Goal: Communication & Community: Participate in discussion

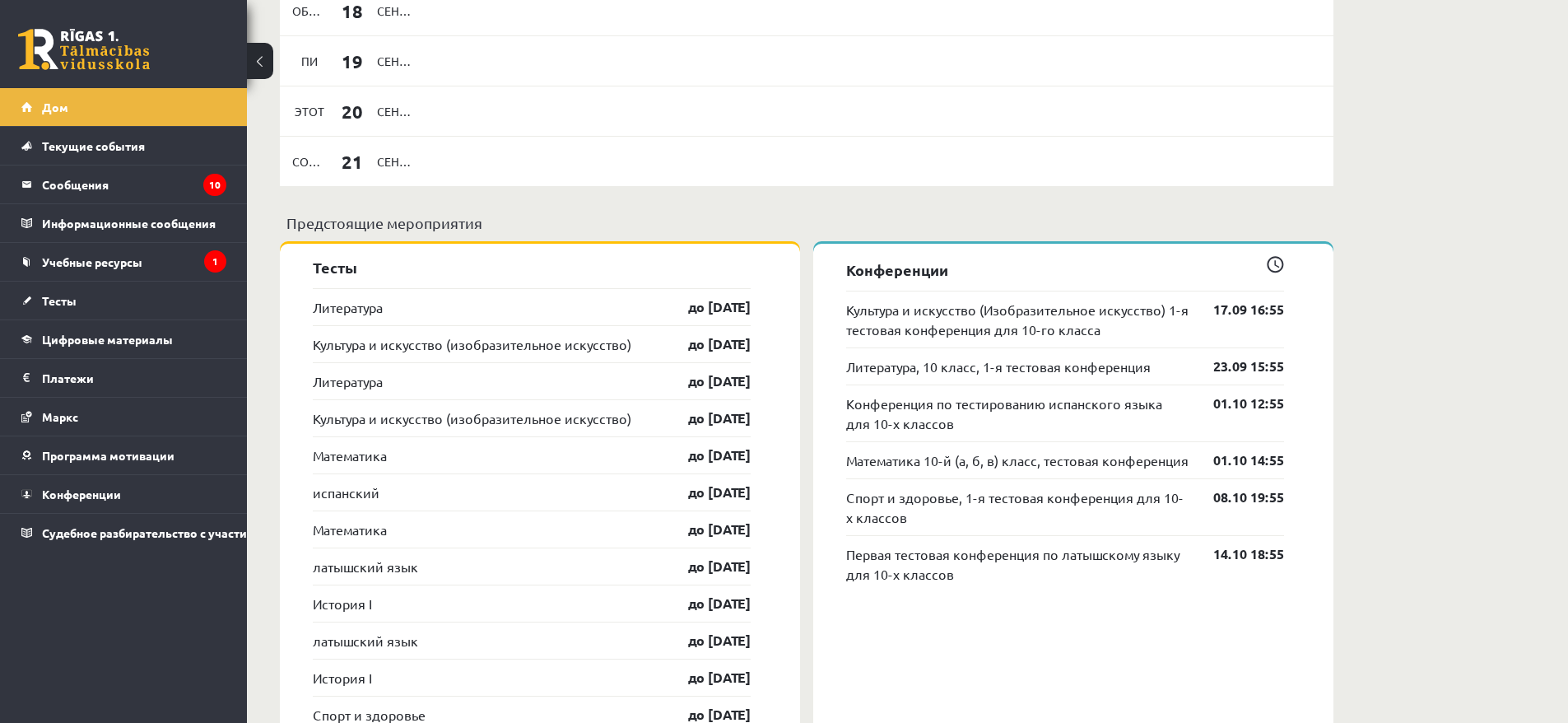
scroll to position [1381, 0]
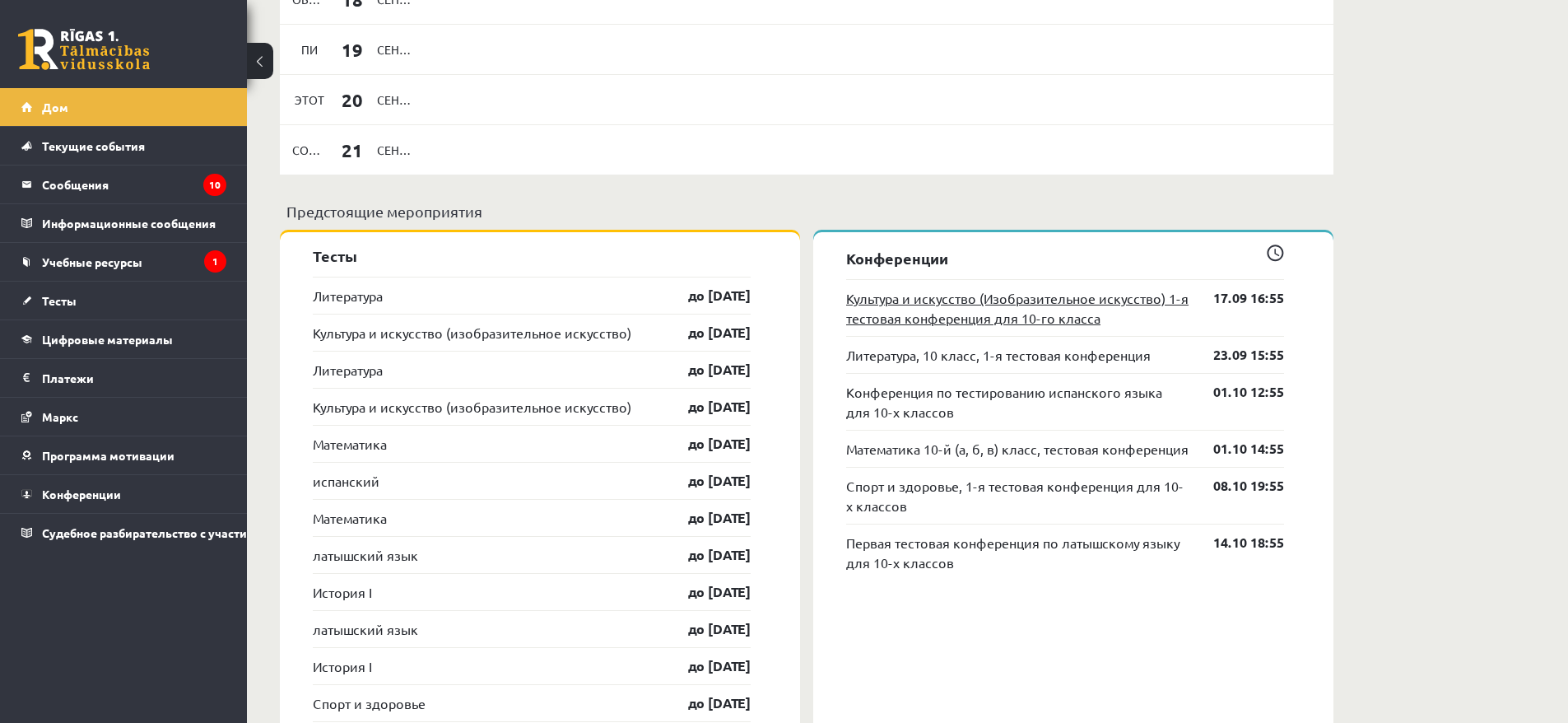
click at [1046, 306] on font "Культура и искусство (Изобразительное искусство) 1-я тестовая конференция для 1…" at bounding box center [1017, 307] width 343 height 36
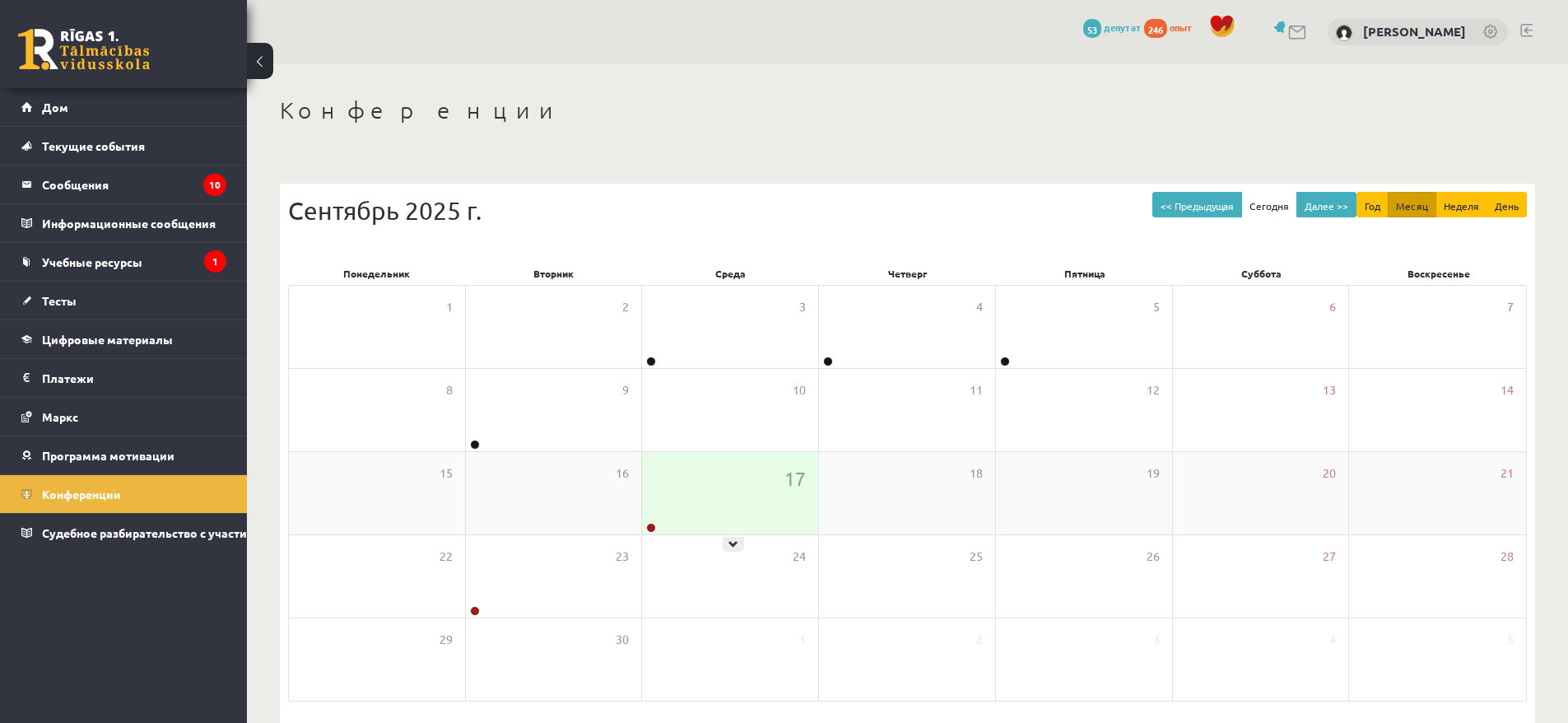
click at [740, 493] on div "17" at bounding box center [731, 492] width 177 height 83
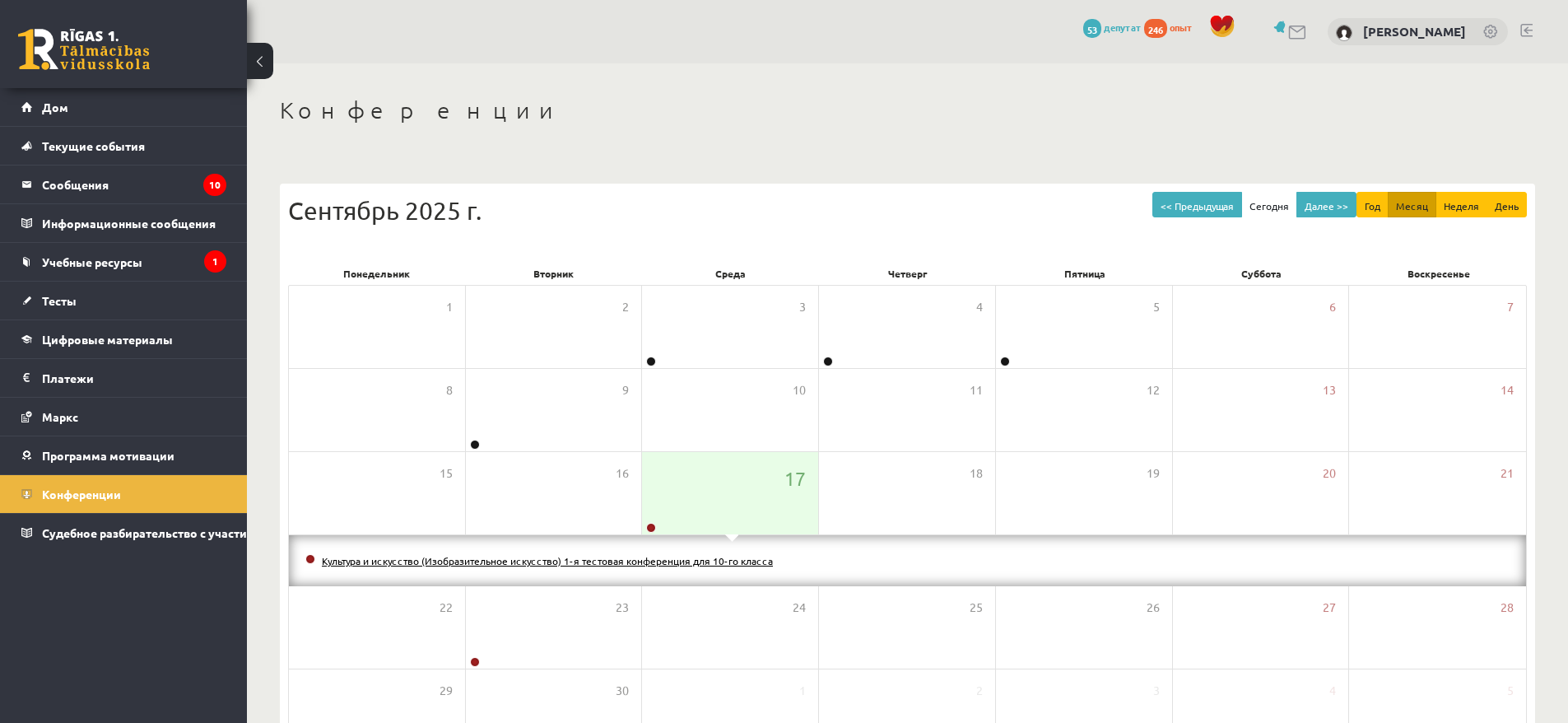
click at [594, 560] on font "Культура и искусство (Изобразительное искусство) 1-я тестовая конференция для 1…" at bounding box center [547, 561] width 451 height 13
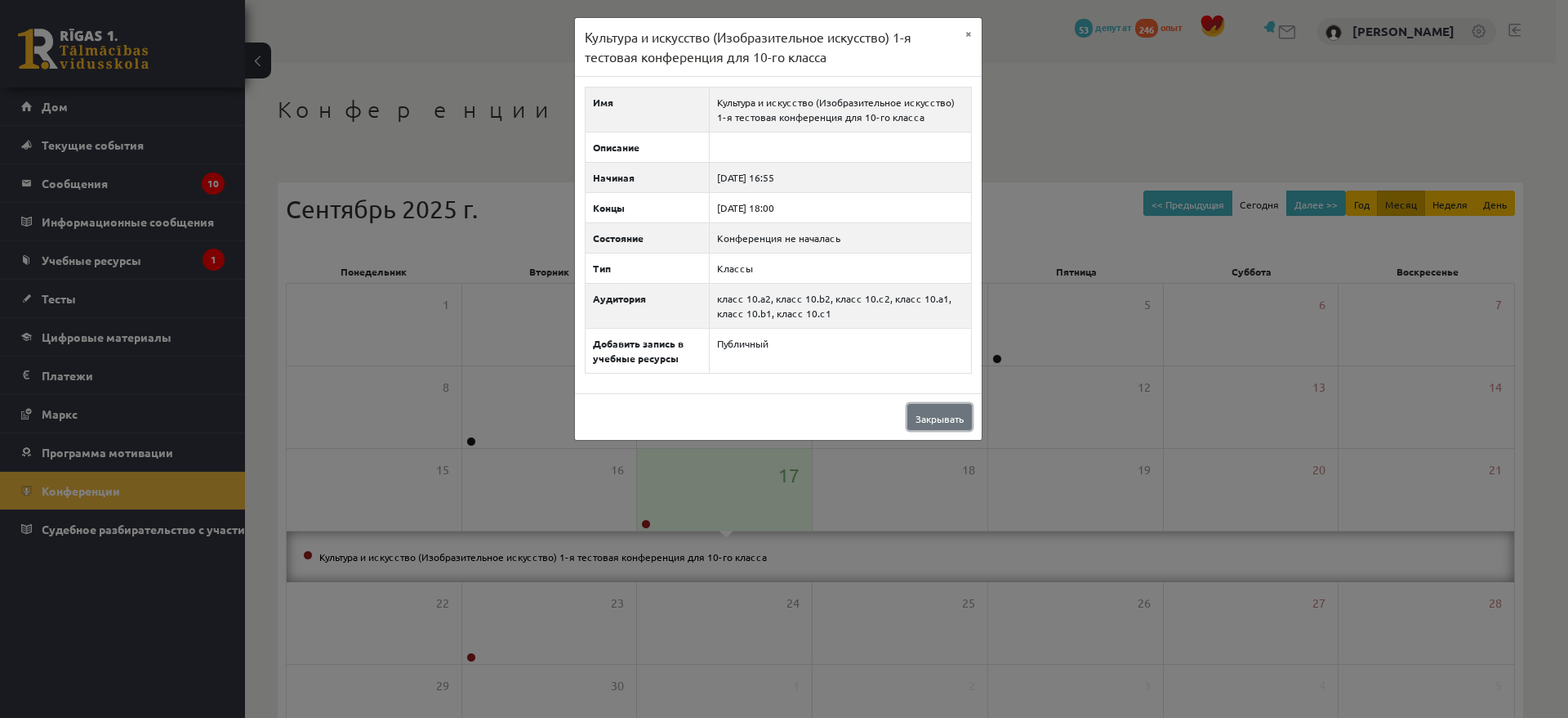
click at [929, 425] on link "Закрывать" at bounding box center [940, 416] width 65 height 26
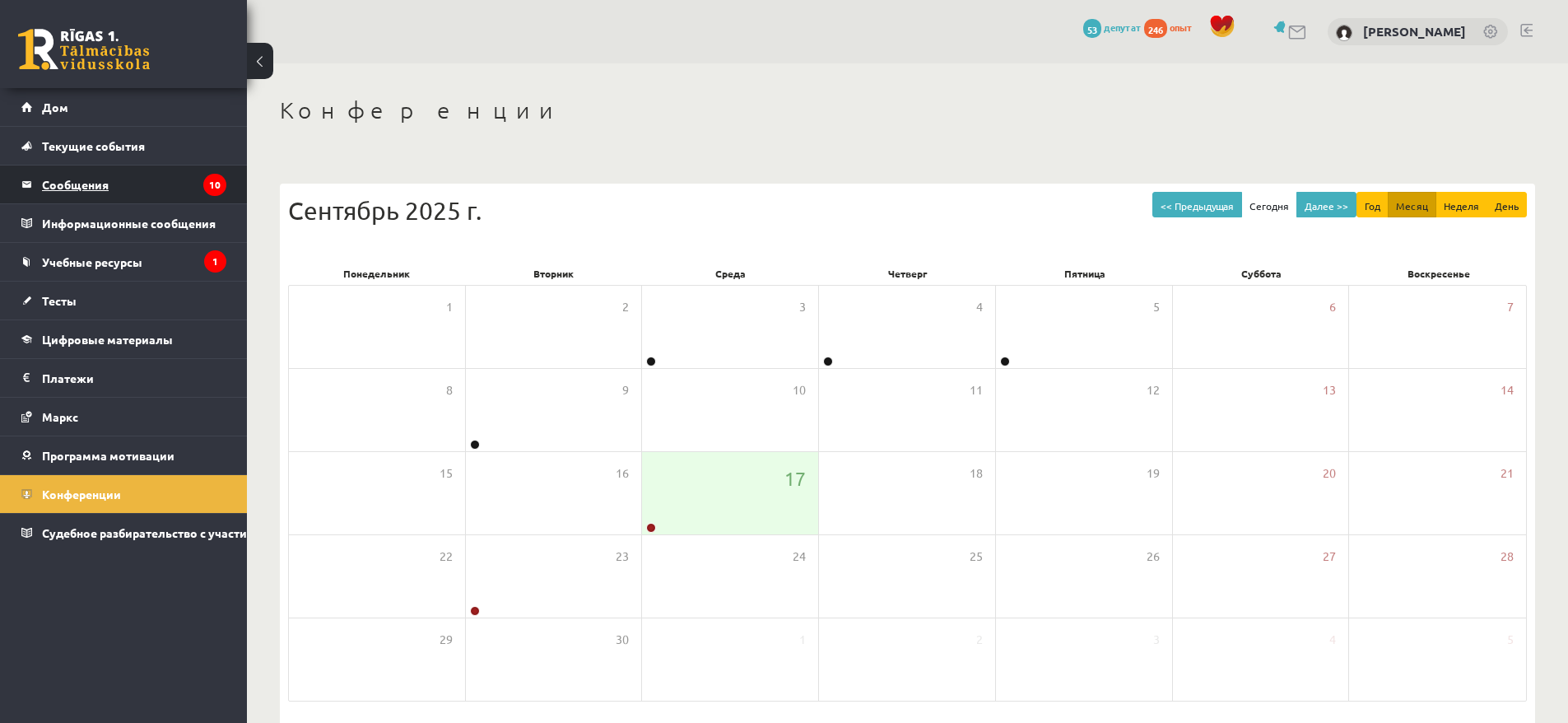
click at [78, 192] on legend "Сообщения 10" at bounding box center [134, 184] width 184 height 38
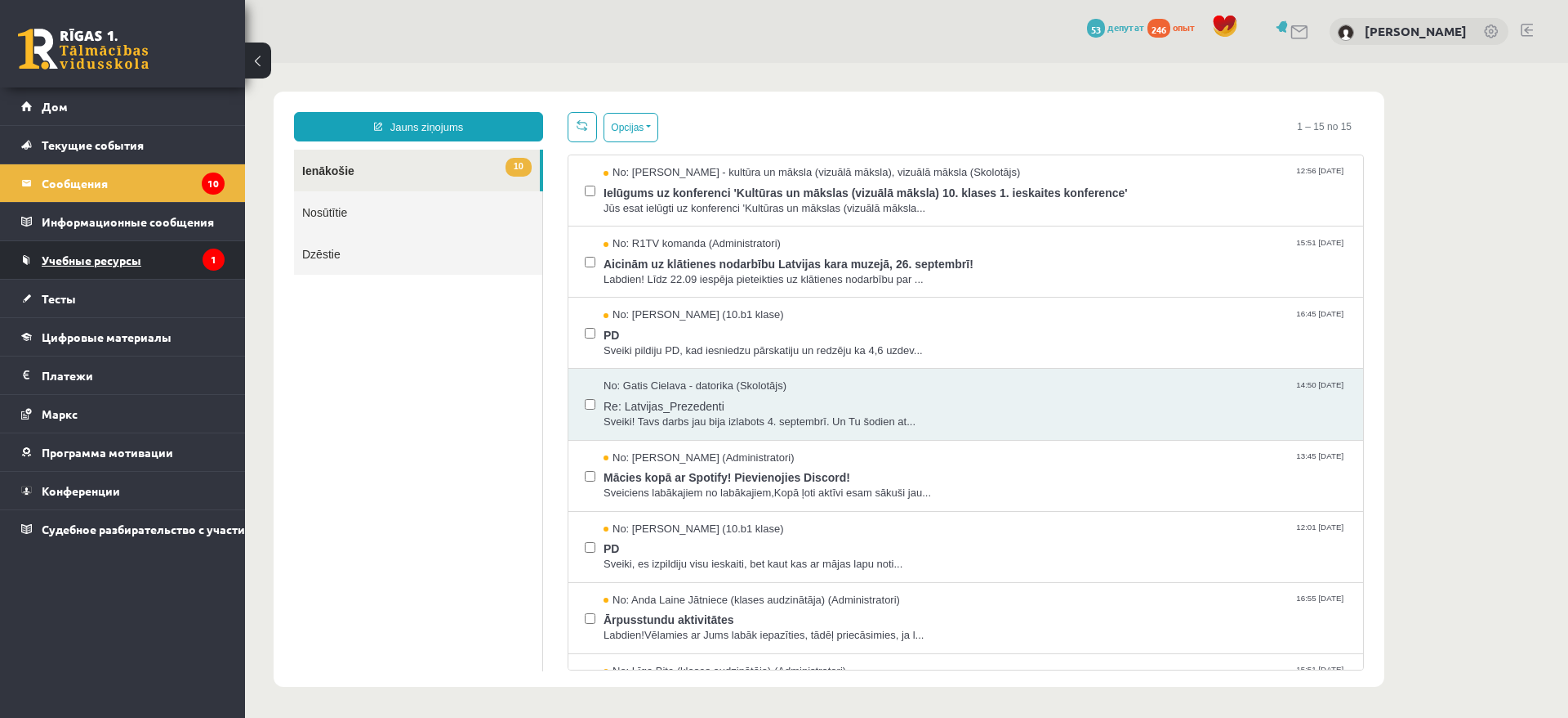
click at [131, 262] on font "Учебные ресурсы" at bounding box center [91, 260] width 100 height 15
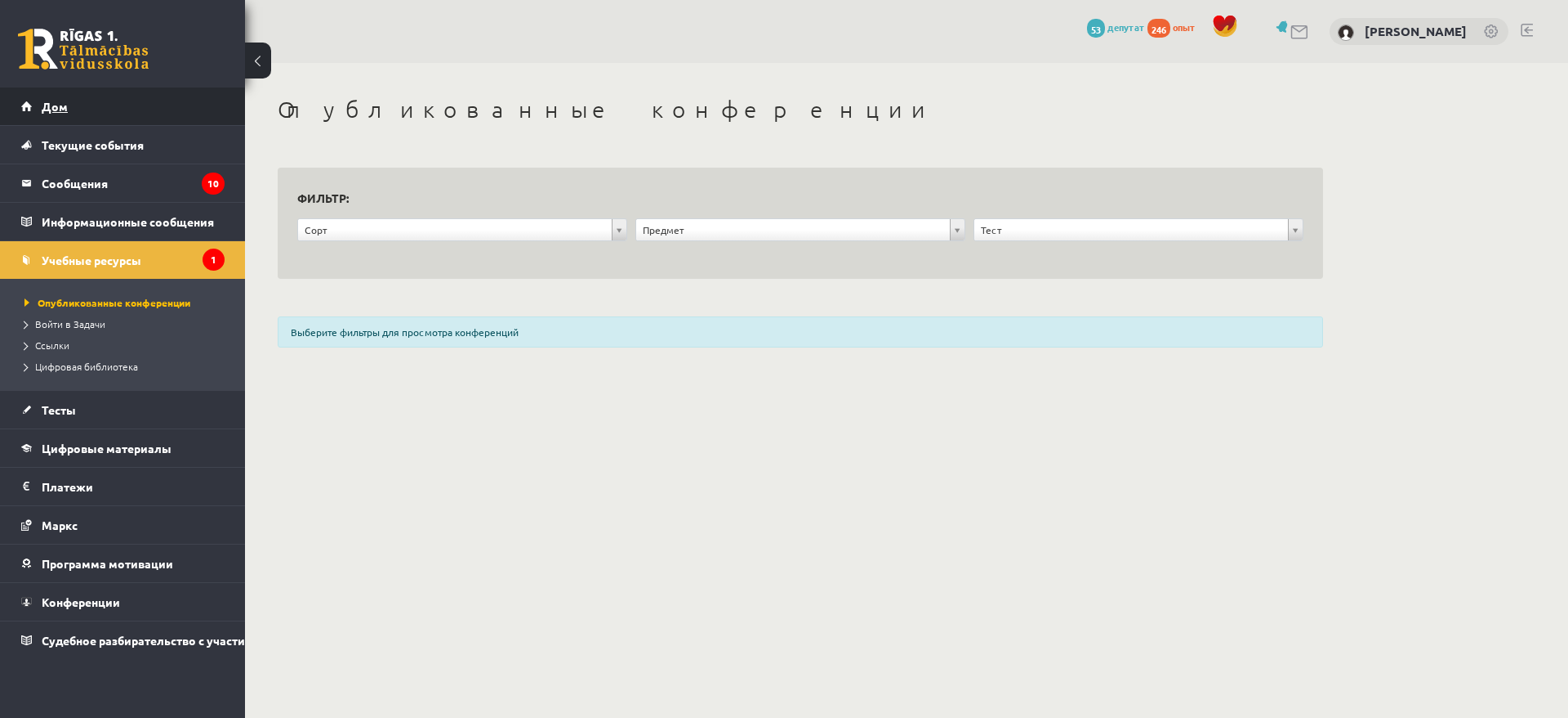
click at [96, 107] on link "Дом" at bounding box center [123, 106] width 203 height 38
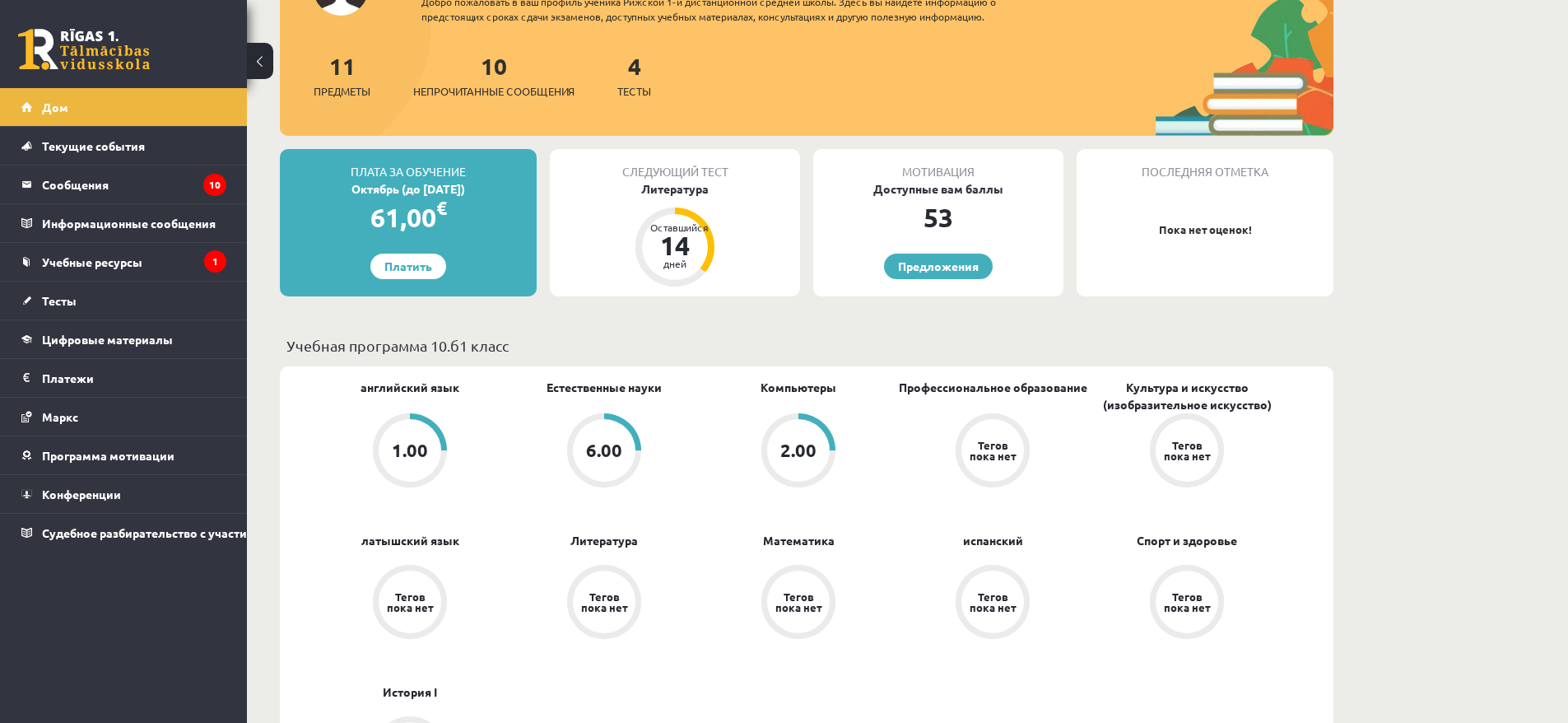
scroll to position [417, 0]
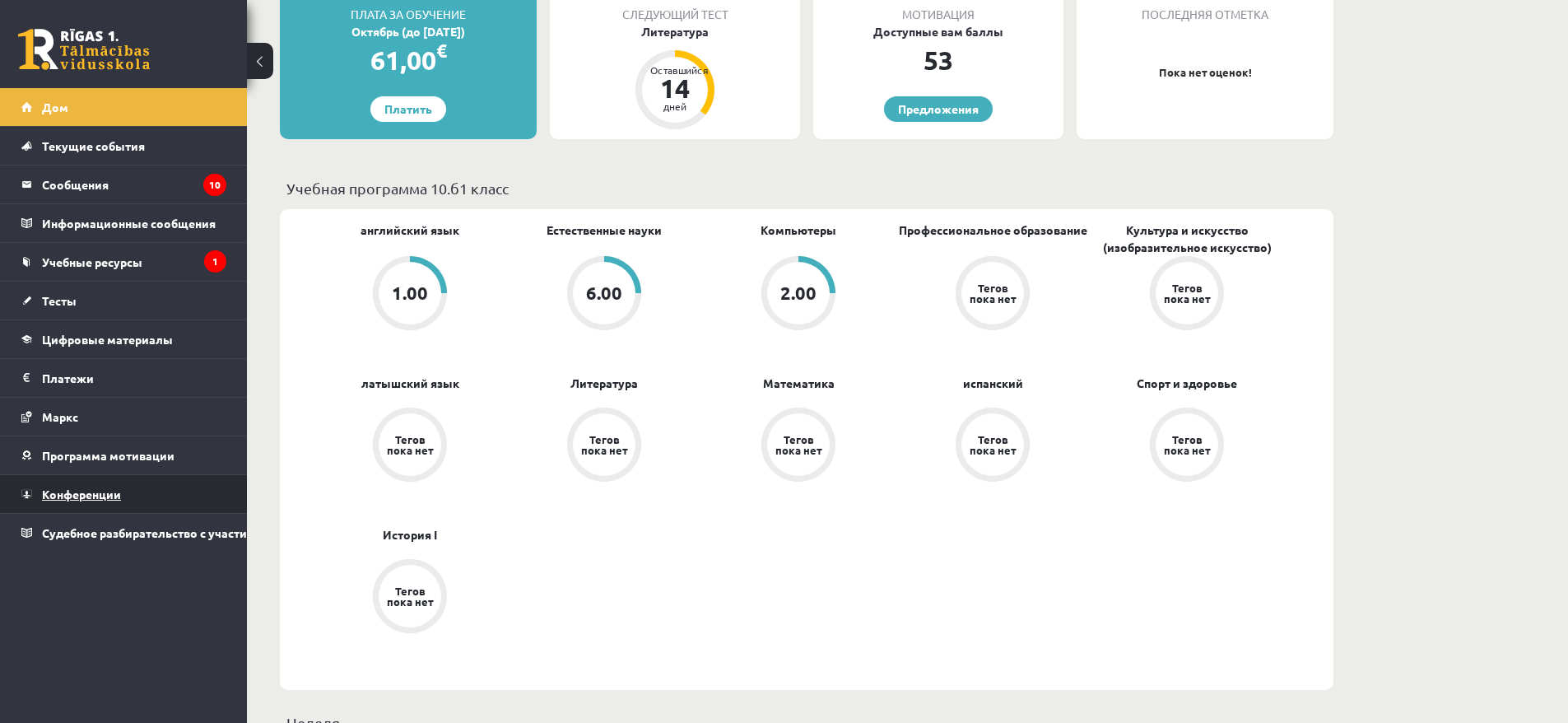
click at [126, 500] on link "Конференции" at bounding box center [124, 493] width 205 height 38
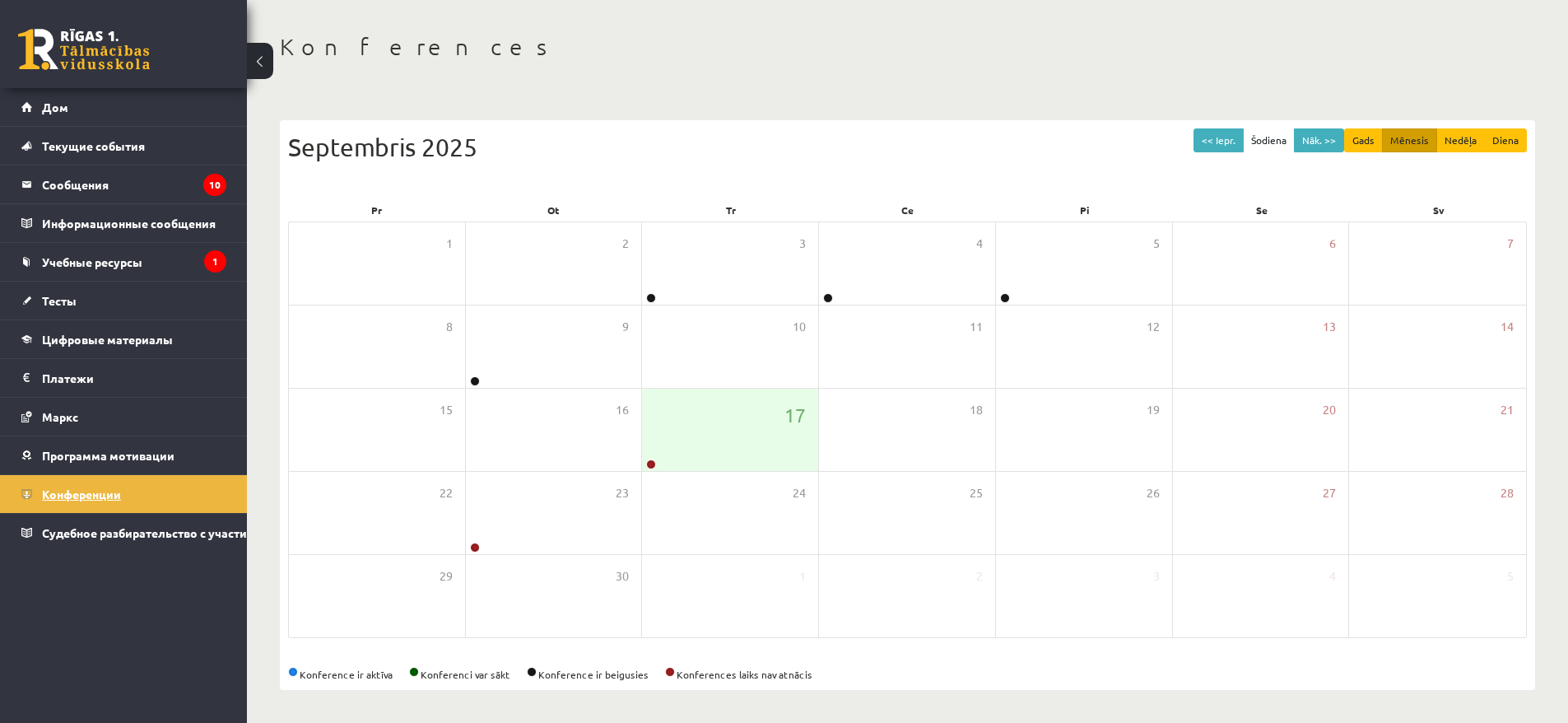
scroll to position [65, 0]
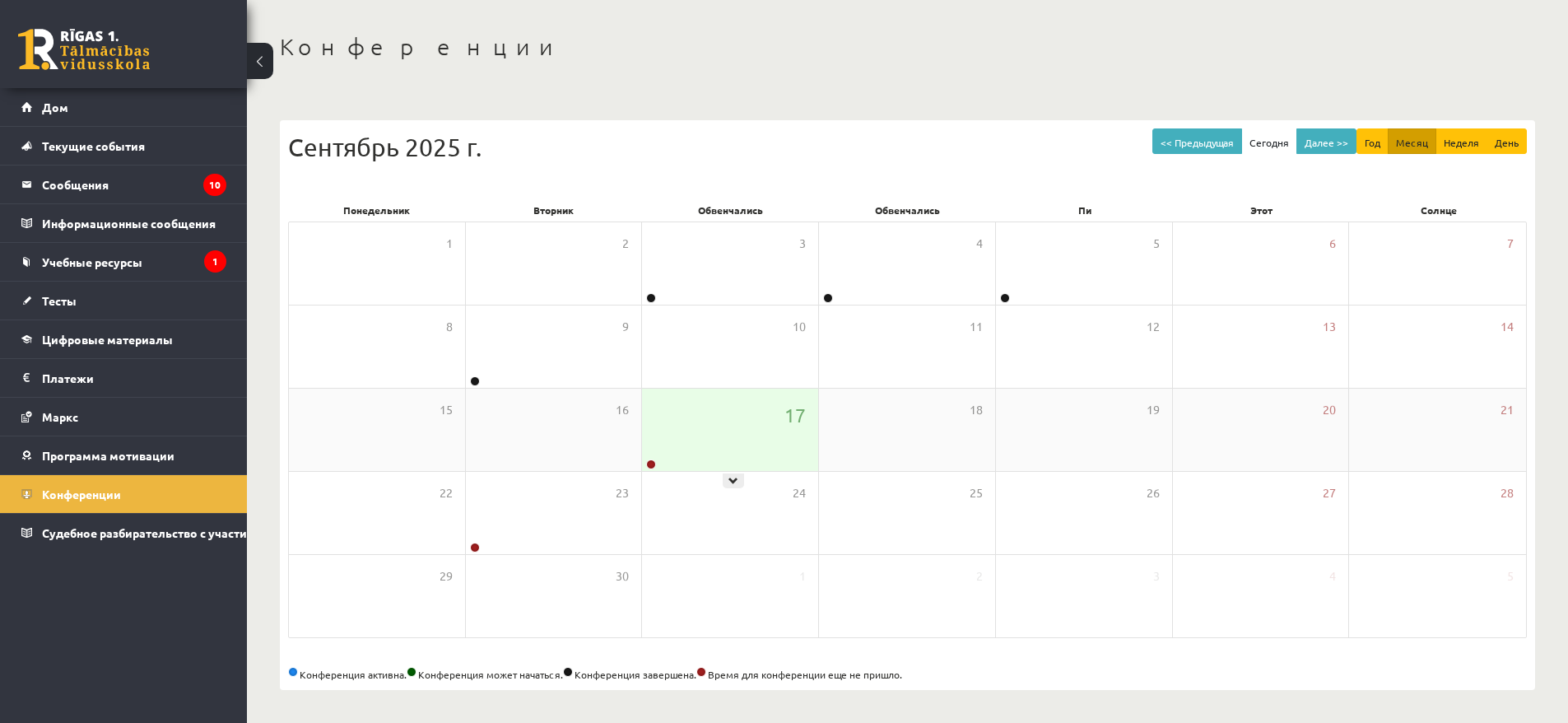
click at [750, 459] on div "17" at bounding box center [731, 429] width 177 height 83
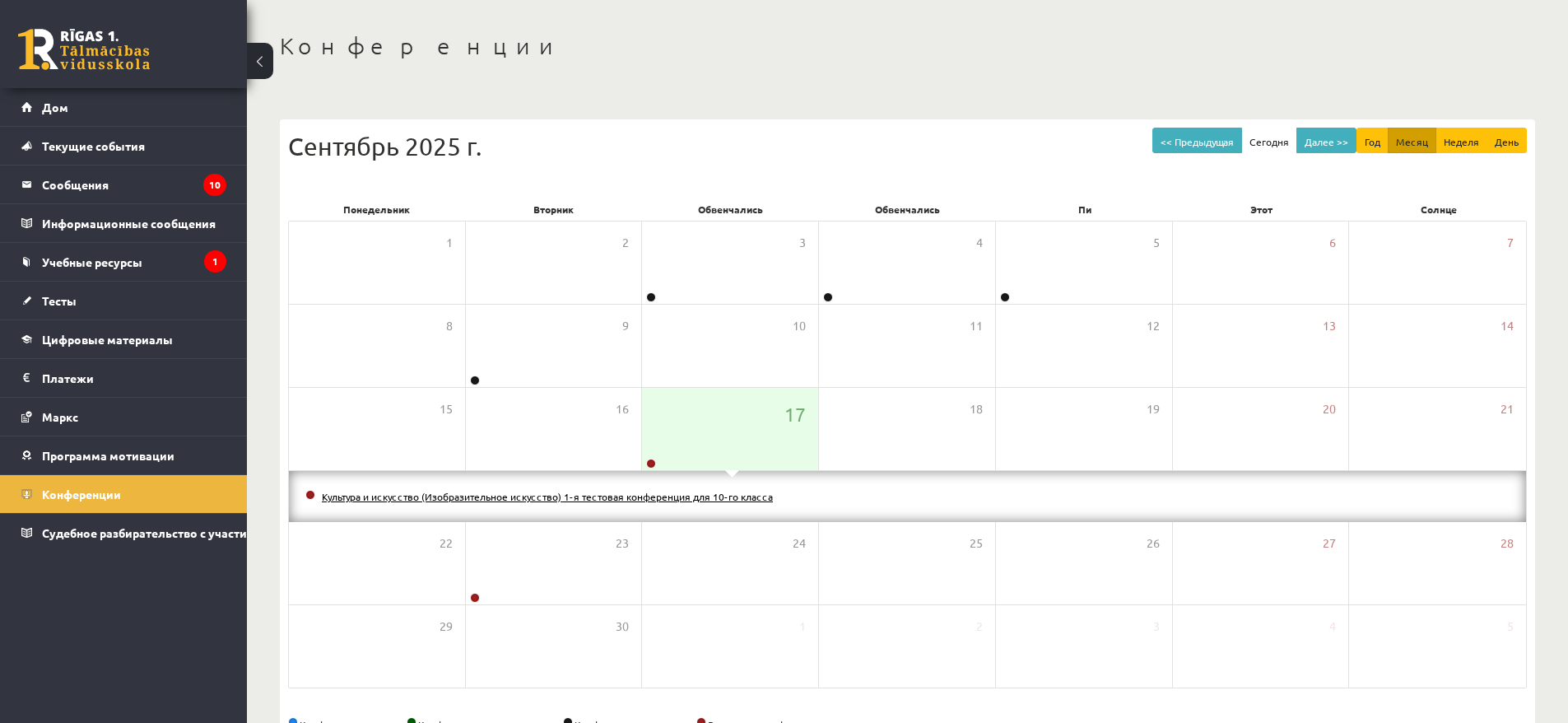
click at [717, 496] on font "Культура и искусство (Изобразительное искусство) 1-я тестовая конференция для 1…" at bounding box center [547, 496] width 451 height 13
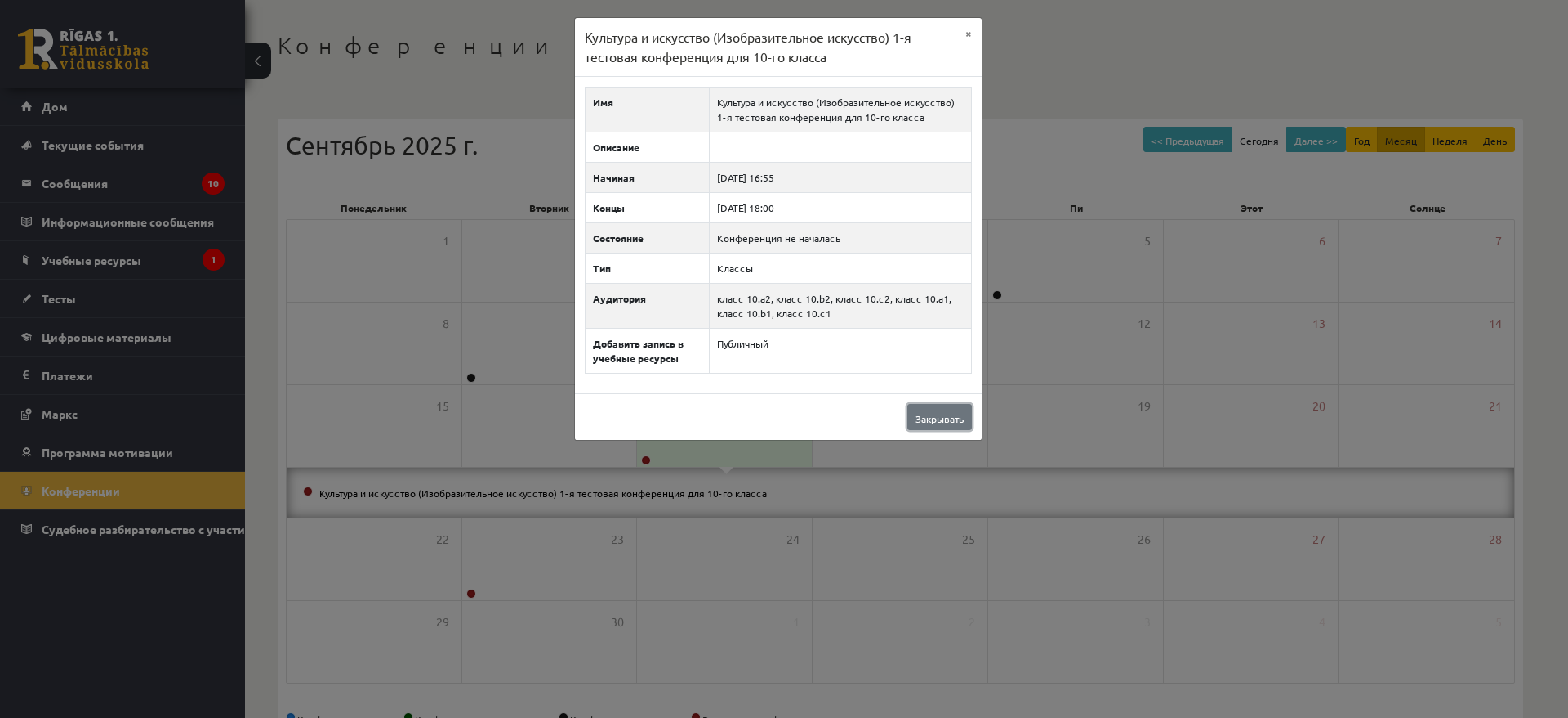
click at [939, 418] on font "Закрывать" at bounding box center [939, 418] width 48 height 13
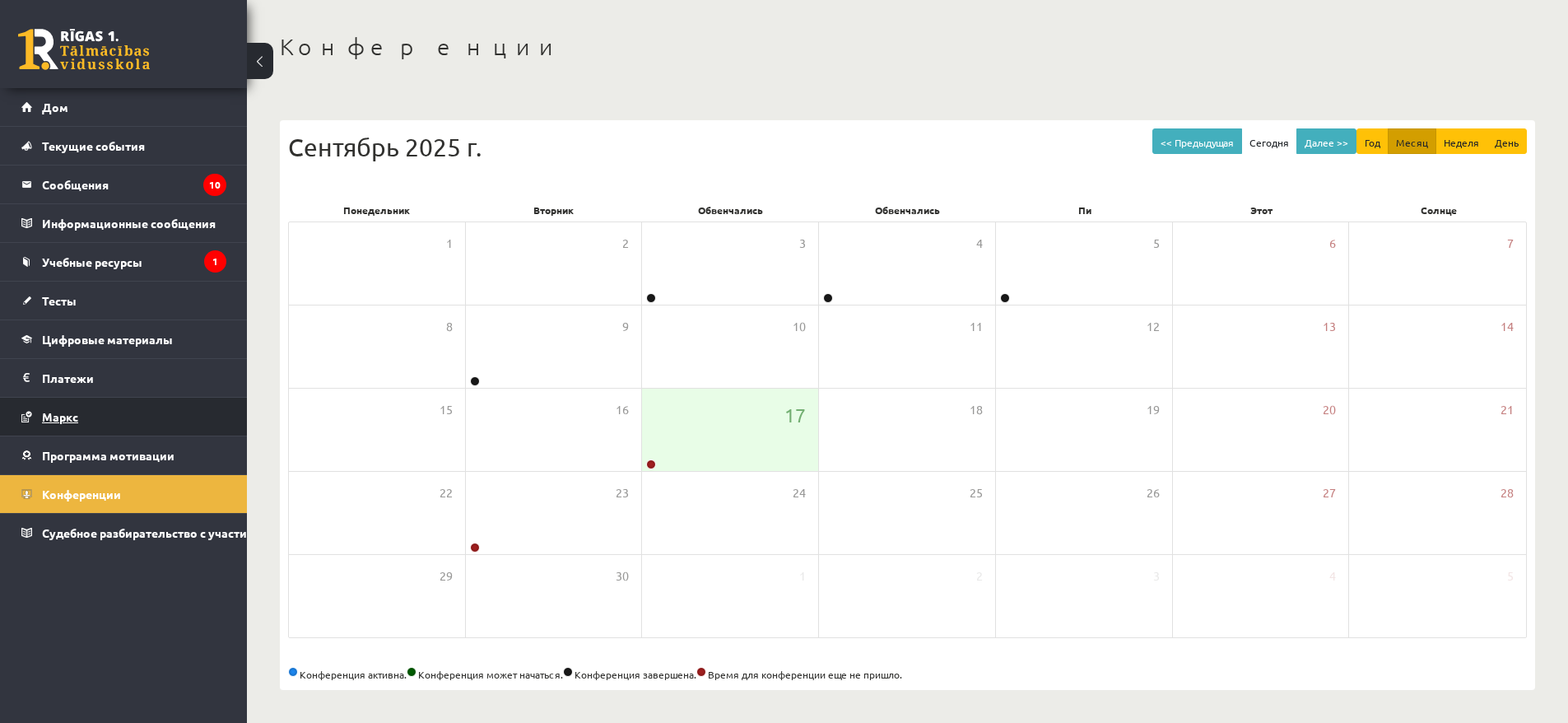
click at [171, 400] on link "Маркс" at bounding box center [124, 417] width 205 height 38
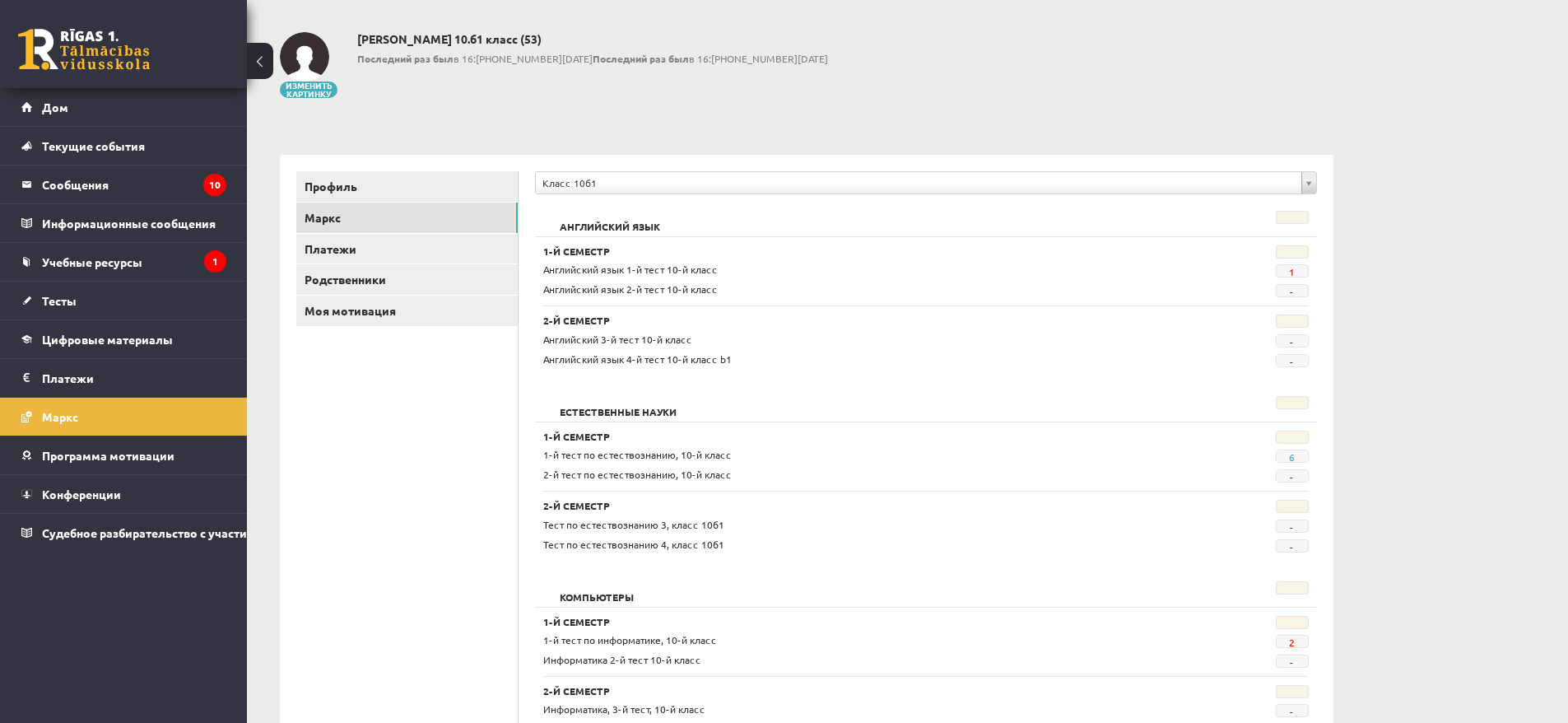
click at [1288, 458] on span "6" at bounding box center [1292, 456] width 33 height 13
click at [1299, 455] on span "6" at bounding box center [1292, 456] width 33 height 13
click at [1295, 456] on font "6" at bounding box center [1292, 456] width 6 height 13
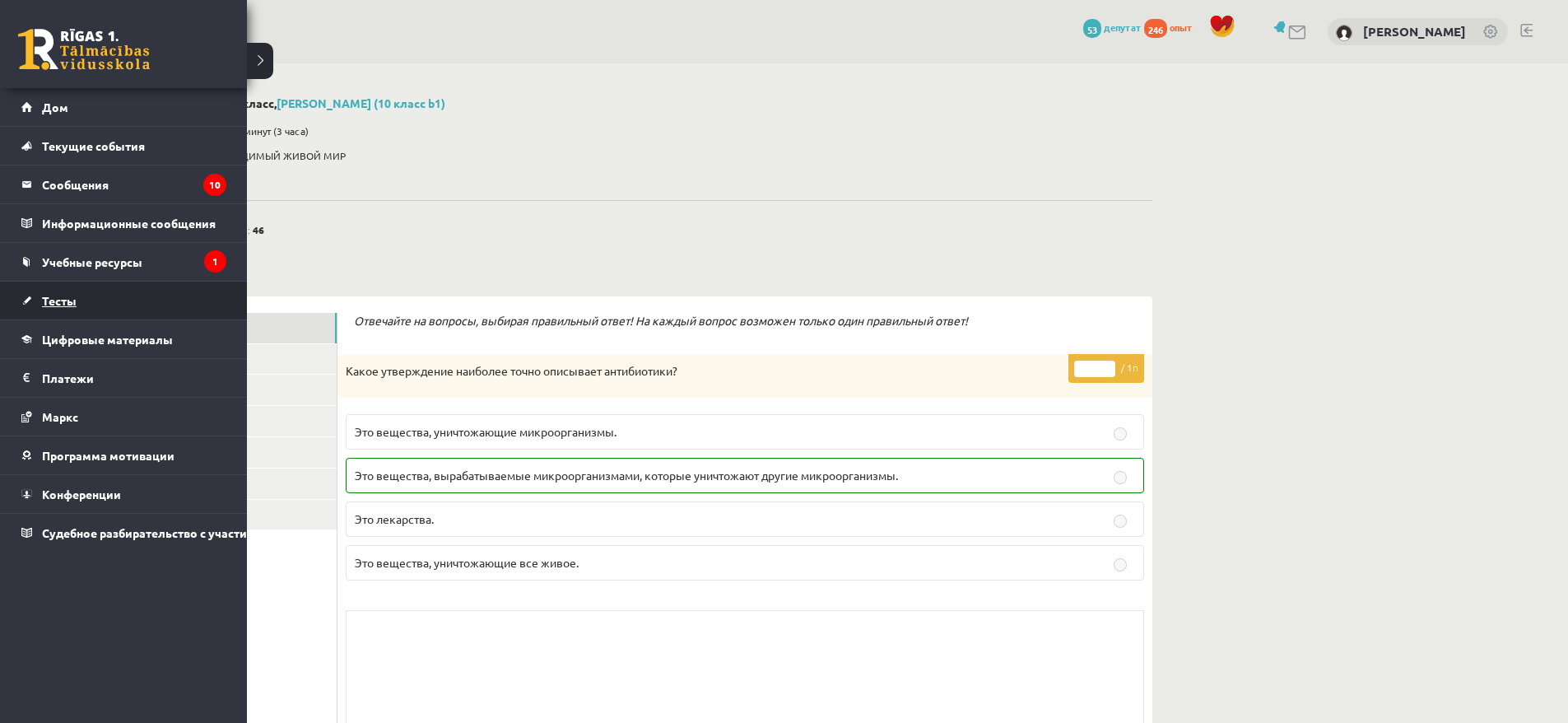
click at [61, 308] on link "Тесты" at bounding box center [124, 301] width 205 height 38
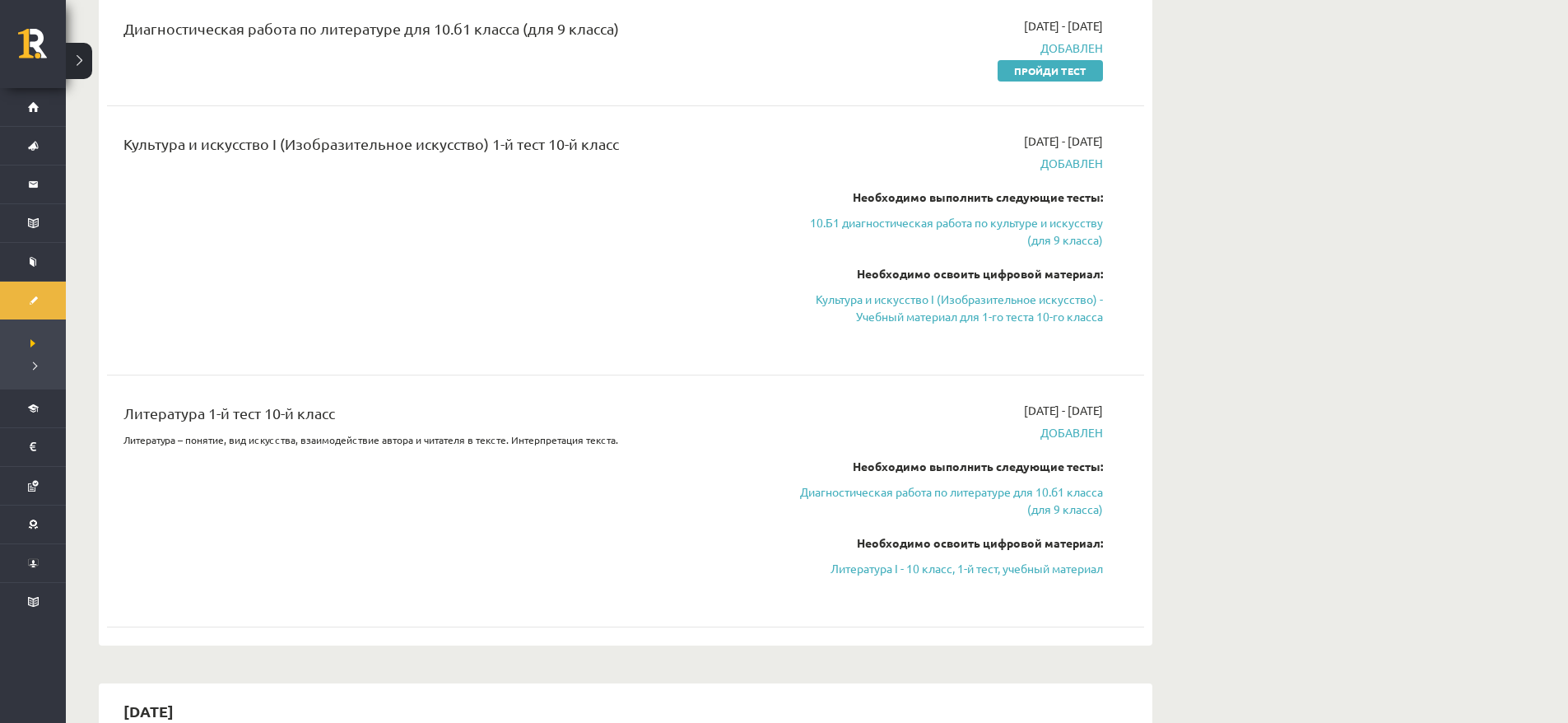
scroll to position [332, 0]
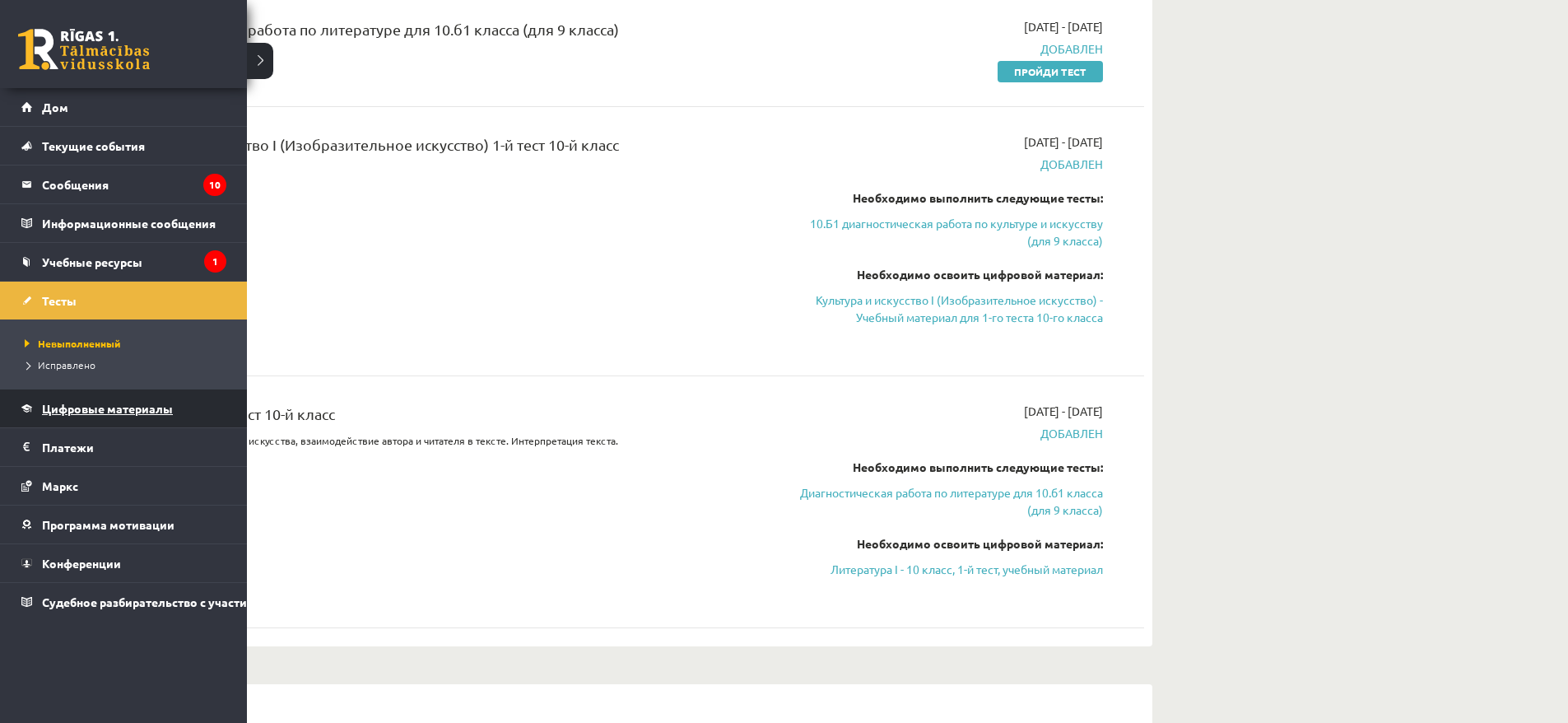
click at [50, 401] on font "Цифровые материалы" at bounding box center [107, 408] width 131 height 15
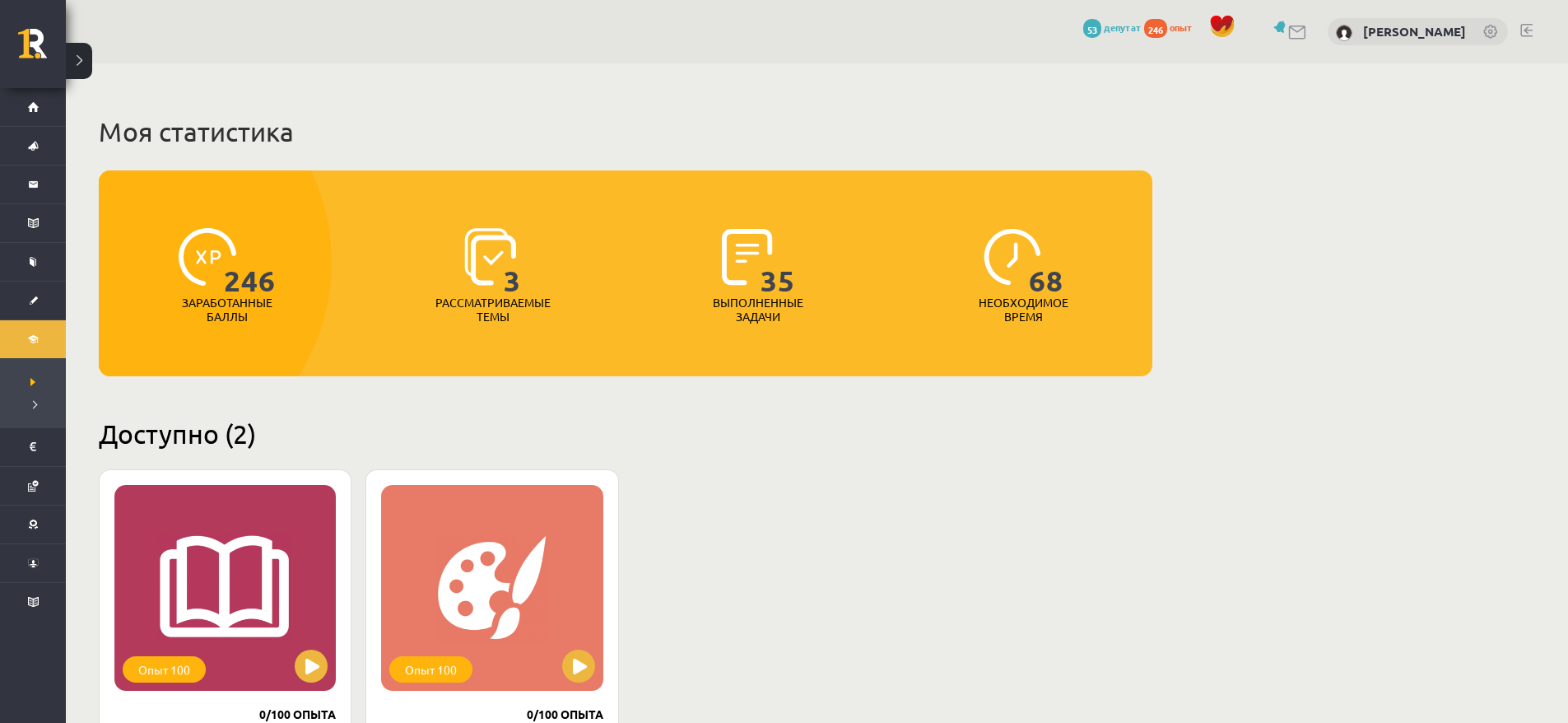
click at [1128, 45] on div "0 Подарки 53 депутат 246 опыт Максим Цибульский" at bounding box center [816, 31] width 1503 height 64
click at [1148, 27] on font "246" at bounding box center [1156, 29] width 15 height 13
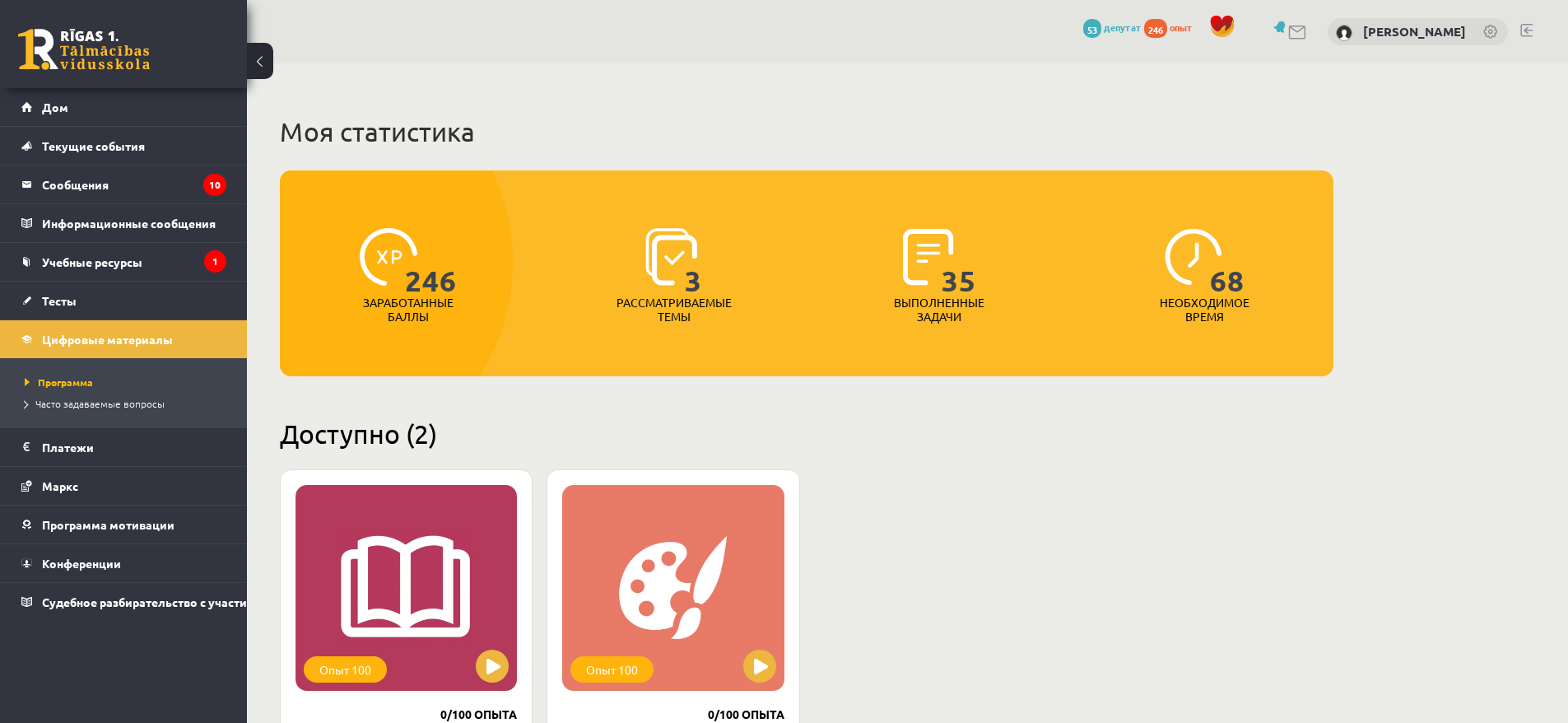
click at [1210, 28] on span at bounding box center [1223, 27] width 25 height 25
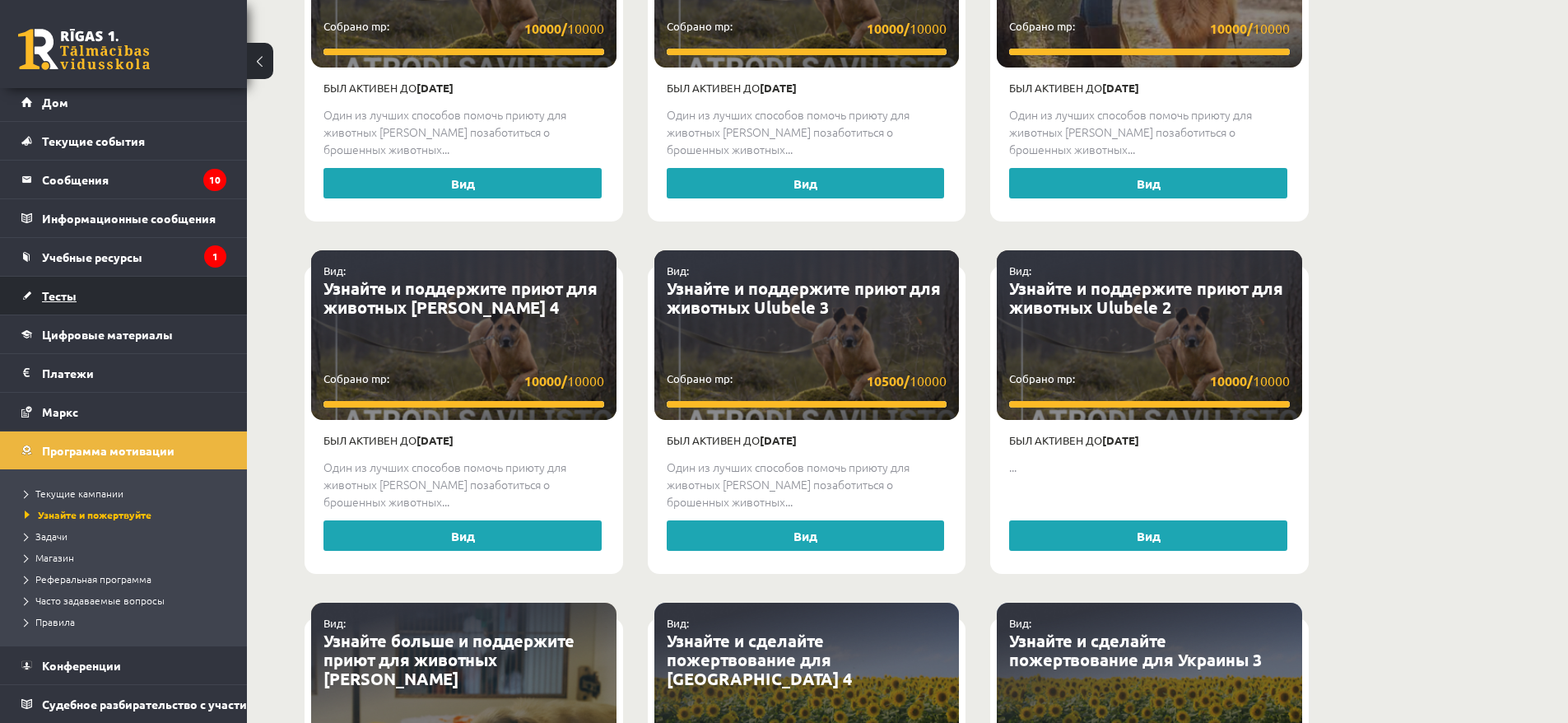
scroll to position [17, 0]
click at [108, 285] on link "Тесты" at bounding box center [124, 295] width 205 height 38
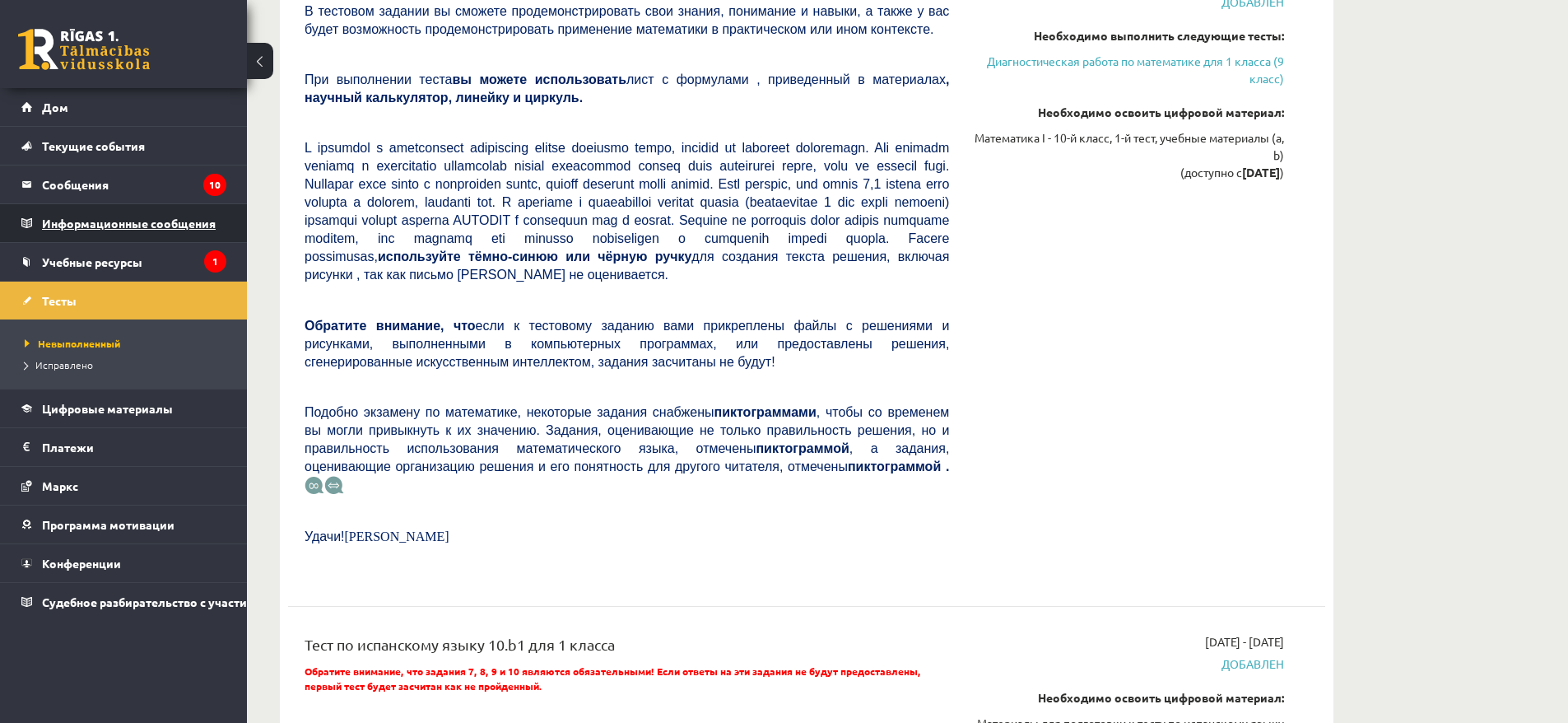
scroll to position [1231, 0]
click at [138, 248] on link "Учебные ресурсы" at bounding box center [124, 262] width 205 height 38
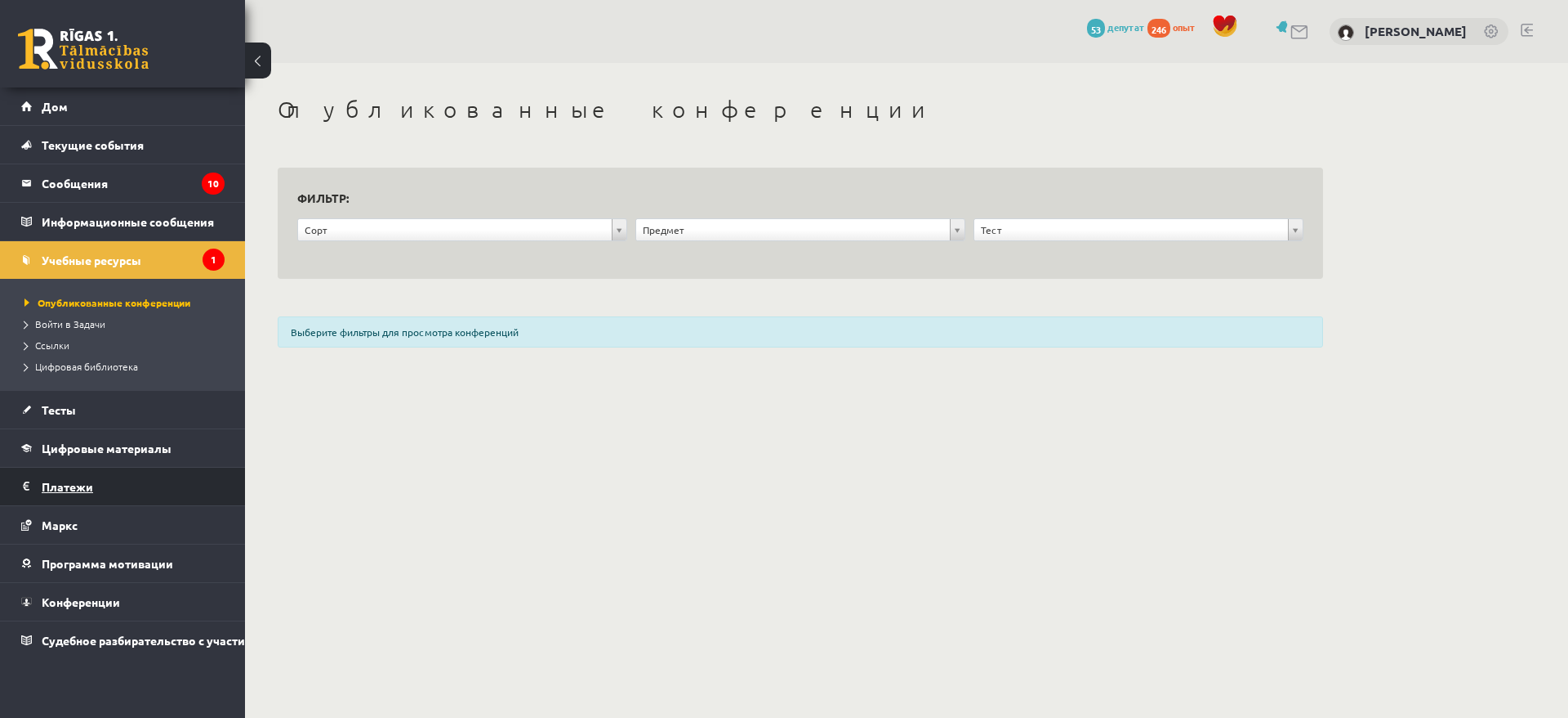
click at [137, 496] on legend "Платежи 0" at bounding box center [133, 486] width 183 height 38
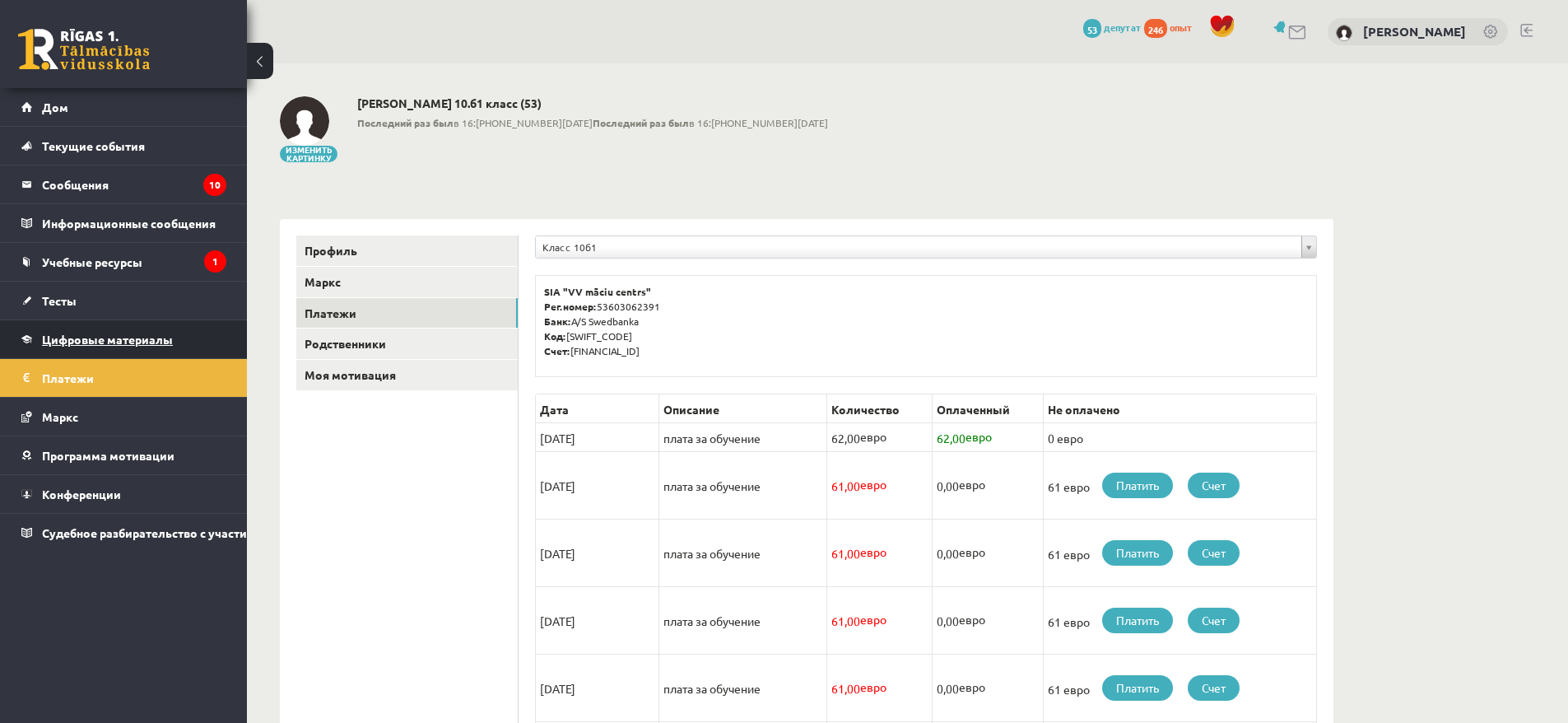
click at [126, 356] on link "Цифровые материалы" at bounding box center [124, 339] width 205 height 38
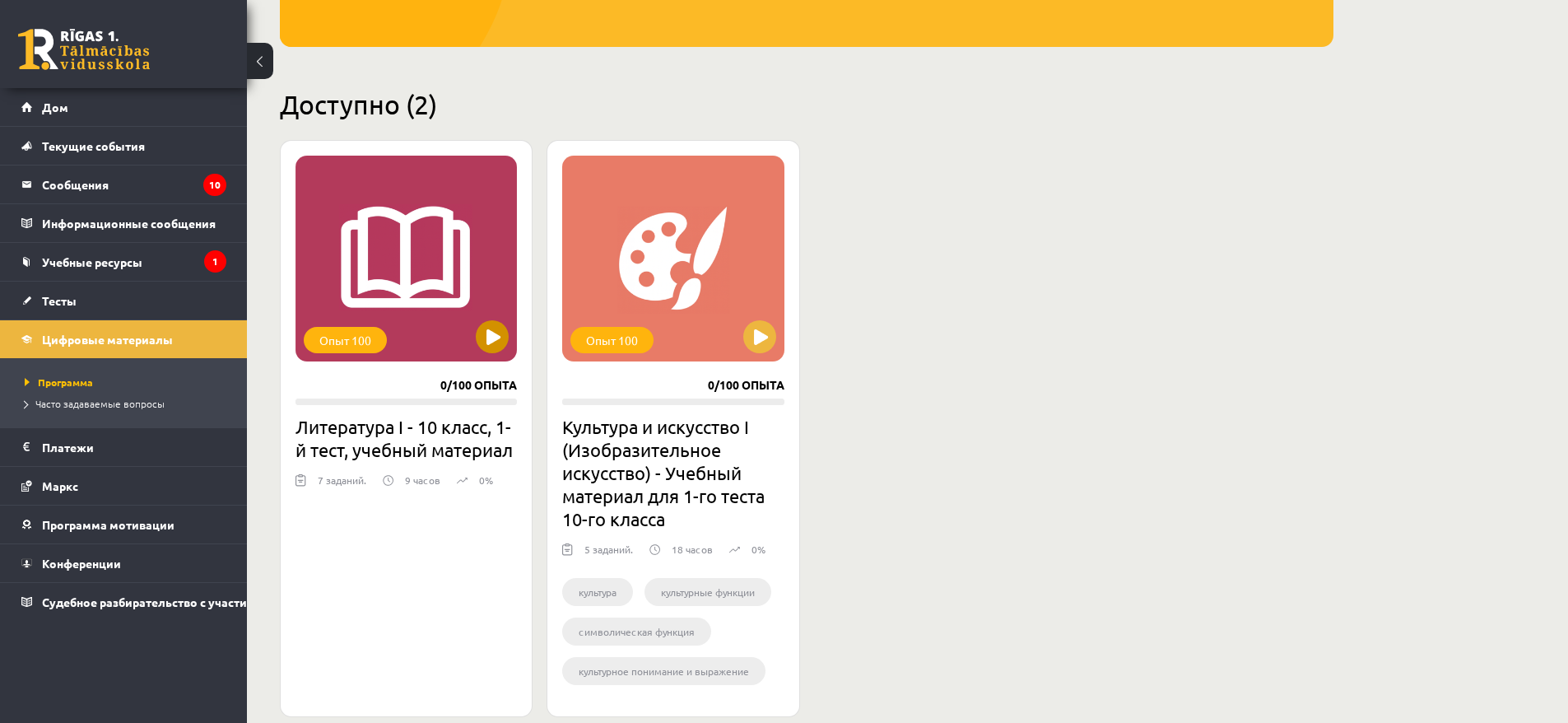
scroll to position [260, 0]
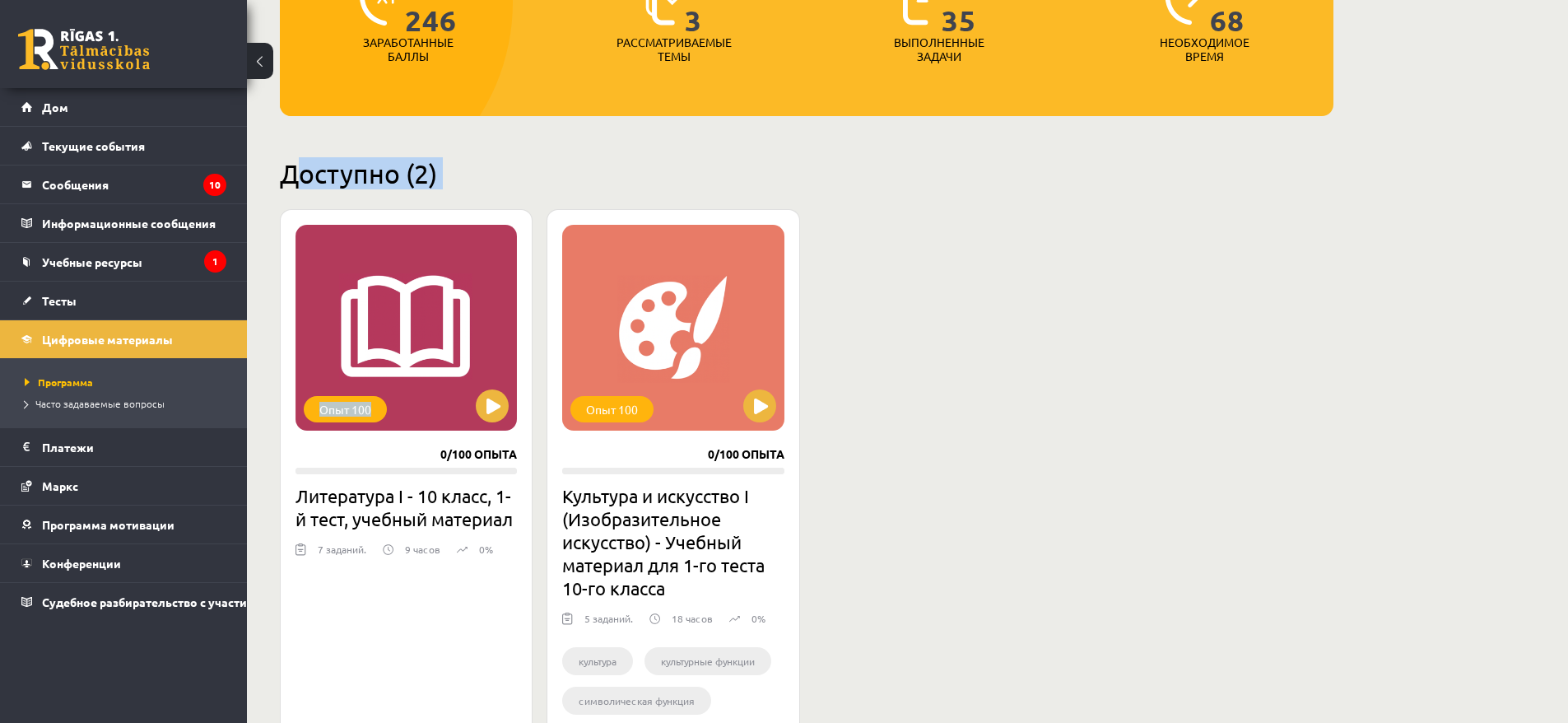
drag, startPoint x: 298, startPoint y: 187, endPoint x: 446, endPoint y: 189, distance: 148.0
click at [446, 189] on div "Доступно (2) Опыт 100 0/100 опыта Литература I - 10 класс, 1-й тест, учебный ма…" at bounding box center [807, 472] width 1054 height 629
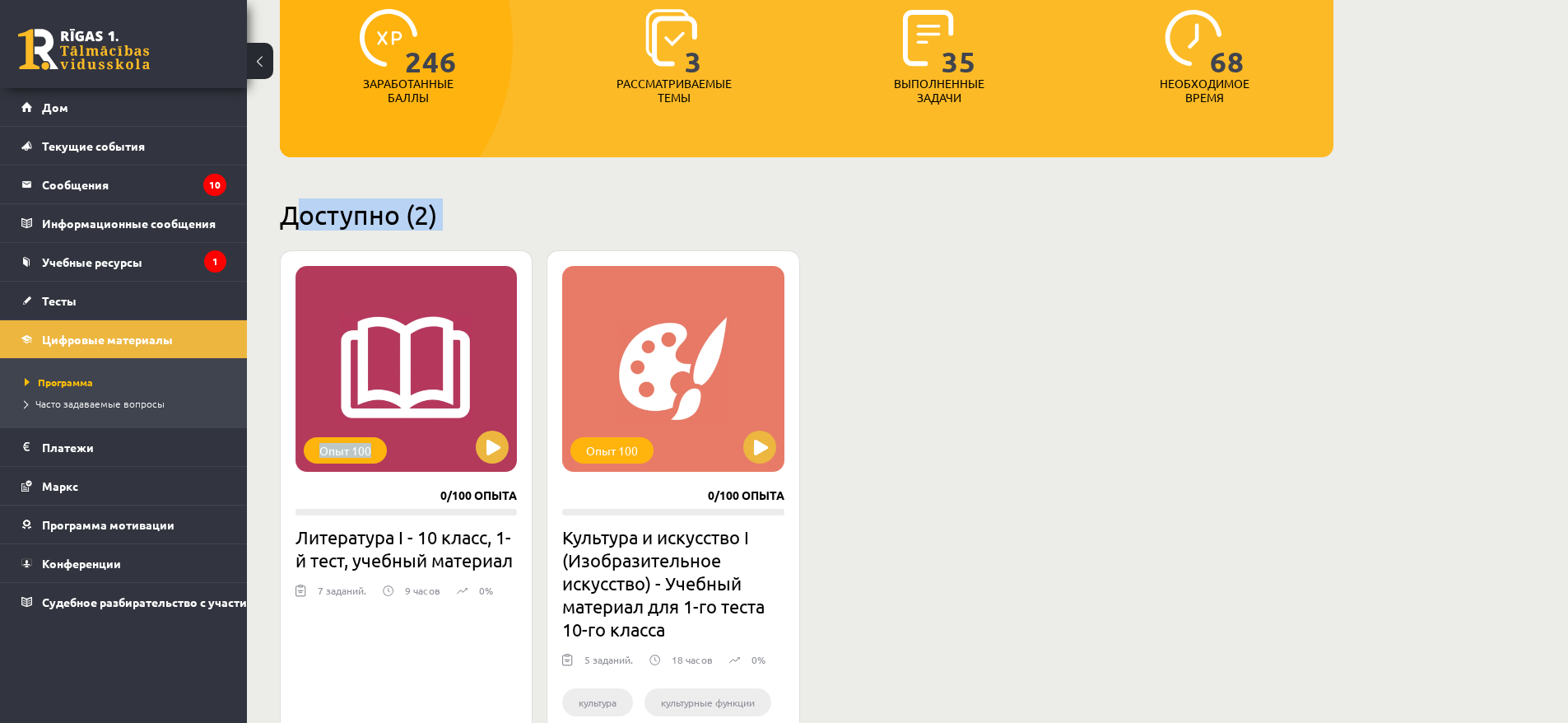
scroll to position [210, 0]
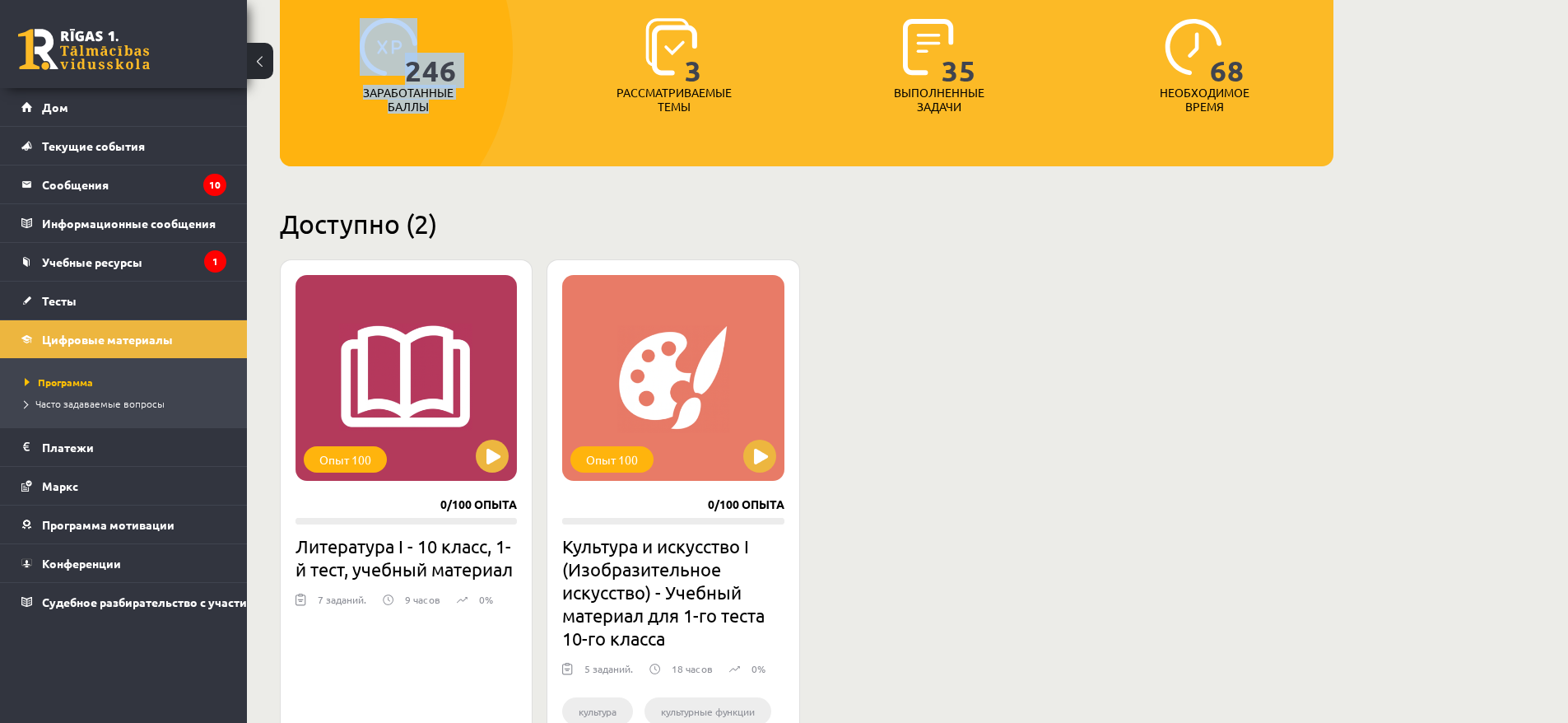
drag, startPoint x: 450, startPoint y: 110, endPoint x: 357, endPoint y: 66, distance: 102.9
click at [357, 66] on div "246 Заработанные баллы" at bounding box center [408, 66] width 257 height 114
drag, startPoint x: 764, startPoint y: 130, endPoint x: 739, endPoint y: 112, distance: 30.8
click at [760, 122] on div "246 Заработанные баллы 3 Рассматриваемые темы 35 Выполненные задачи 68 Необходи…" at bounding box center [807, 63] width 1054 height 206
click at [642, 102] on p "Рассматриваемые темы" at bounding box center [674, 99] width 115 height 28
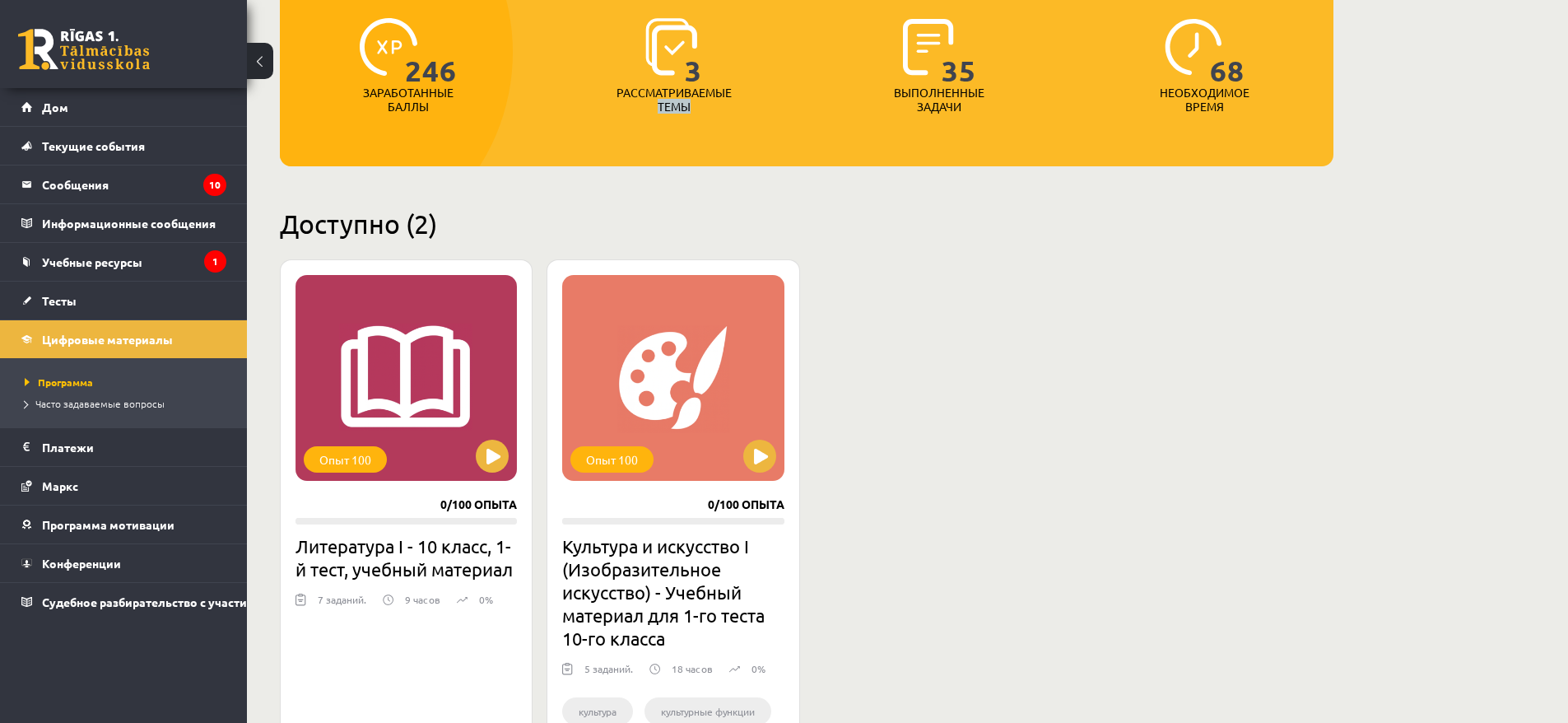
drag, startPoint x: 636, startPoint y: 100, endPoint x: 780, endPoint y: 102, distance: 144.0
click at [780, 102] on div "3 Рассматриваемые темы" at bounding box center [674, 66] width 257 height 114
drag, startPoint x: 904, startPoint y: 95, endPoint x: 1025, endPoint y: 118, distance: 123.2
click at [1025, 118] on div "35 Выполненные задачи" at bounding box center [939, 66] width 257 height 114
click at [1056, 124] on div "246 Заработанные баллы 3 Рассматриваемые темы 35 Выполненные задачи 68 Необходи…" at bounding box center [807, 63] width 1054 height 206
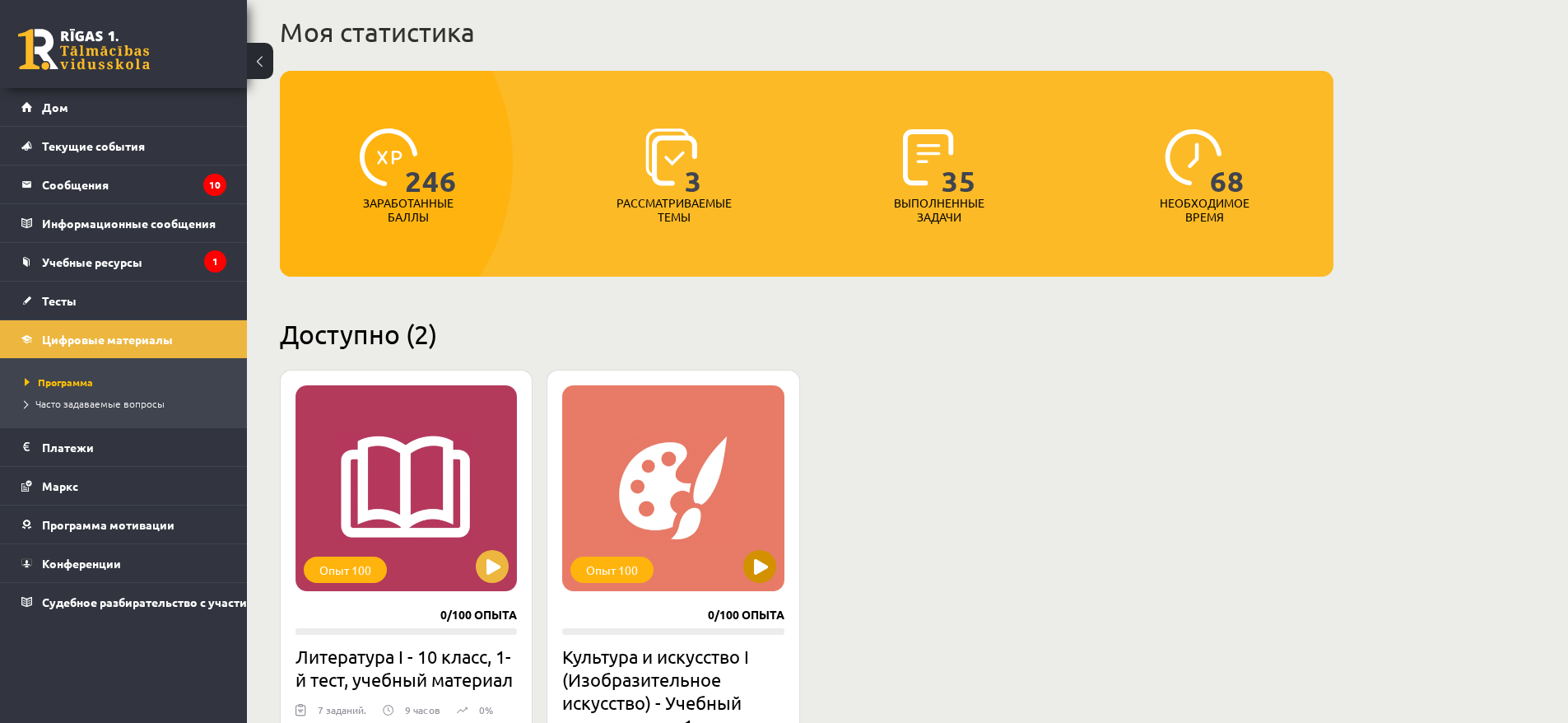
scroll to position [160, 0]
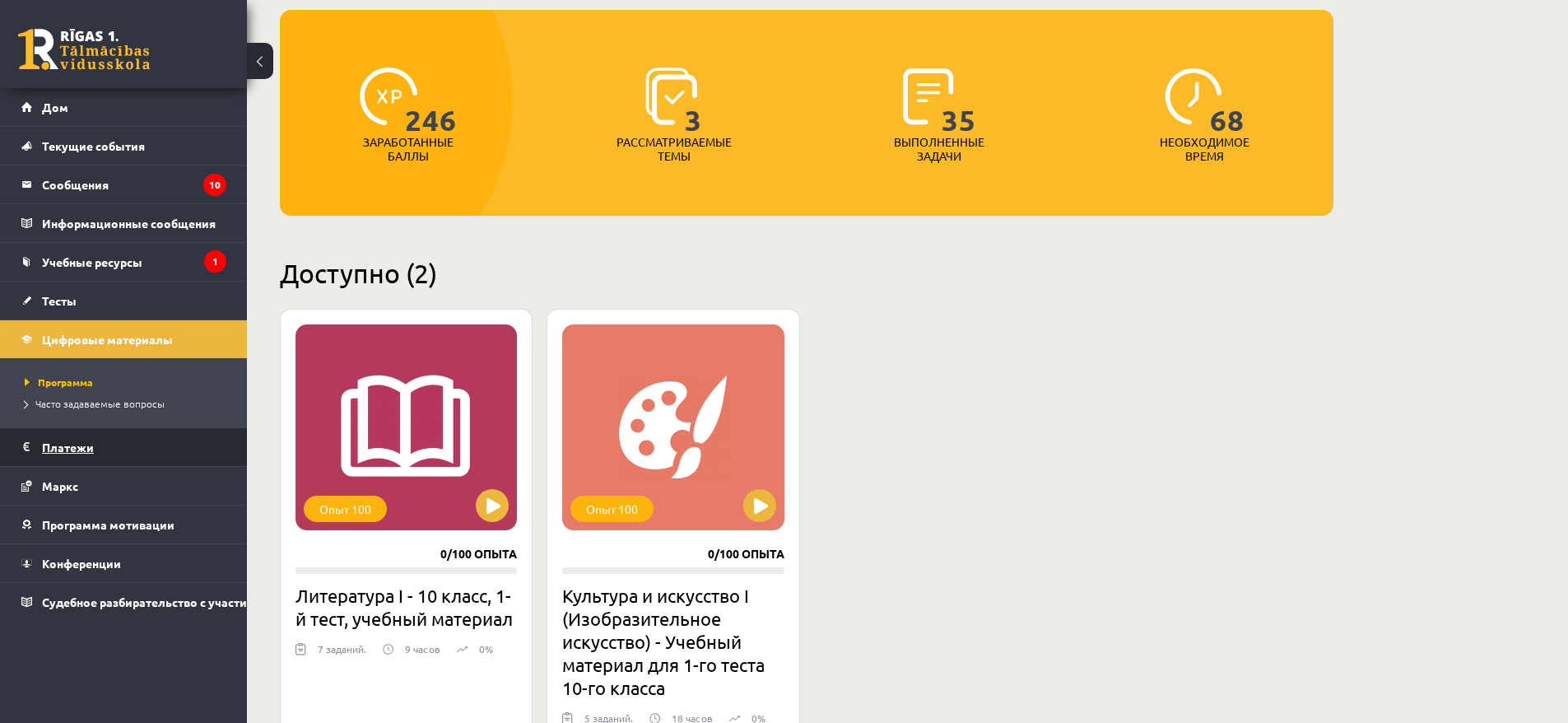
click at [103, 450] on legend "Платежи 0" at bounding box center [134, 447] width 184 height 38
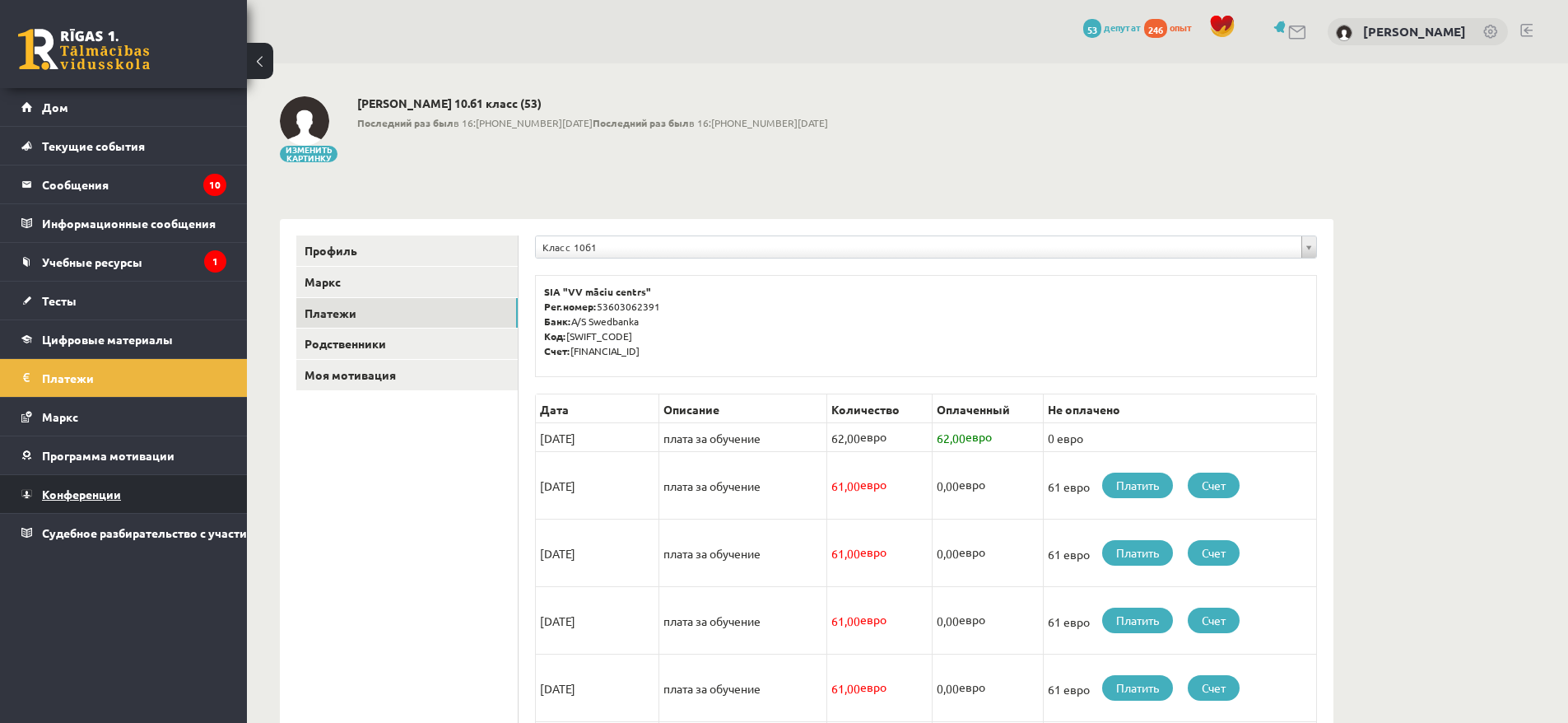
click at [127, 487] on link "Конференции" at bounding box center [124, 493] width 205 height 38
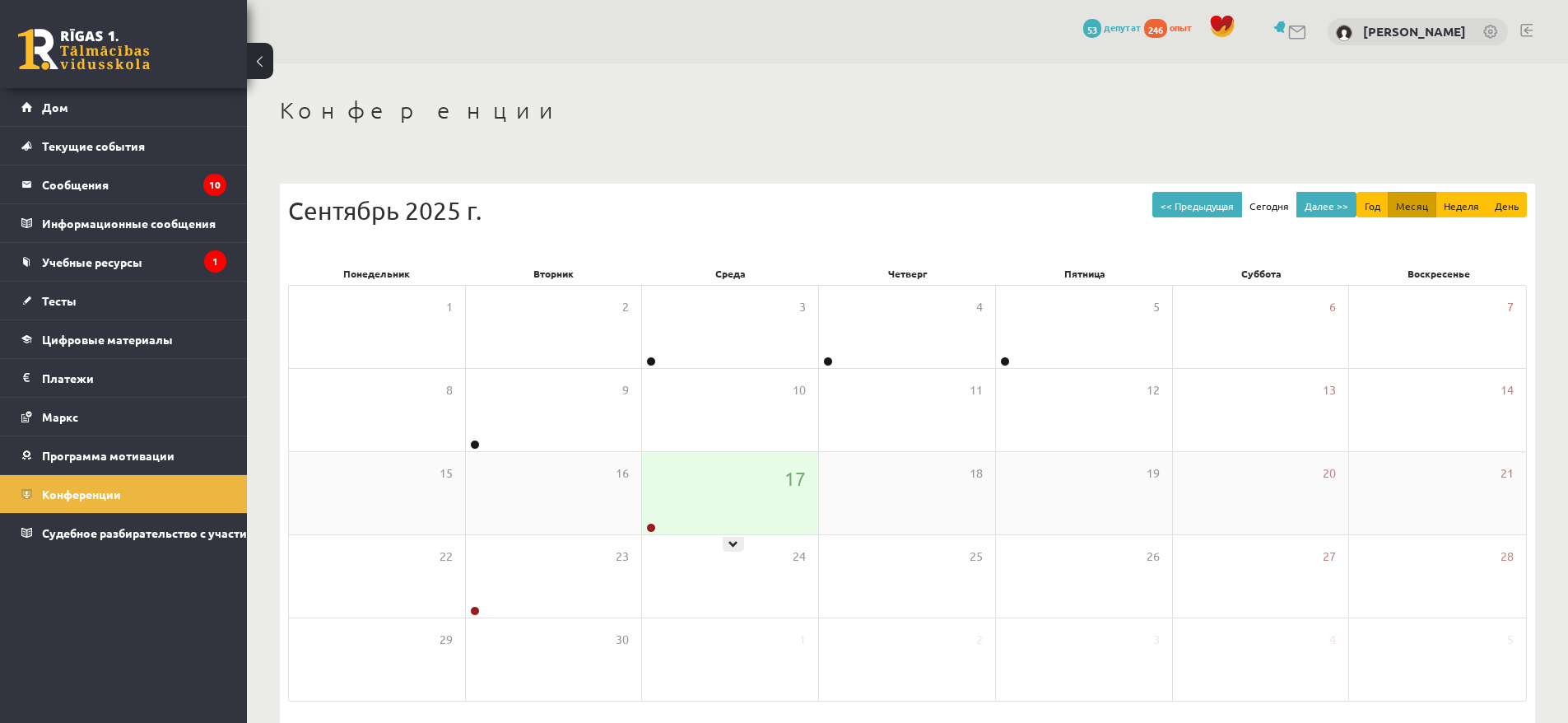
click at [701, 479] on div "17" at bounding box center [731, 492] width 177 height 83
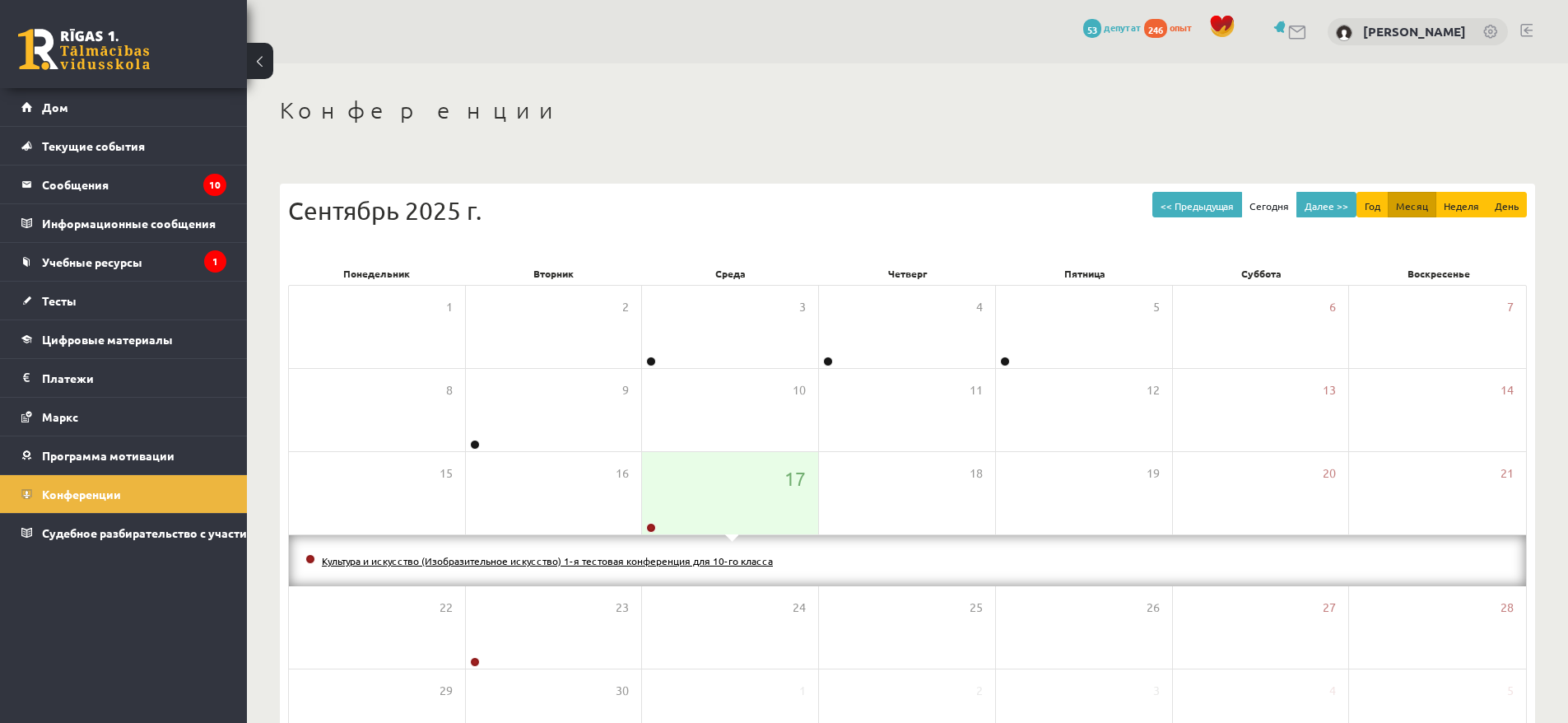
click at [640, 562] on font "Культура и искусство (Изобразительное искусство) 1-я тестовая конференция для 1…" at bounding box center [547, 561] width 451 height 13
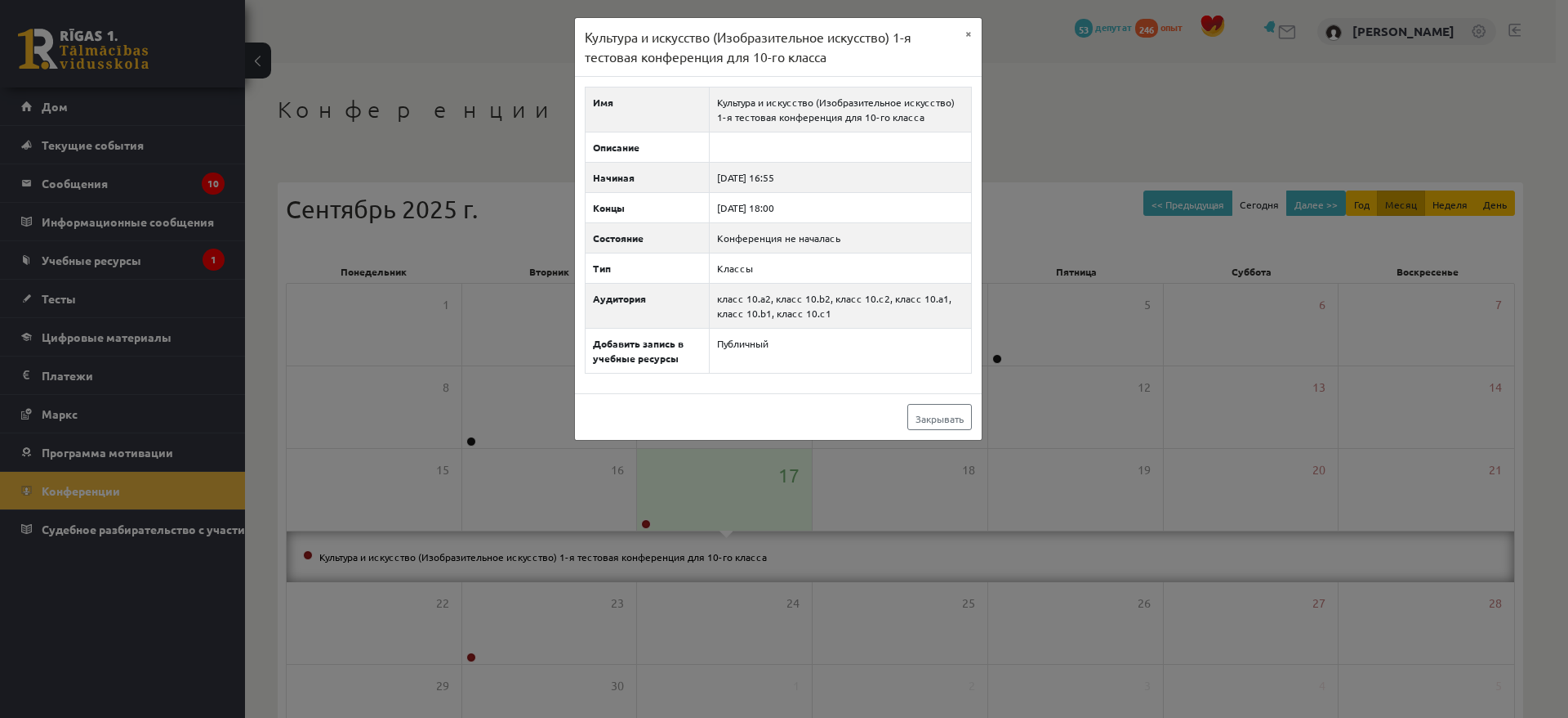
click at [623, 548] on div "Культура и искусство (Изобразительное искусство) 1-я тестовая конференция для 1…" at bounding box center [784, 359] width 1568 height 718
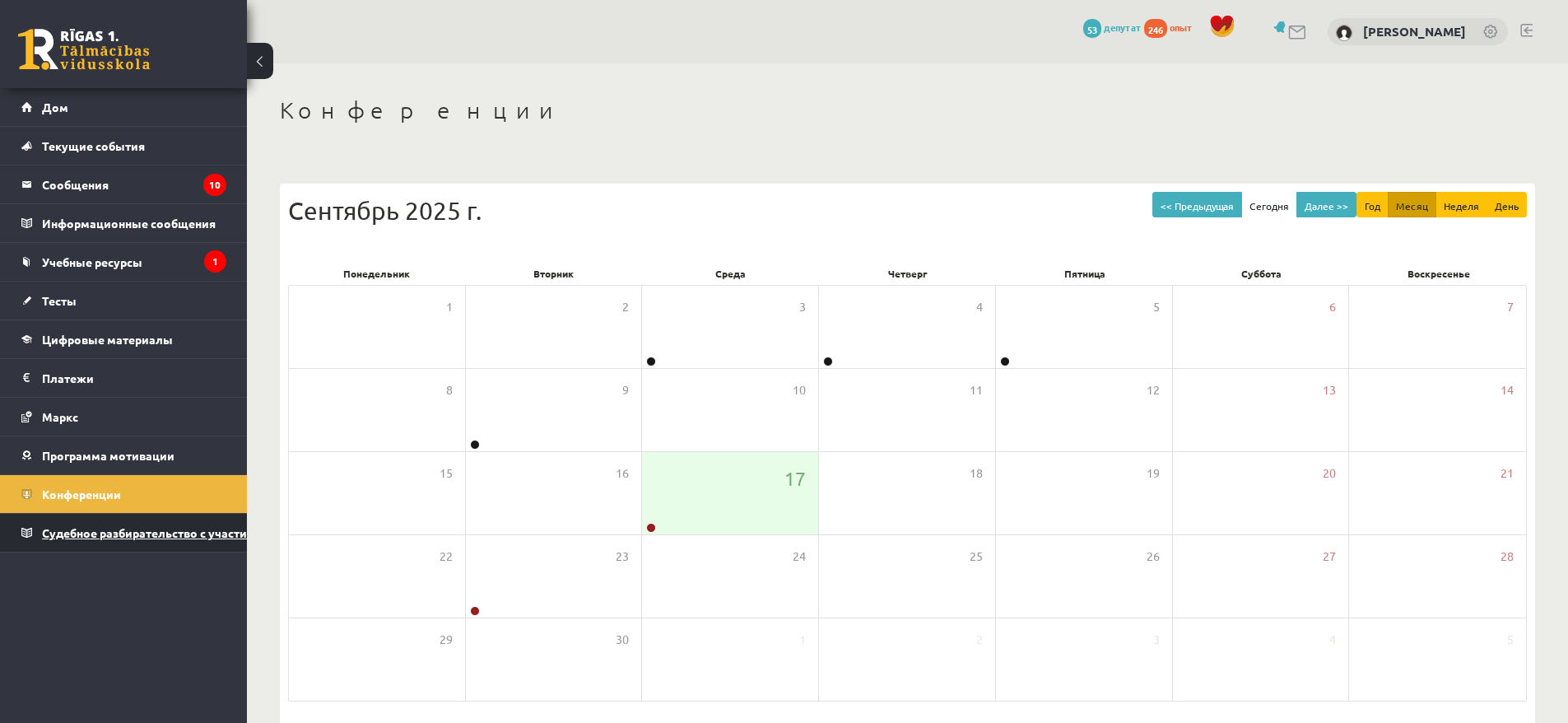
click at [102, 524] on link "Судебное разбирательство с участием прокторинга" at bounding box center [124, 532] width 205 height 38
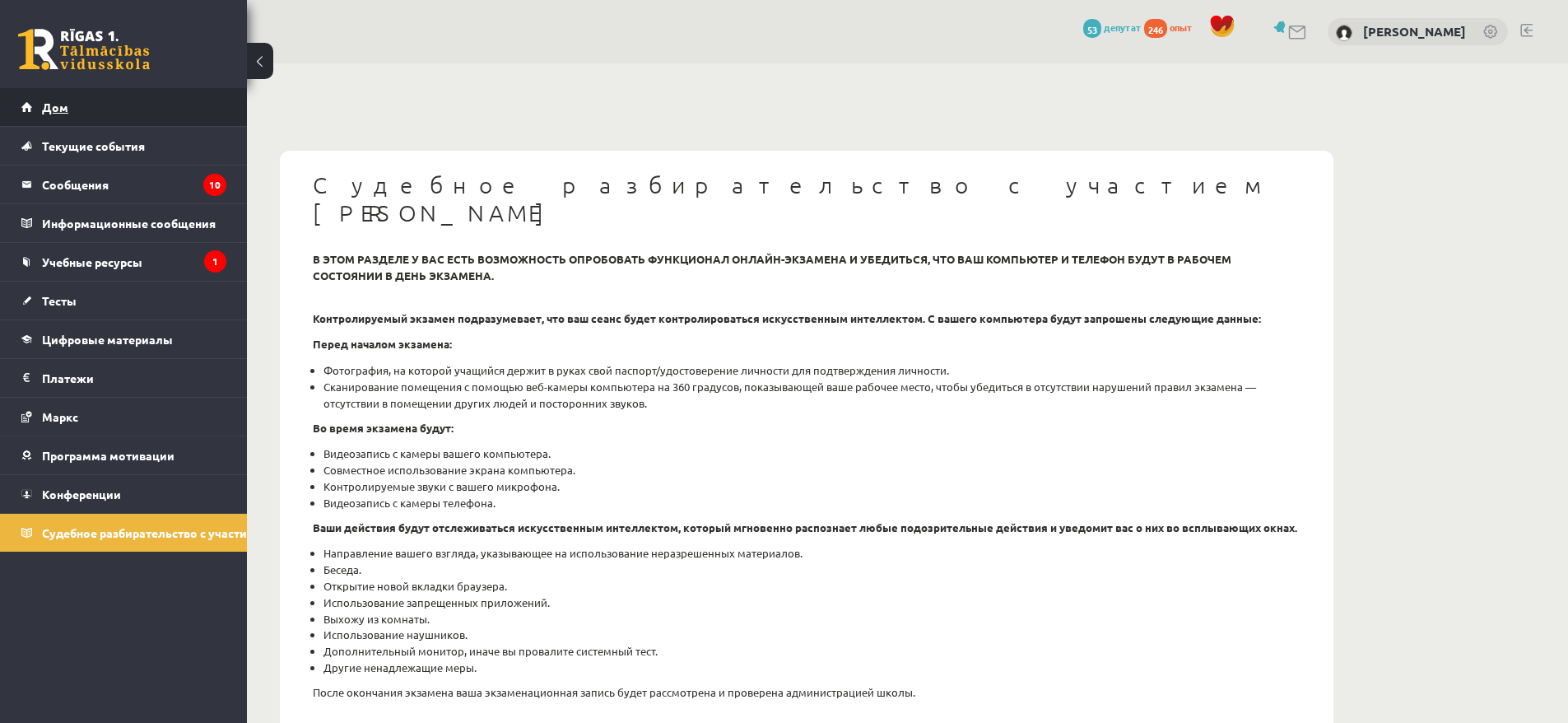
click at [82, 104] on link "Дом" at bounding box center [124, 107] width 205 height 38
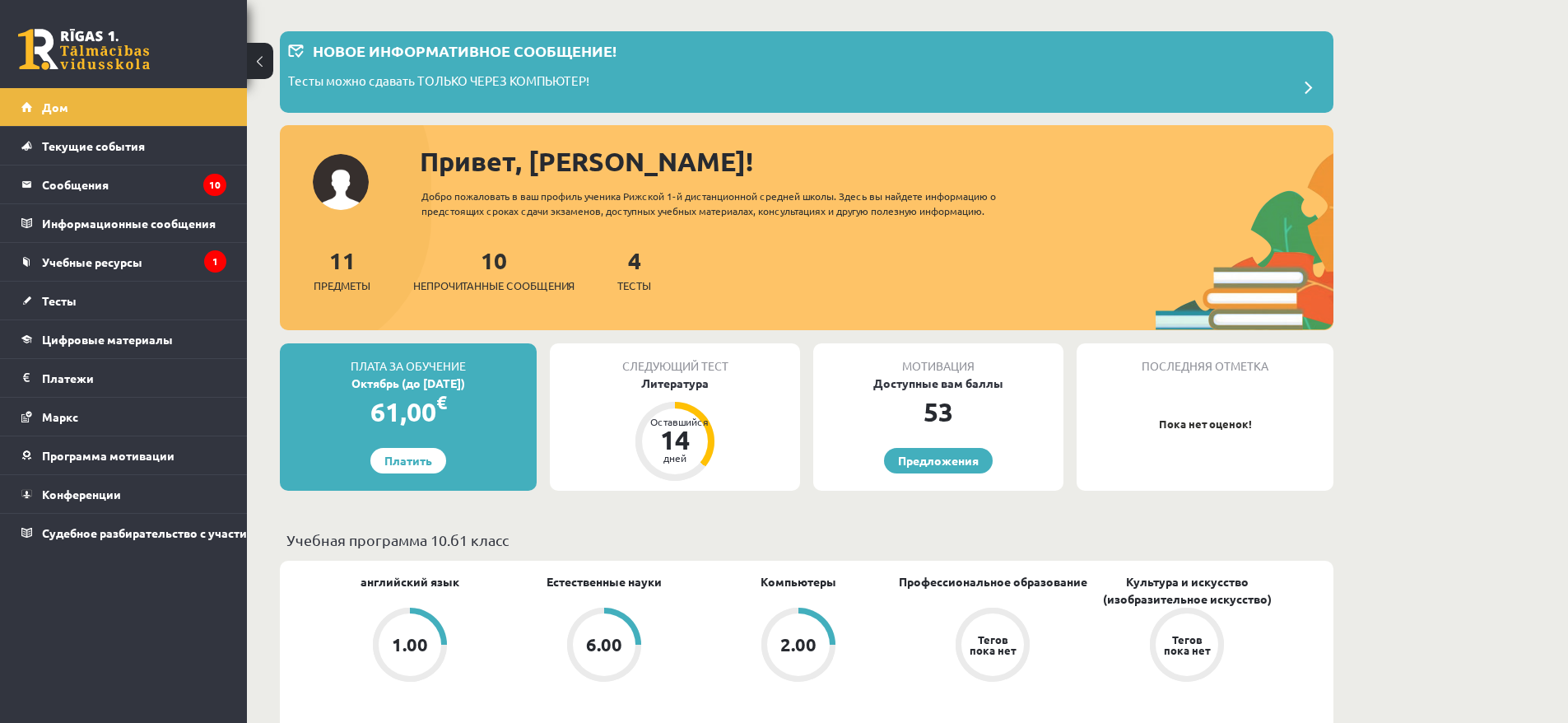
scroll to position [65, 0]
click at [550, 78] on font "Тесты можно сдавать ТОЛЬКО ЧЕРЕЗ КОМПЬЮТЕР!" at bounding box center [439, 79] width 301 height 15
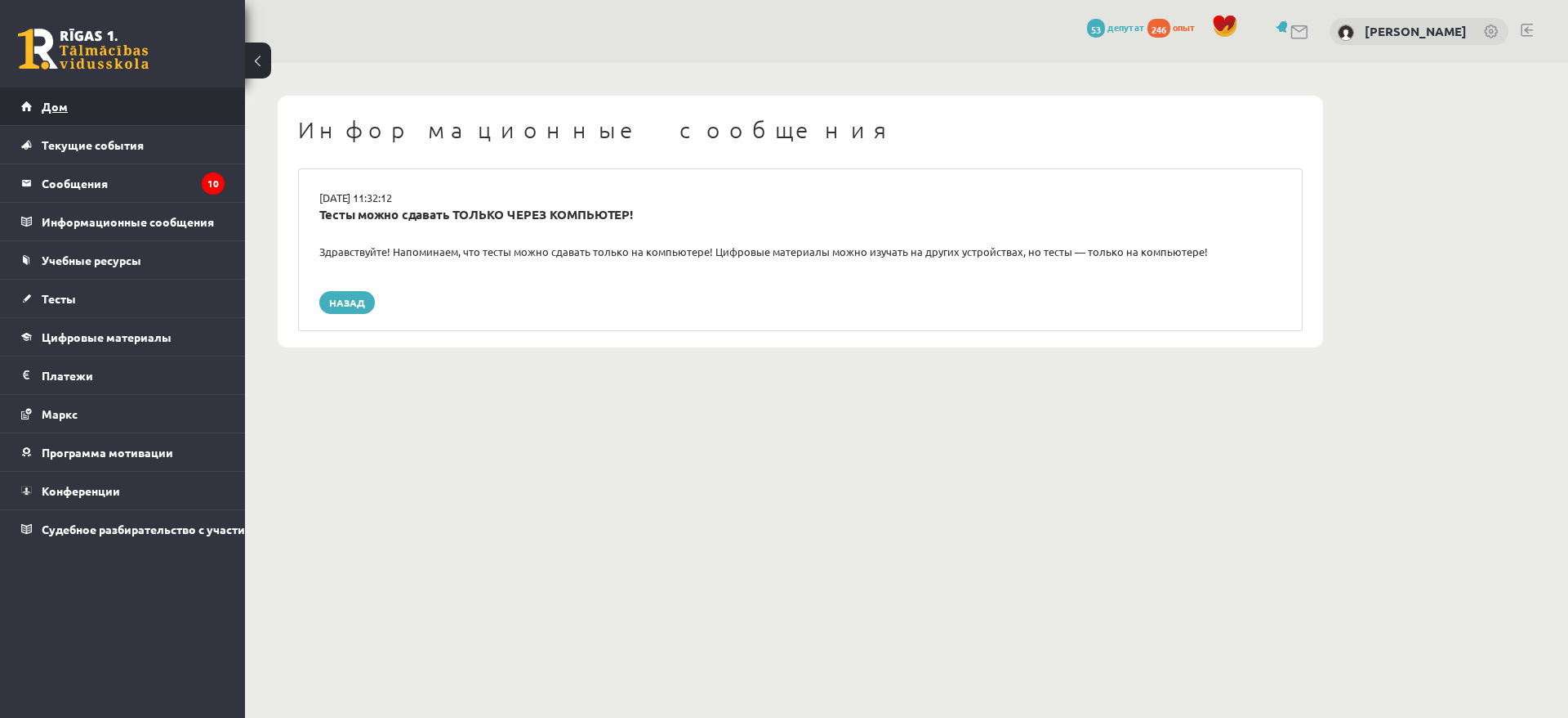
click at [121, 118] on link "Дом" at bounding box center [123, 106] width 203 height 38
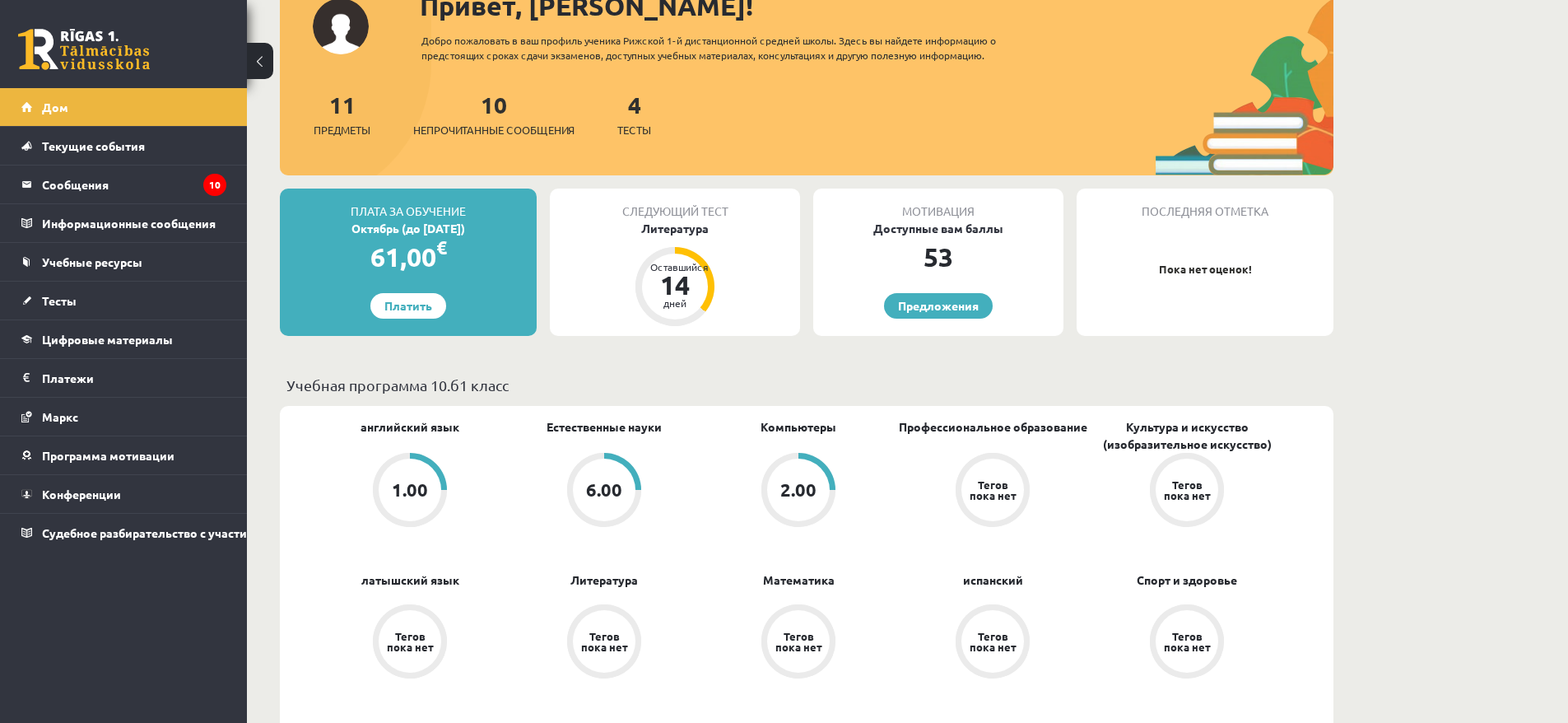
scroll to position [127, 0]
click at [146, 497] on link "Конференции" at bounding box center [124, 493] width 205 height 38
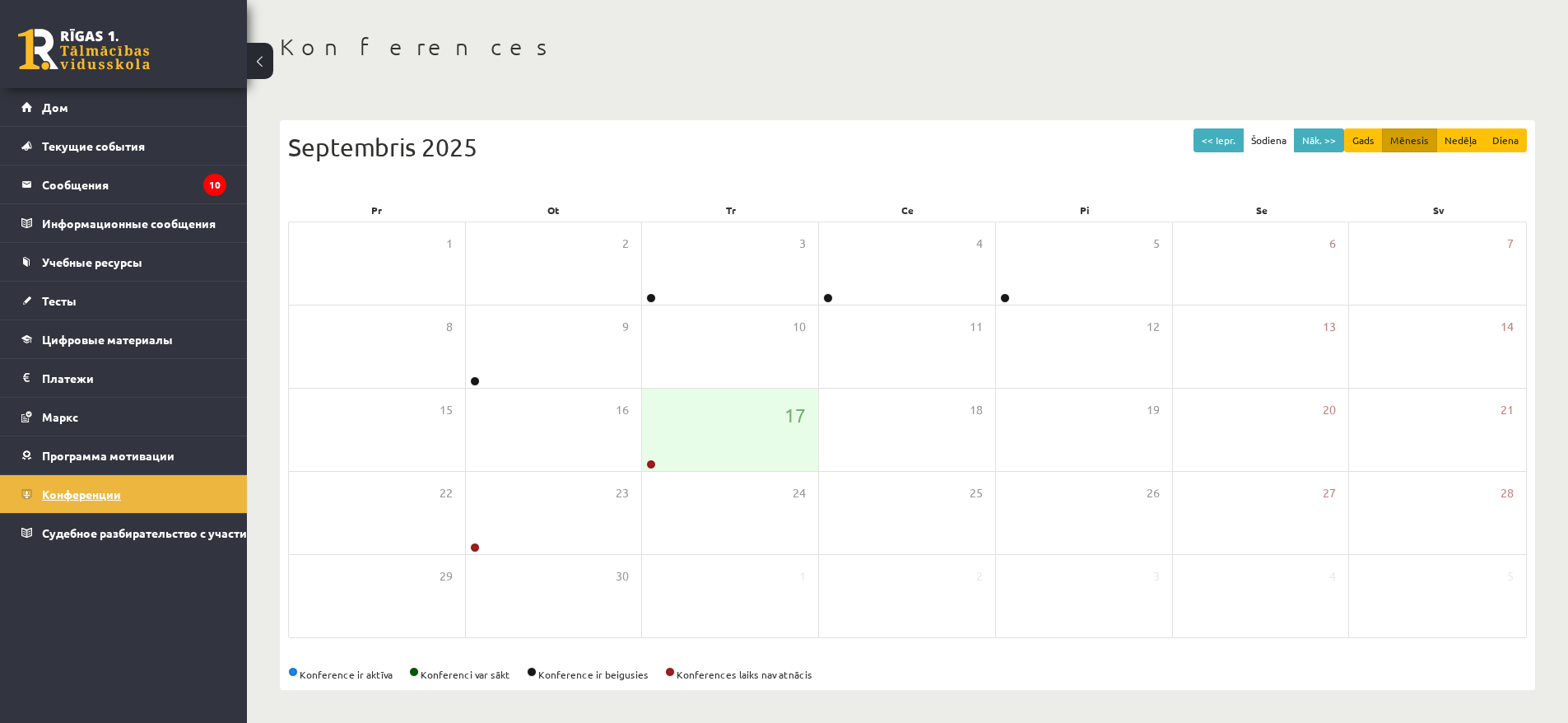
scroll to position [65, 0]
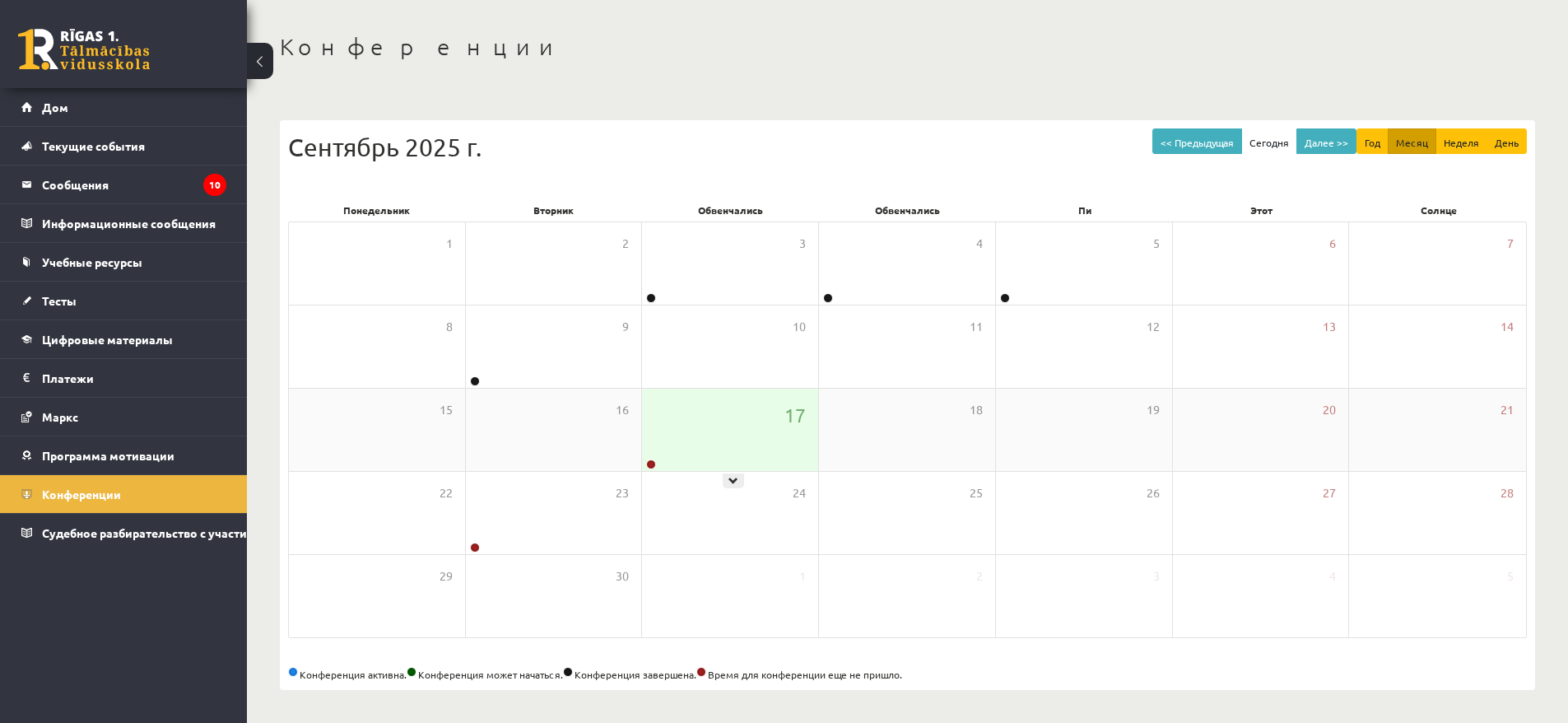
click at [736, 442] on div "17" at bounding box center [731, 429] width 177 height 83
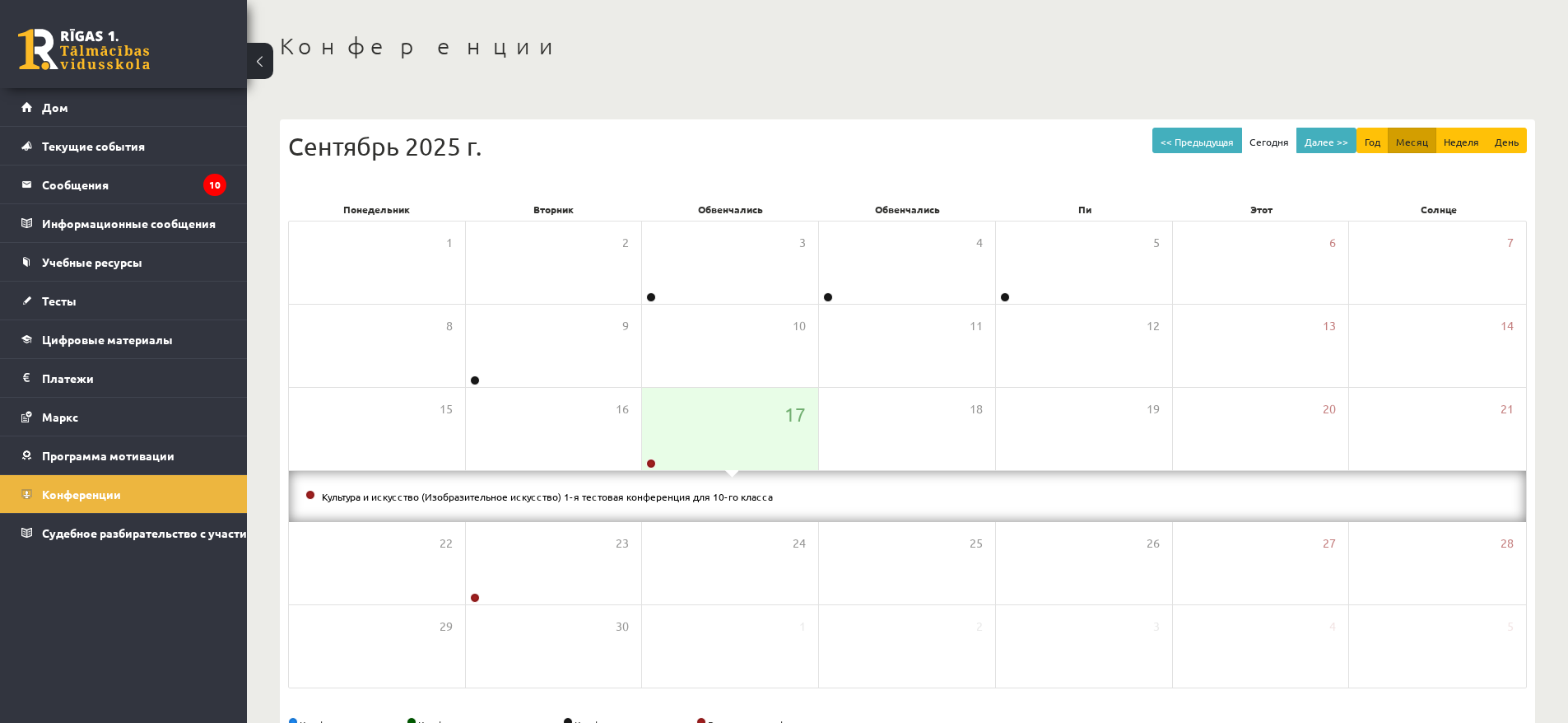
click at [693, 487] on li "Культура и искусство (Изобразительное искусство) 1-я тестовая конференция для 1…" at bounding box center [907, 495] width 1204 height 18
click at [689, 497] on font "Культура и искусство (Изобразительное искусство) 1-я тестовая конференция для 1…" at bounding box center [547, 496] width 451 height 13
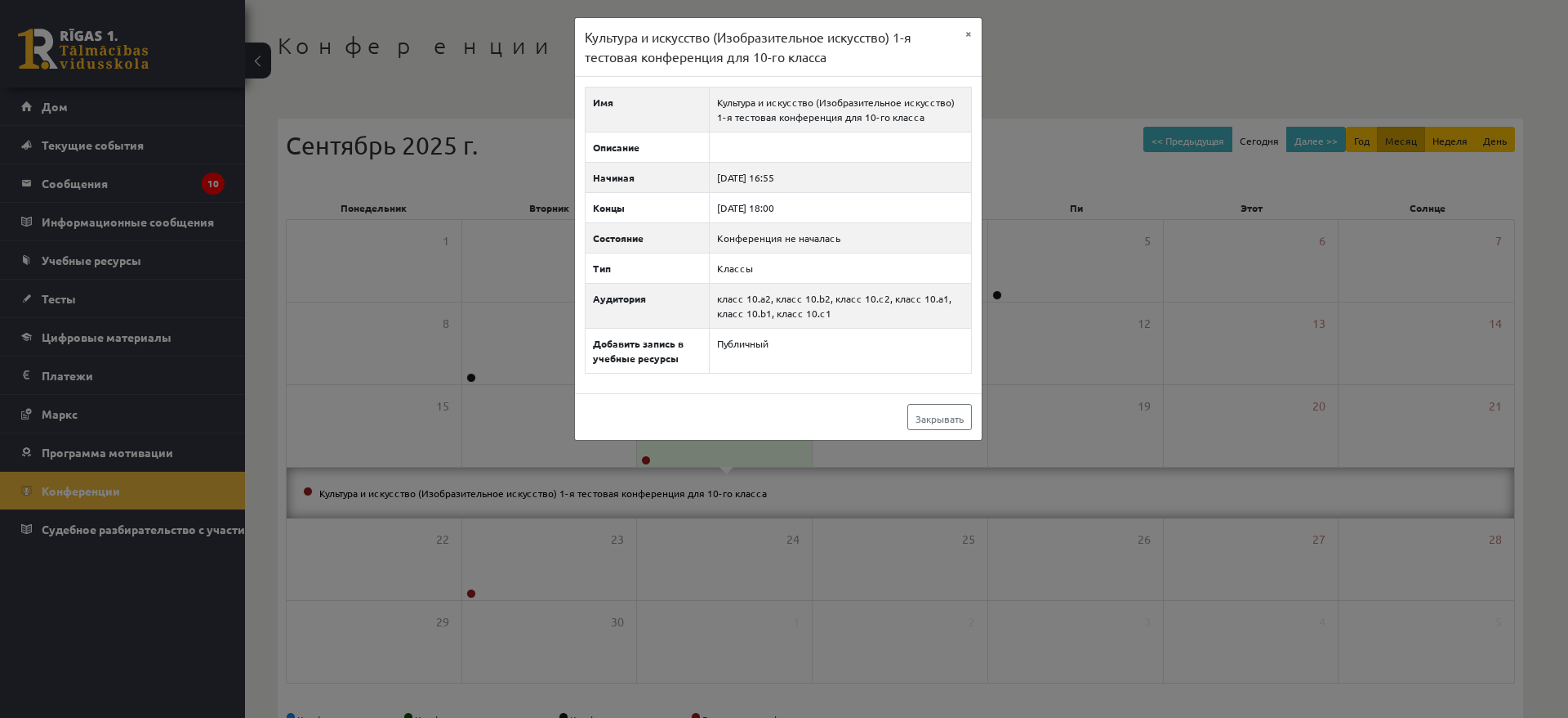
click at [364, 504] on div "Культура и искусство (Изобразительное искусство) 1-я тестовая конференция для 1…" at bounding box center [784, 359] width 1568 height 718
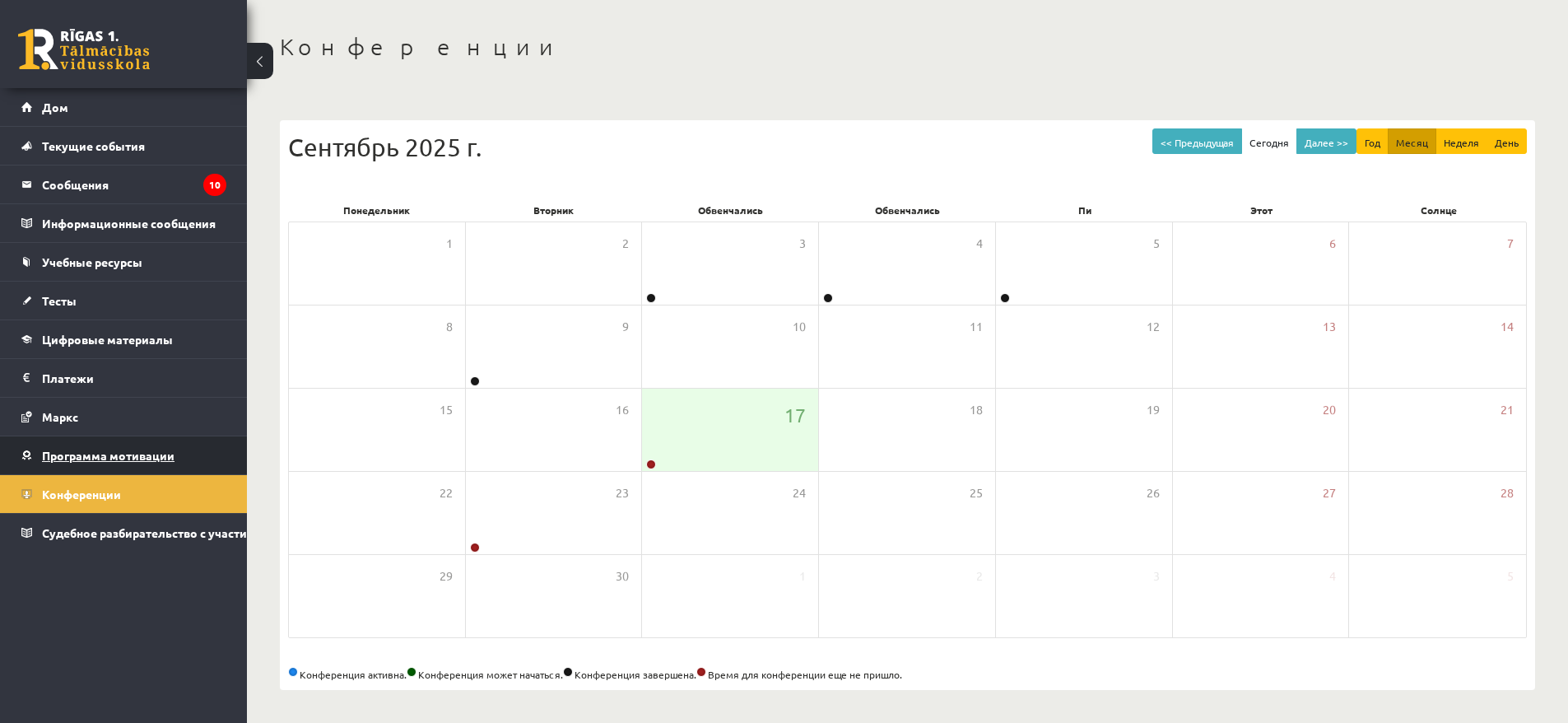
click at [114, 459] on font "Программа мотивации" at bounding box center [108, 455] width 133 height 15
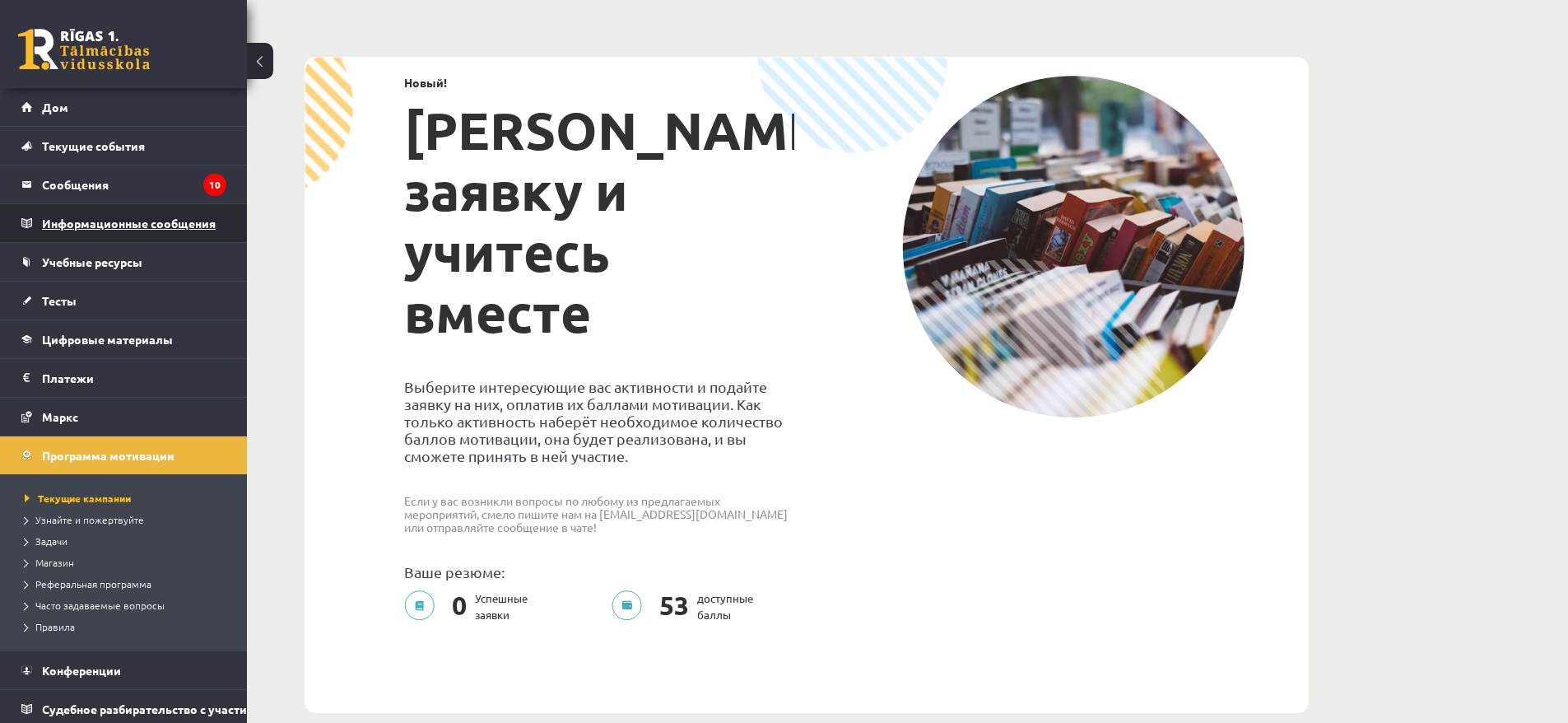
click at [133, 238] on legend "Информационные сообщения 0" at bounding box center [134, 223] width 184 height 38
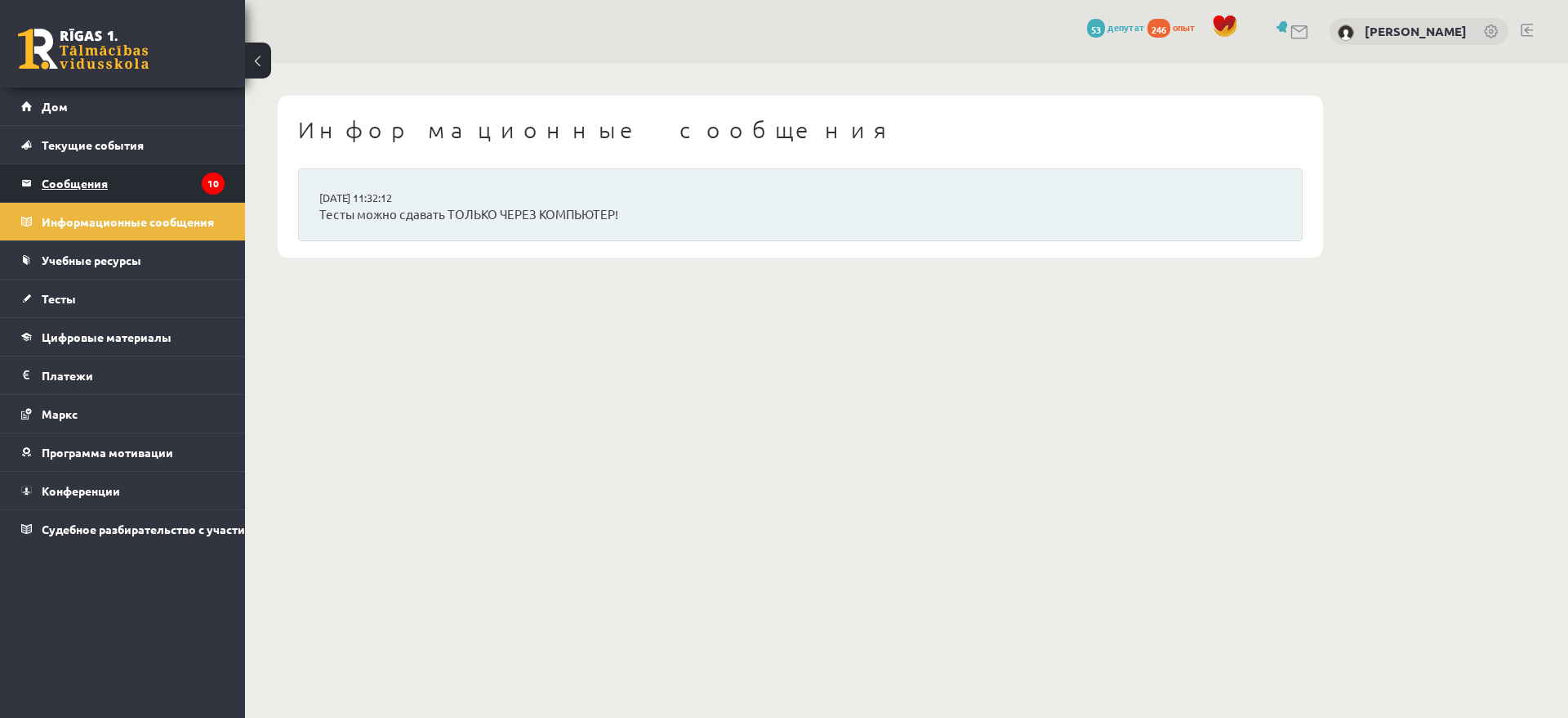
click at [55, 172] on legend "Сообщения 10" at bounding box center [133, 183] width 183 height 38
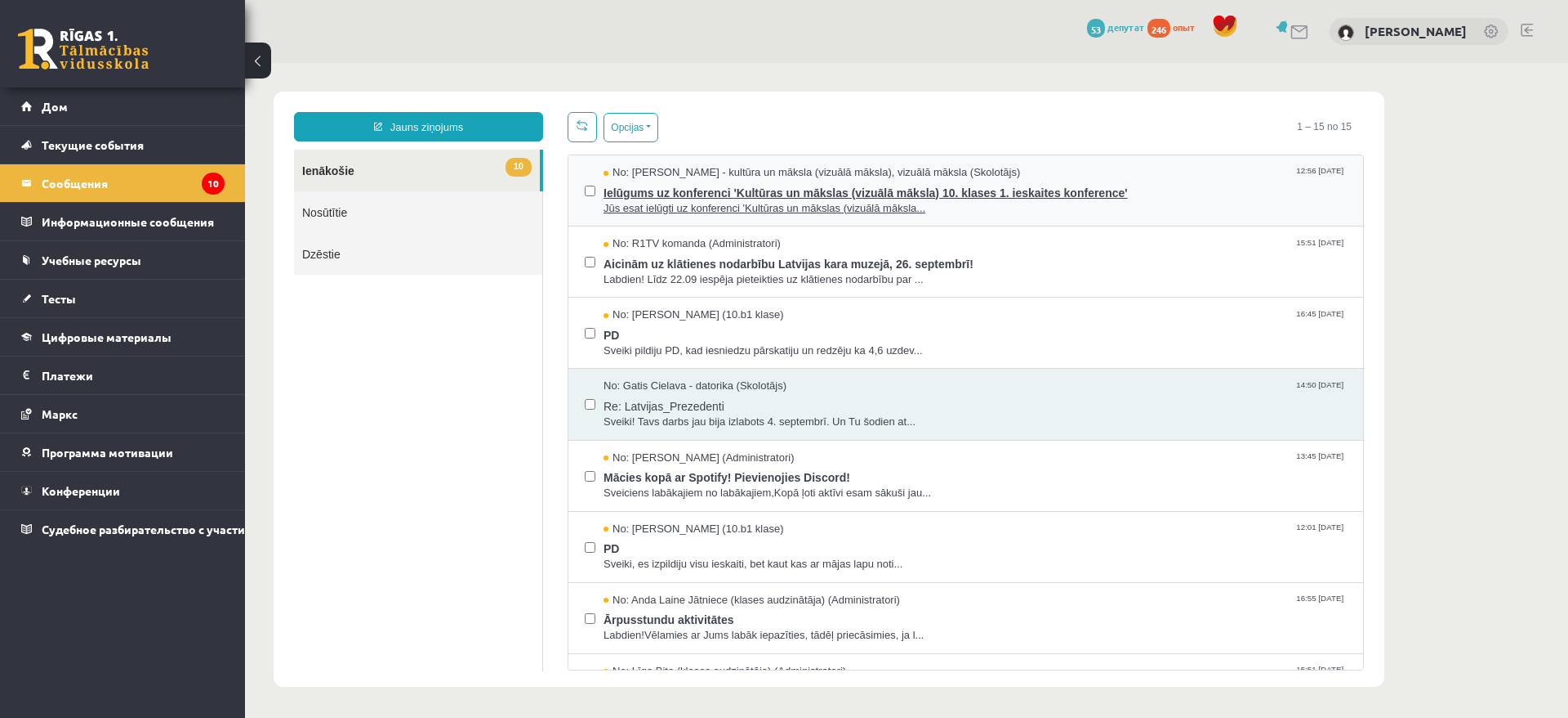
click at [869, 200] on span "Ielūgums uz konferenci 'Kultūras un mākslas (vizuālā māksla) 10. klases 1. iesk…" at bounding box center [975, 191] width 743 height 21
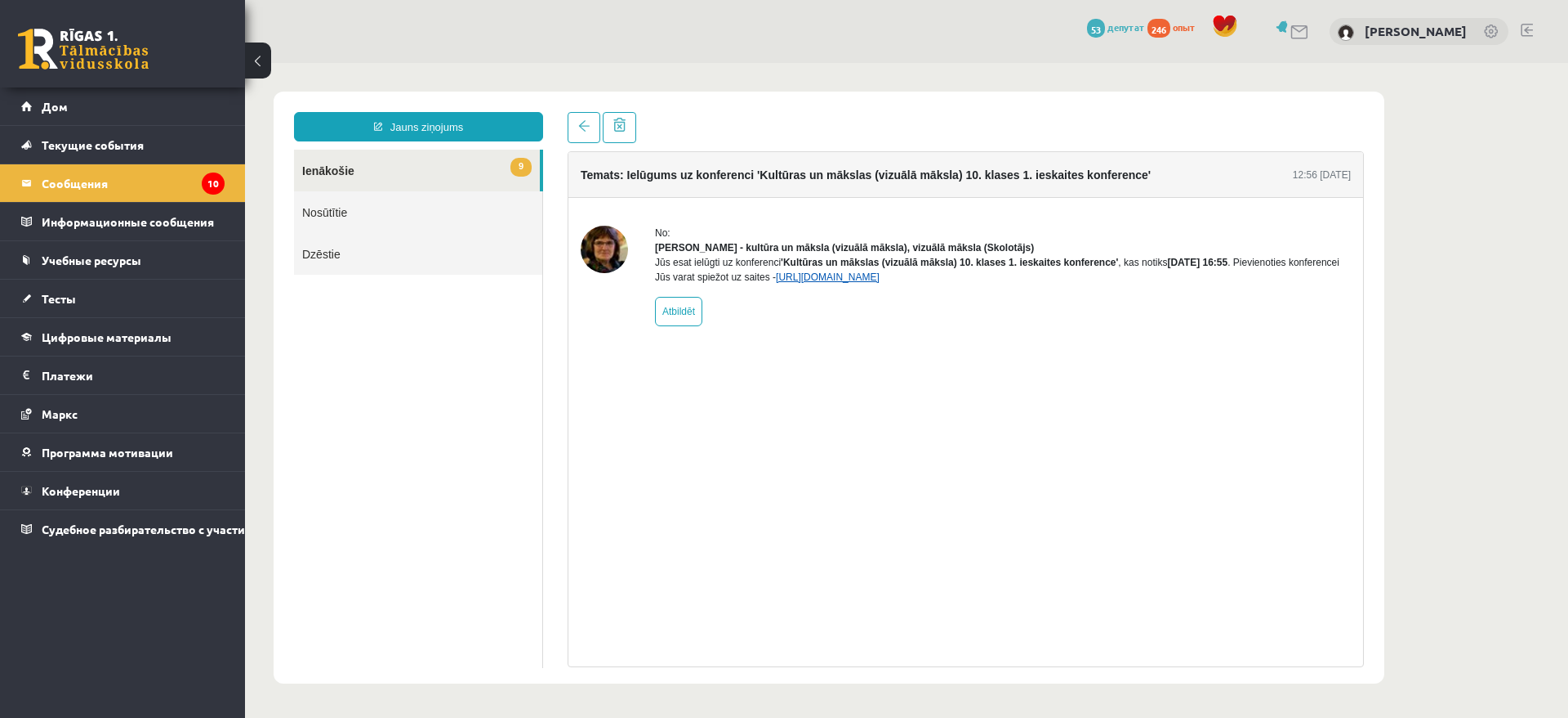
click at [880, 283] on link "https://eskola.r1tv.lv/conferences/4499/join" at bounding box center [828, 277] width 104 height 11
click at [985, 285] on div "Jūs esat ielūgti uz konferenci 'Kultūras un mākslas (vizuālā māksla) 10. klases…" at bounding box center [1003, 269] width 696 height 29
click at [880, 283] on link "https://eskola.r1tv.lv/conferences/4499/join" at bounding box center [828, 277] width 104 height 11
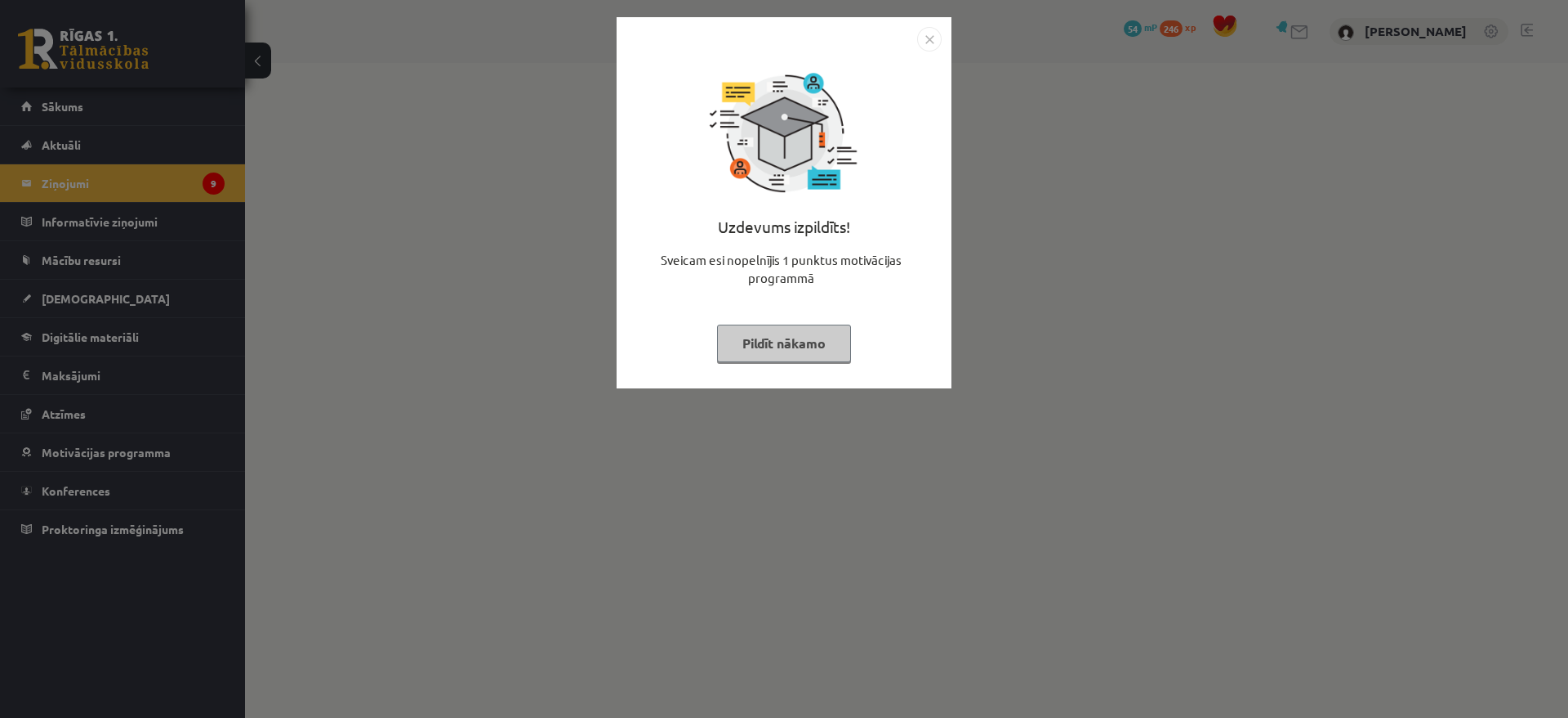
click at [1038, 158] on div "Uzdevums izpildīts! Sveicam esi nopelnījis 1 punktus motivācijas programmā Pild…" at bounding box center [784, 359] width 1568 height 718
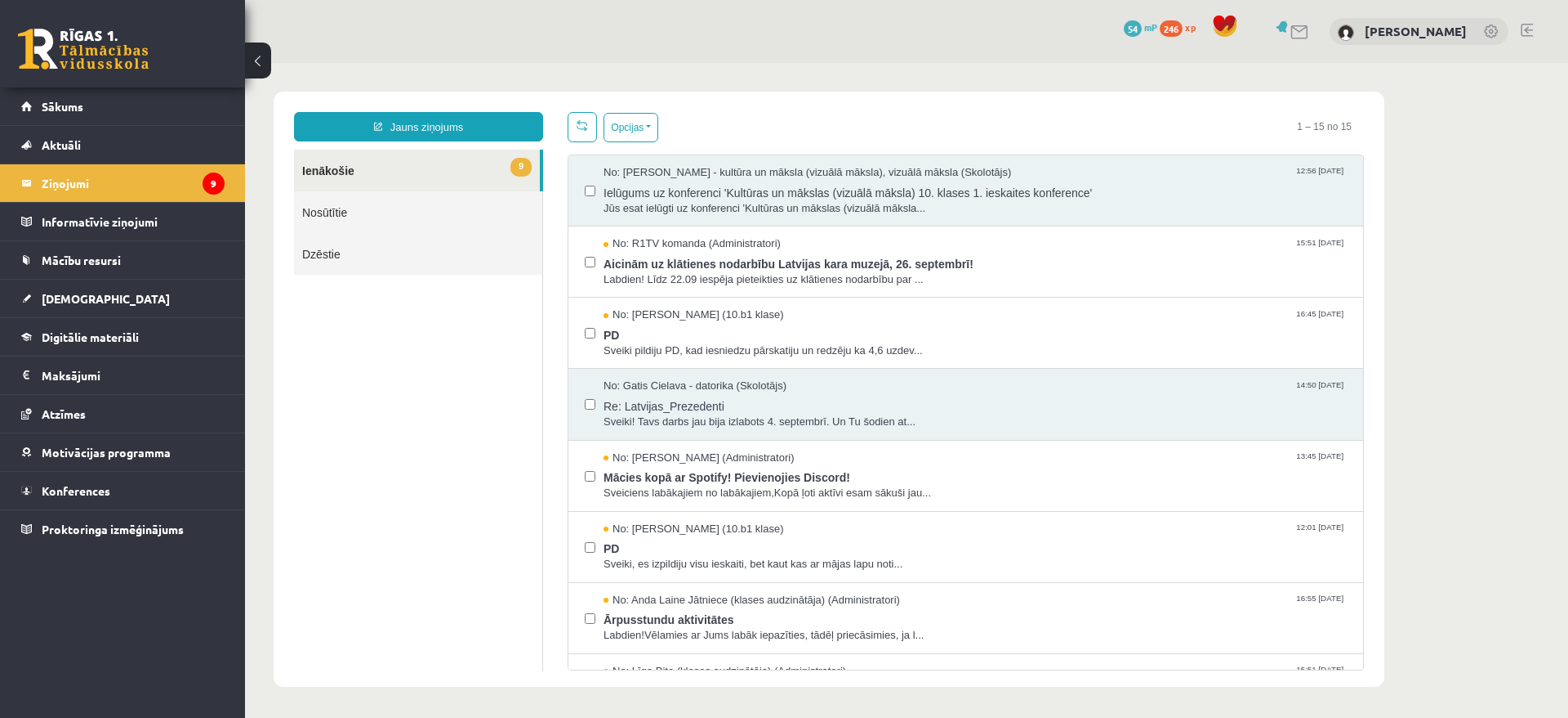
click at [768, 221] on div "No: [PERSON_NAME] - kultūra un māksla (vizuālā māksla), vizuālā māksla (Skolotā…" at bounding box center [966, 190] width 795 height 71
click at [831, 205] on span "Jūs esat ielūgti uz konferenci 'Kultūras un mākslas (vizuālā māksla..." at bounding box center [975, 208] width 743 height 15
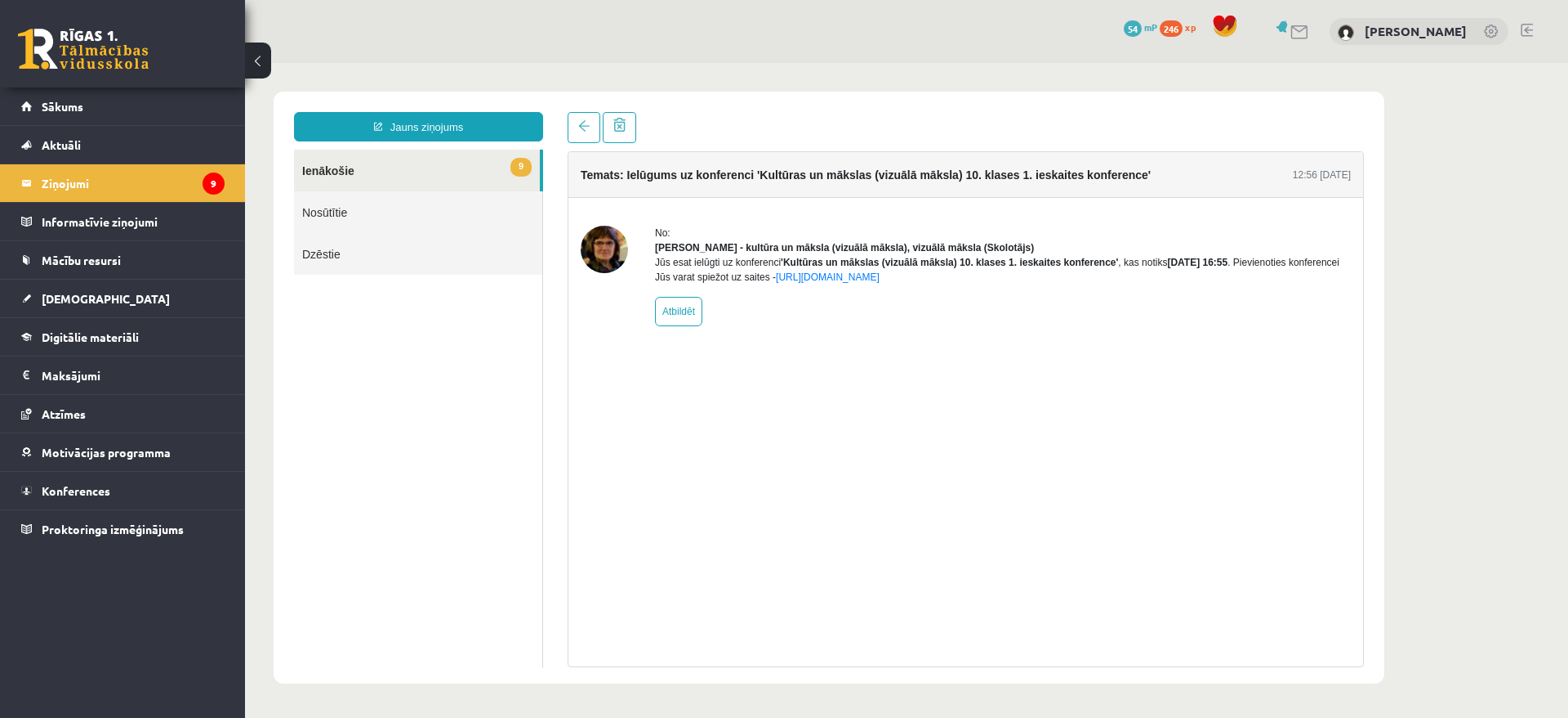
click at [968, 304] on div "No: Ilze Kolka - kultūra un māksla (vizuālā māksla), vizuālā māksla (Skolotājs)…" at bounding box center [1003, 275] width 696 height 101
click at [974, 300] on div "No: Ilze Kolka - kultūra un māksla (vizuālā māksla), vizuālā māksla (Skolotājs)…" at bounding box center [1003, 275] width 696 height 101
click at [880, 283] on link "https://eskola.r1tv.lv/conferences/4499/join" at bounding box center [828, 277] width 104 height 11
click at [440, 164] on link "9 Ienākošie" at bounding box center [416, 171] width 246 height 41
click at [183, 162] on link "Aktuāli" at bounding box center [123, 145] width 203 height 38
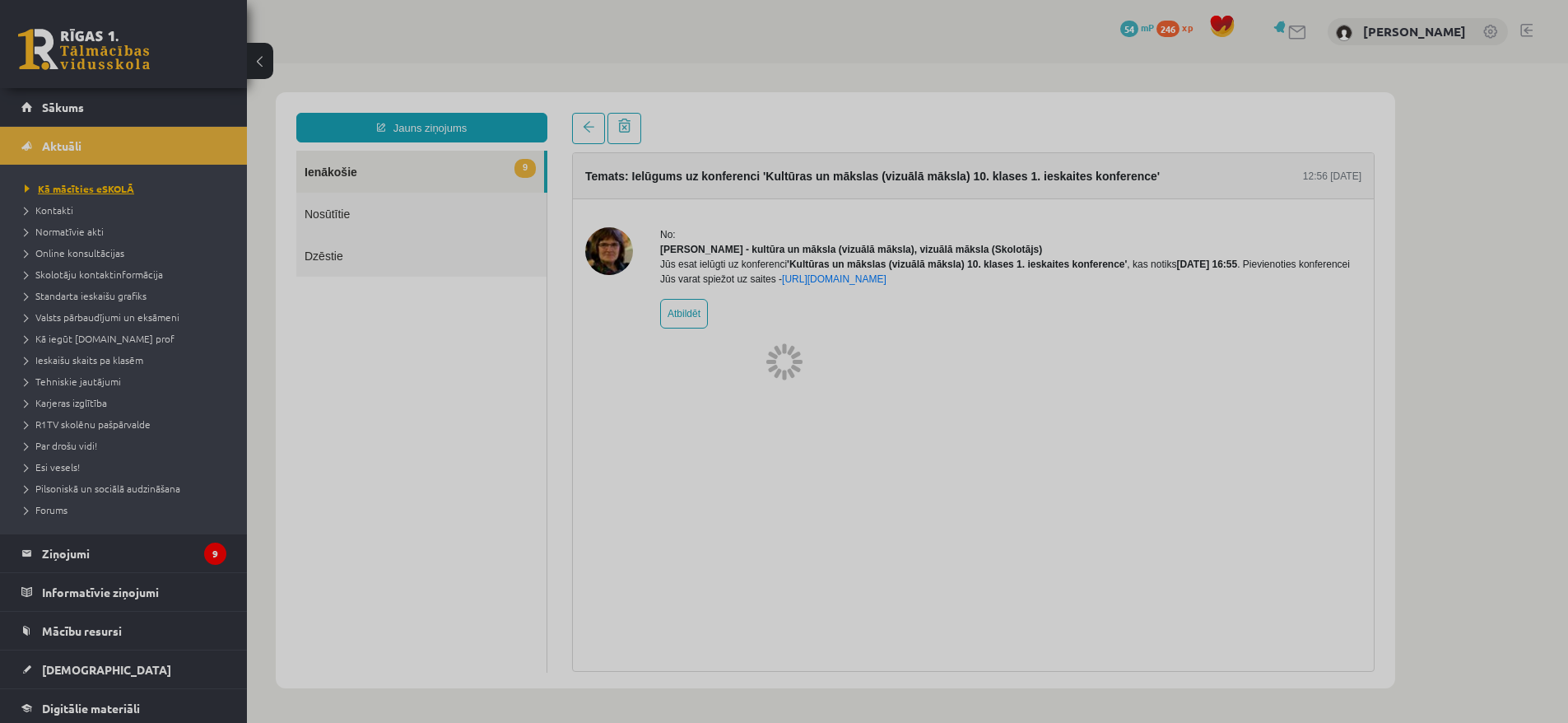
click at [189, 181] on link "Kā mācīties eSKOLĀ" at bounding box center [127, 189] width 206 height 15
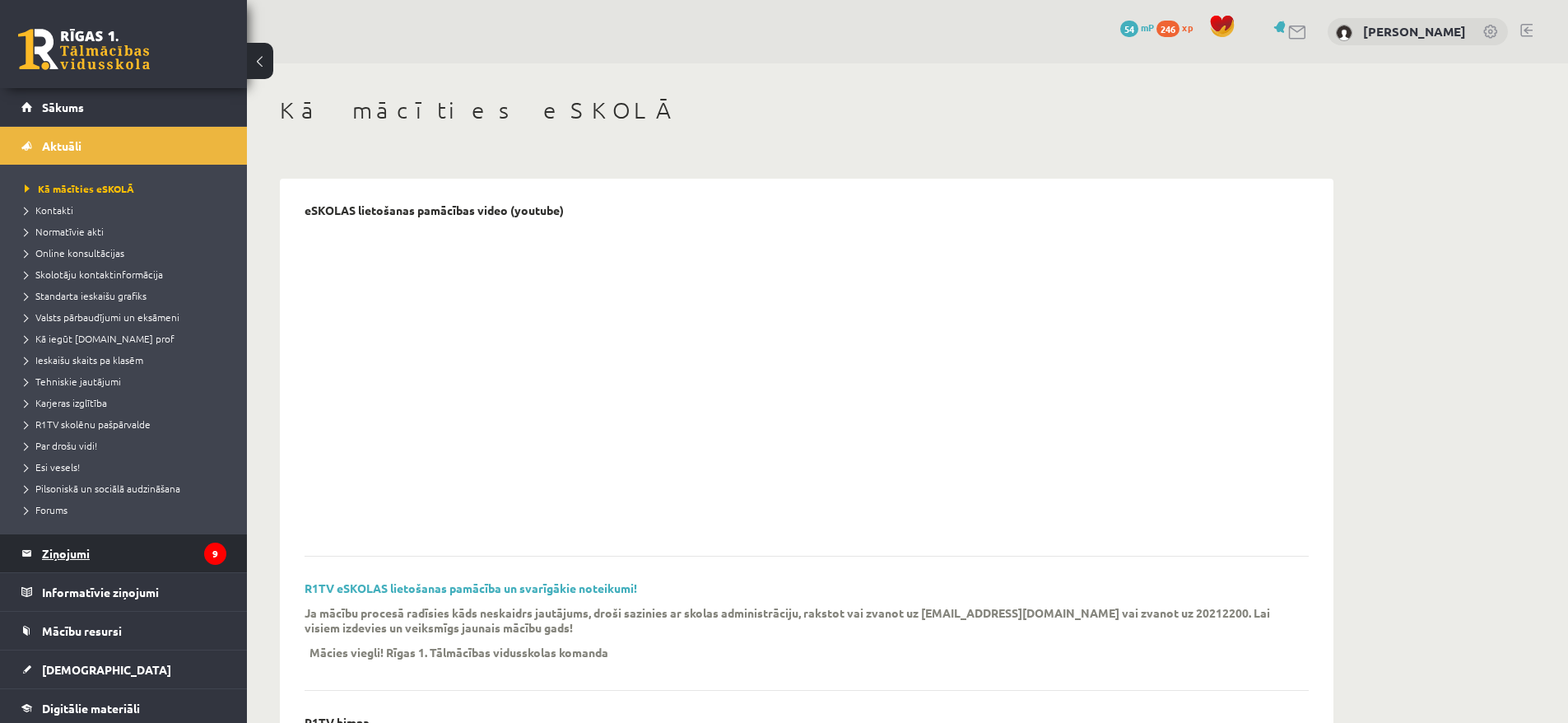
click at [122, 544] on legend "Ziņojumi 9" at bounding box center [134, 553] width 184 height 38
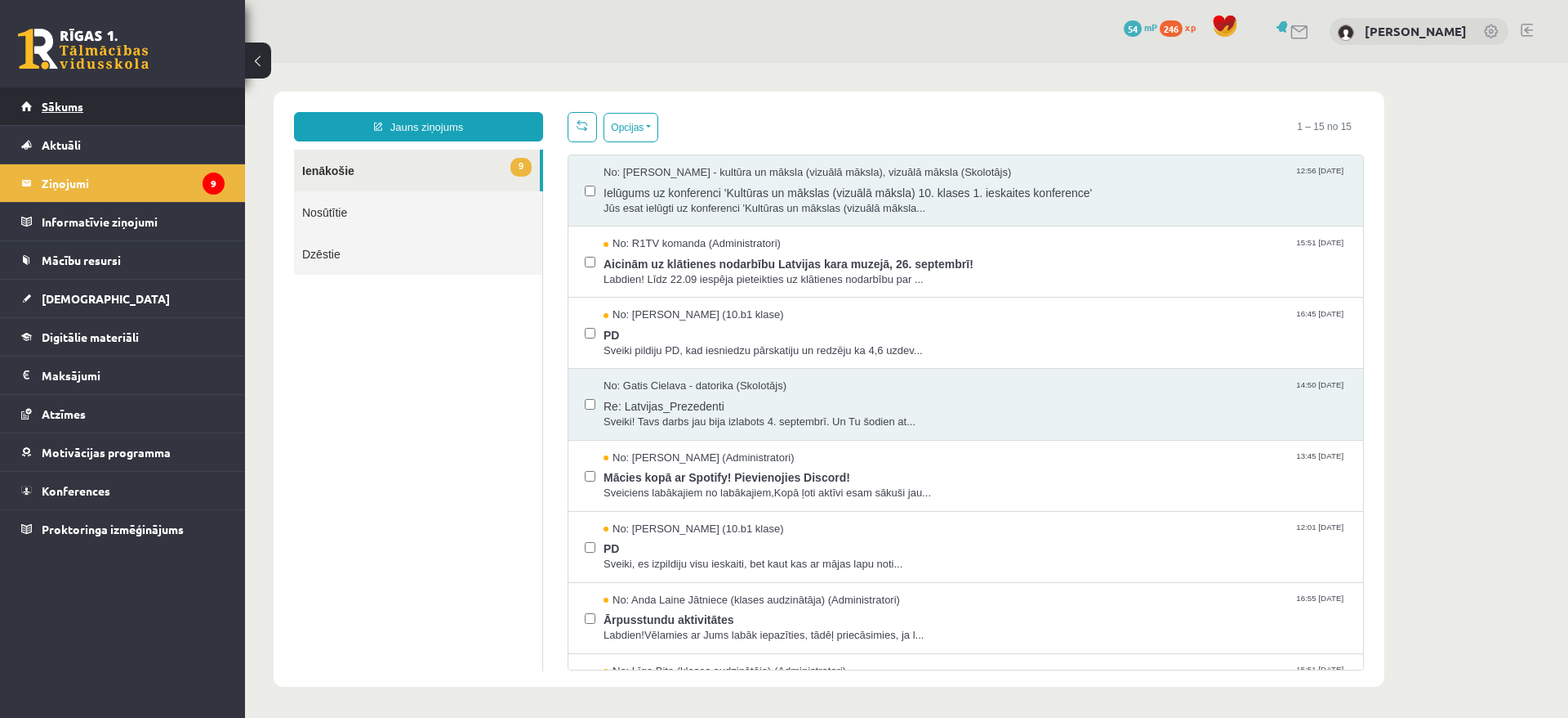
click at [55, 106] on span "Sākums" at bounding box center [62, 106] width 41 height 15
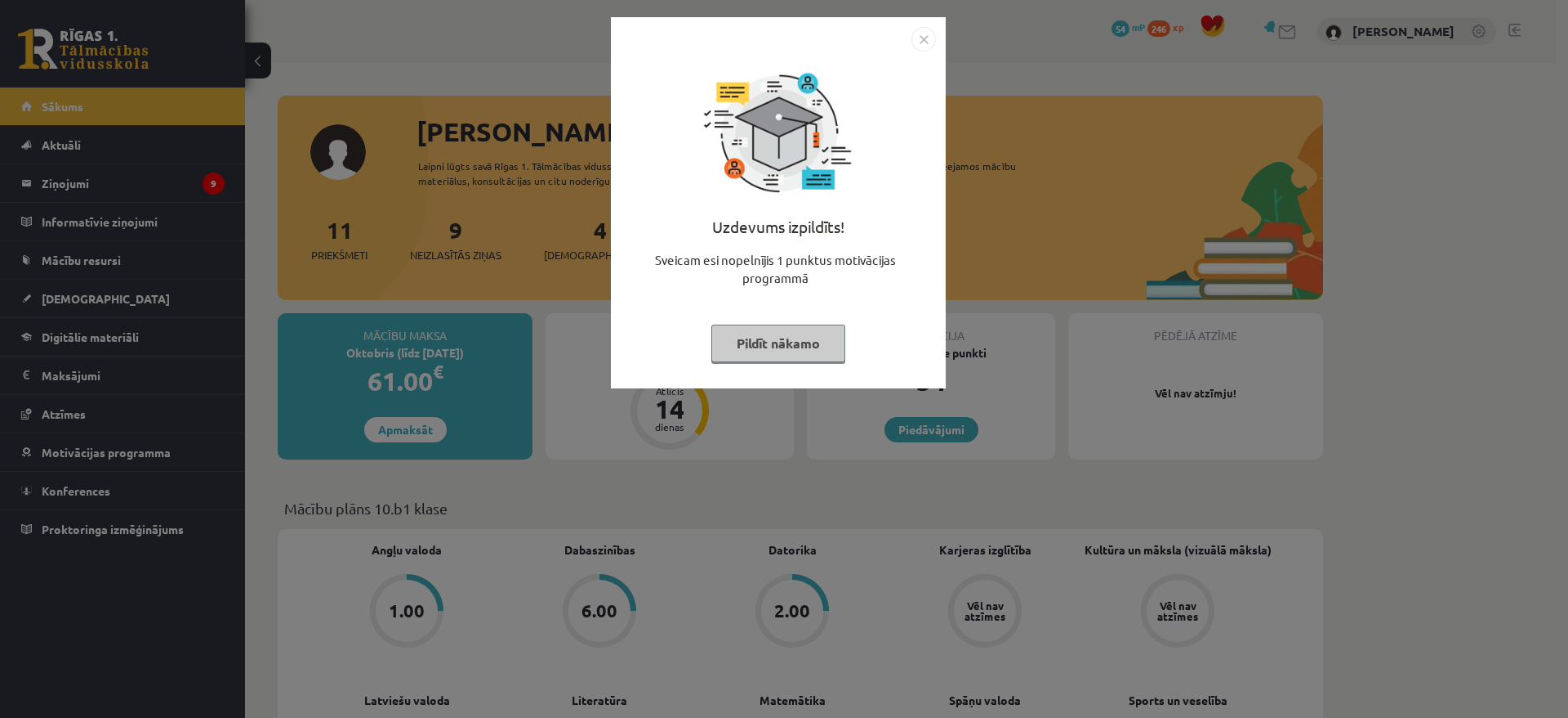
click at [1091, 281] on div "Uzdevums izpildīts! Sveicam esi nopelnījis 1 punktus motivācijas programmā Pild…" at bounding box center [784, 359] width 1568 height 718
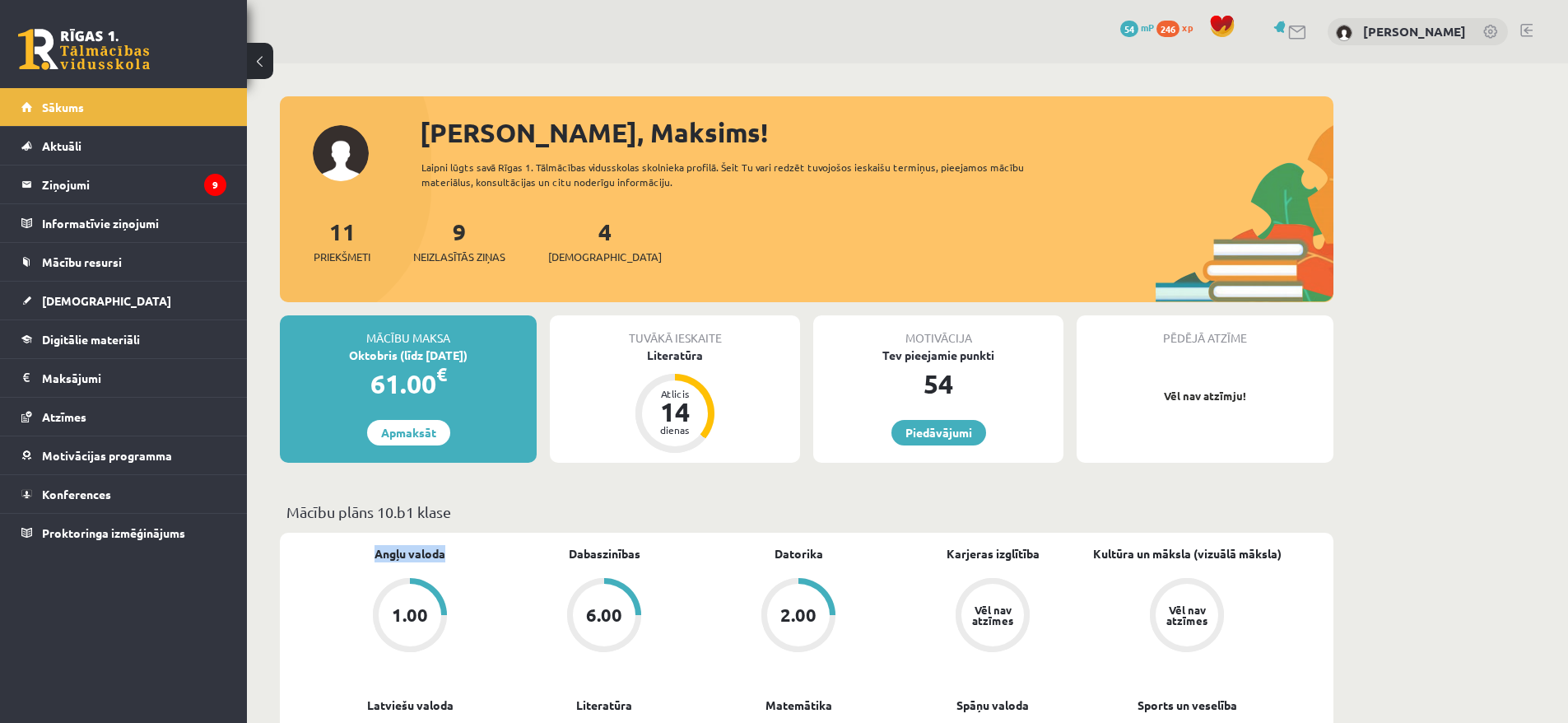
drag, startPoint x: 463, startPoint y: 555, endPoint x: 411, endPoint y: 543, distance: 53.4
click at [392, 558] on link "Angļu valoda" at bounding box center [410, 553] width 71 height 17
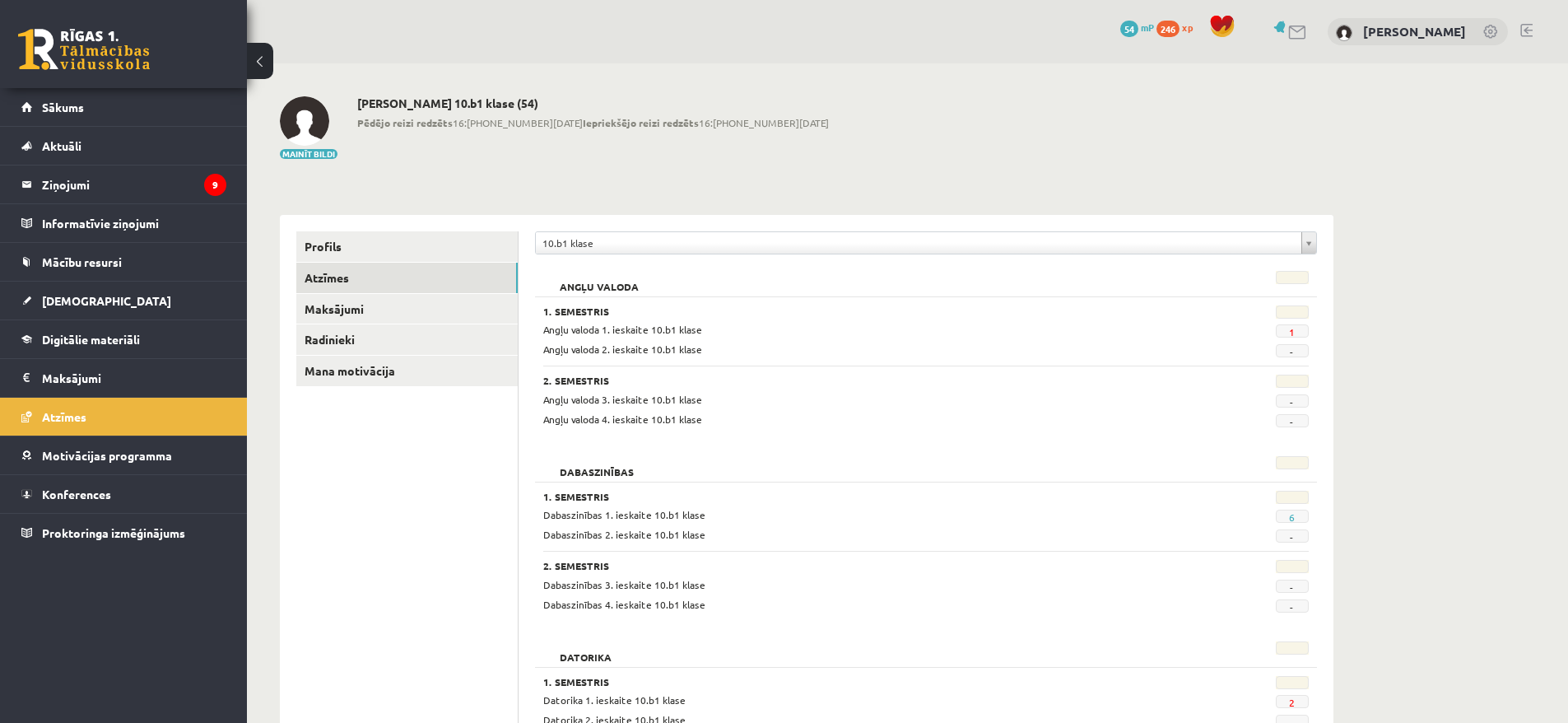
click at [1296, 326] on span "1" at bounding box center [1292, 331] width 33 height 13
click at [1297, 326] on span "1" at bounding box center [1292, 331] width 33 height 13
click at [1297, 326] on span "1" at bounding box center [1292, 331] width 33 height 13
click at [1296, 326] on span "1" at bounding box center [1292, 331] width 33 height 13
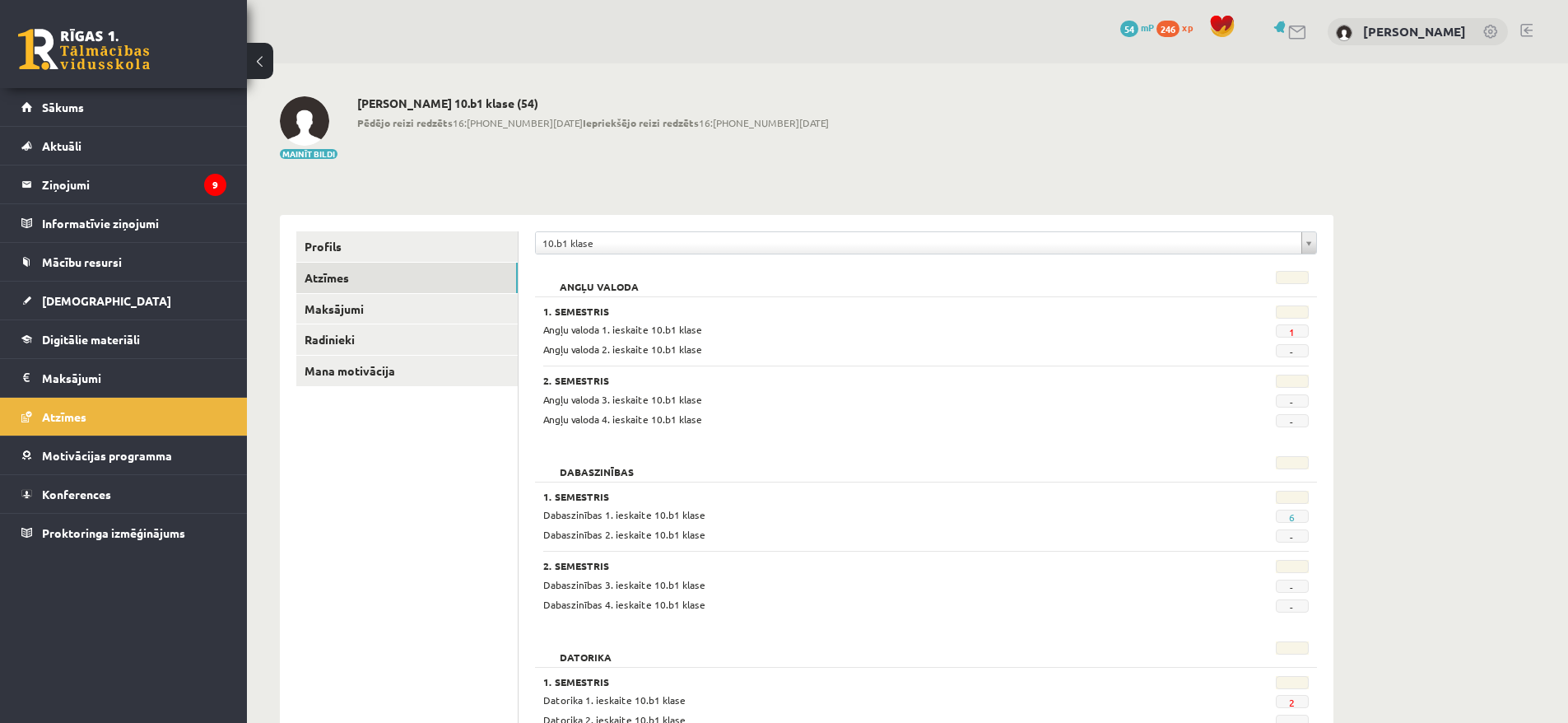
click at [1288, 328] on span "1" at bounding box center [1292, 331] width 33 height 13
click at [1290, 328] on link "1" at bounding box center [1292, 332] width 6 height 13
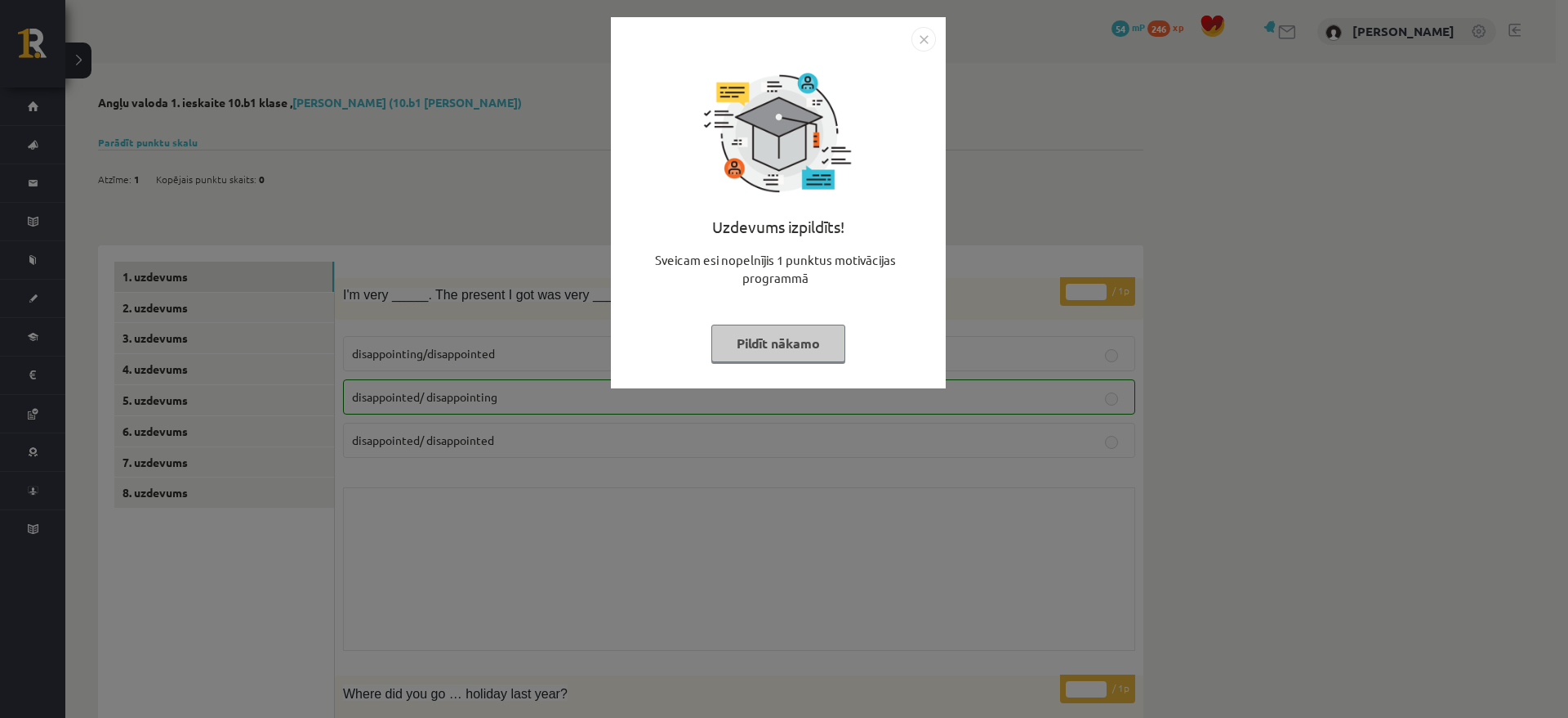
click at [1215, 341] on div "Uzdevums izpildīts! Sveicam esi nopelnījis 1 punktus motivācijas programmā Pild…" at bounding box center [784, 359] width 1568 height 718
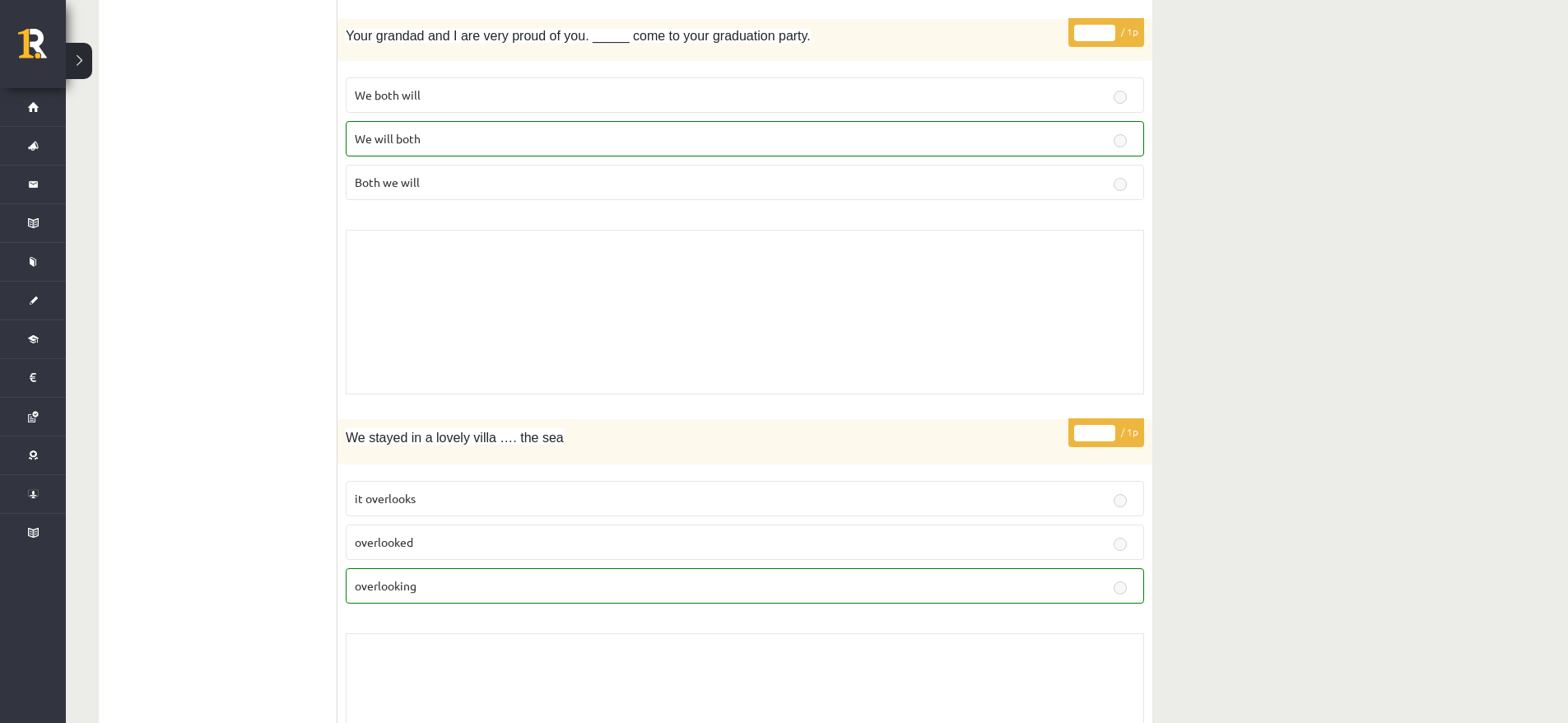
scroll to position [6498, 0]
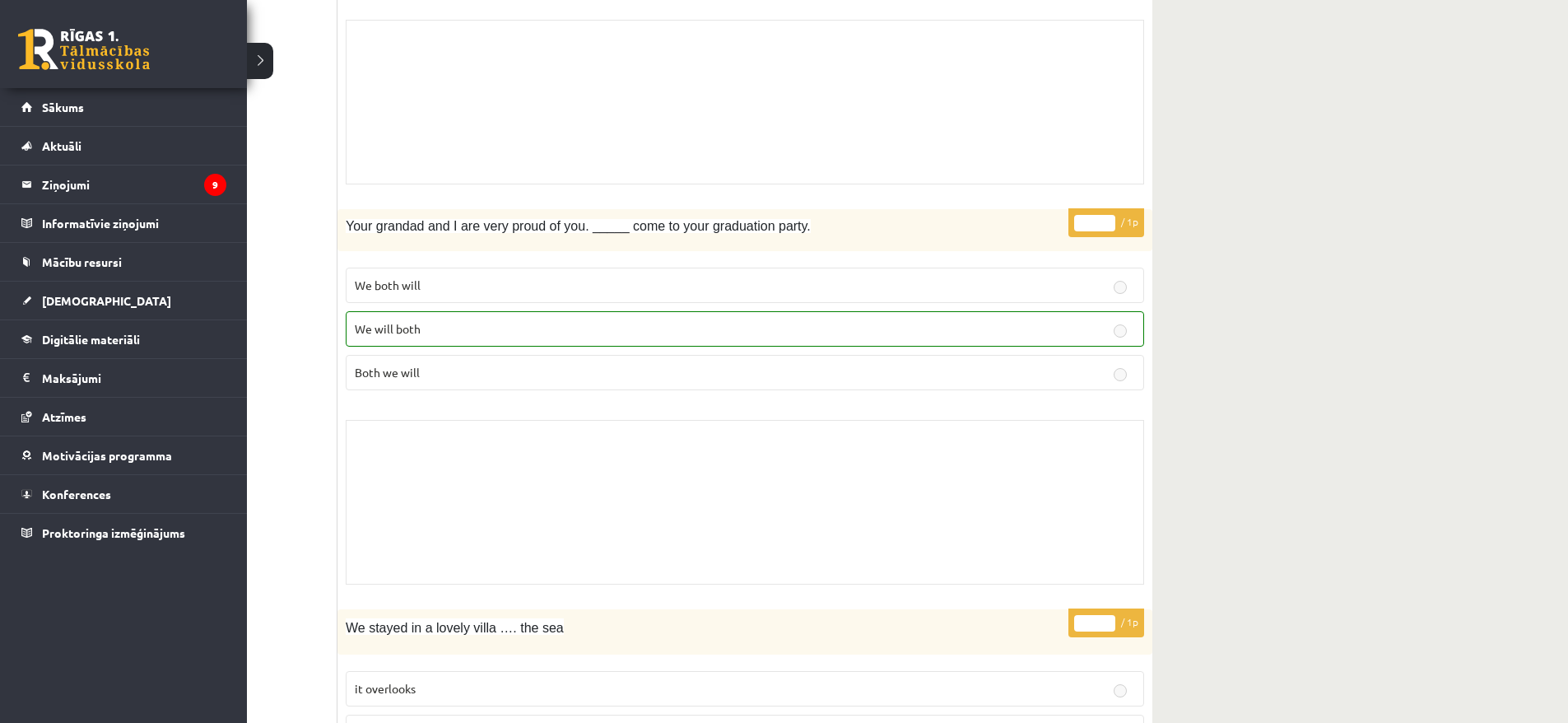
click at [50, 53] on link at bounding box center [84, 48] width 132 height 41
click at [71, 59] on link at bounding box center [84, 48] width 132 height 41
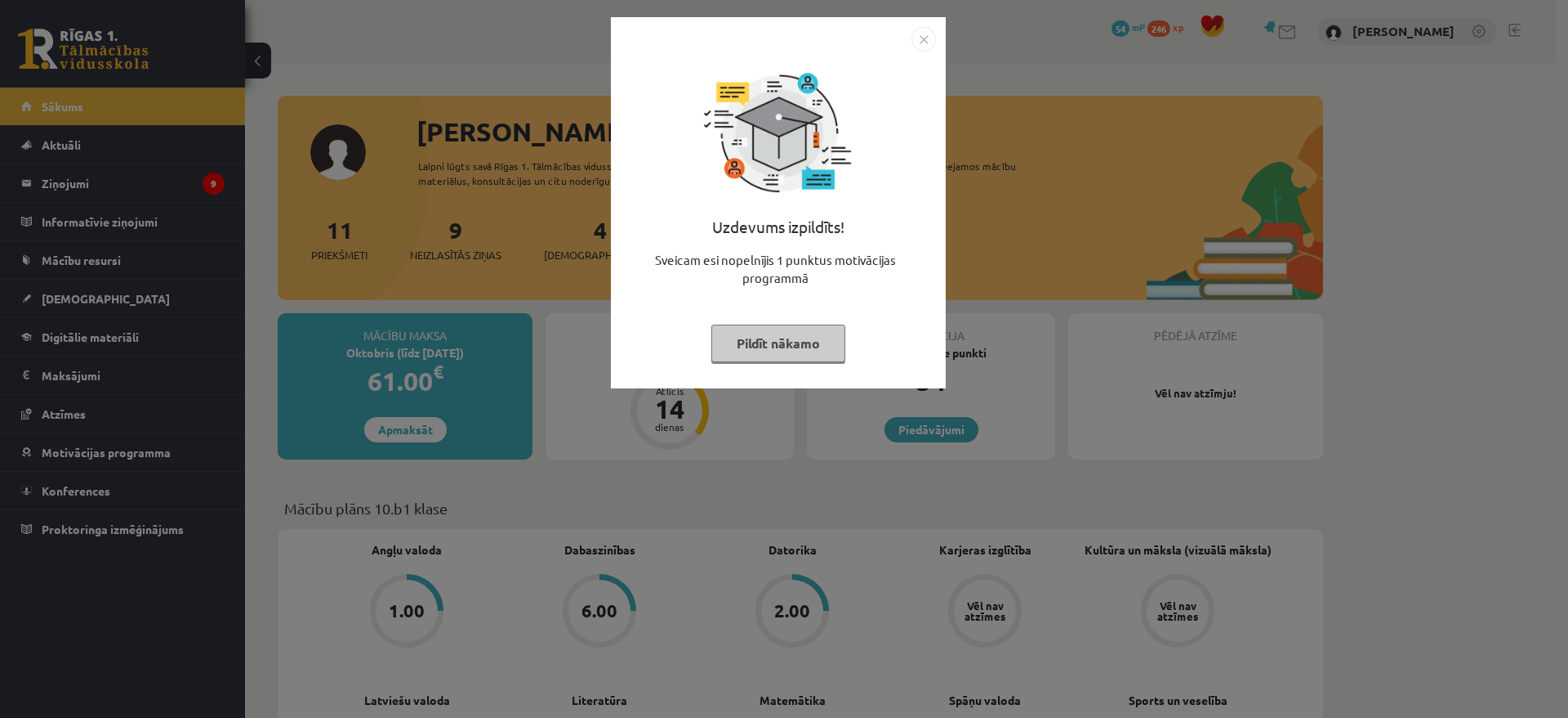
click at [253, 281] on div "Uzdevums izpildīts! Sveicam esi nopelnījis 1 punktus motivācijas programmā Pild…" at bounding box center [784, 359] width 1568 height 718
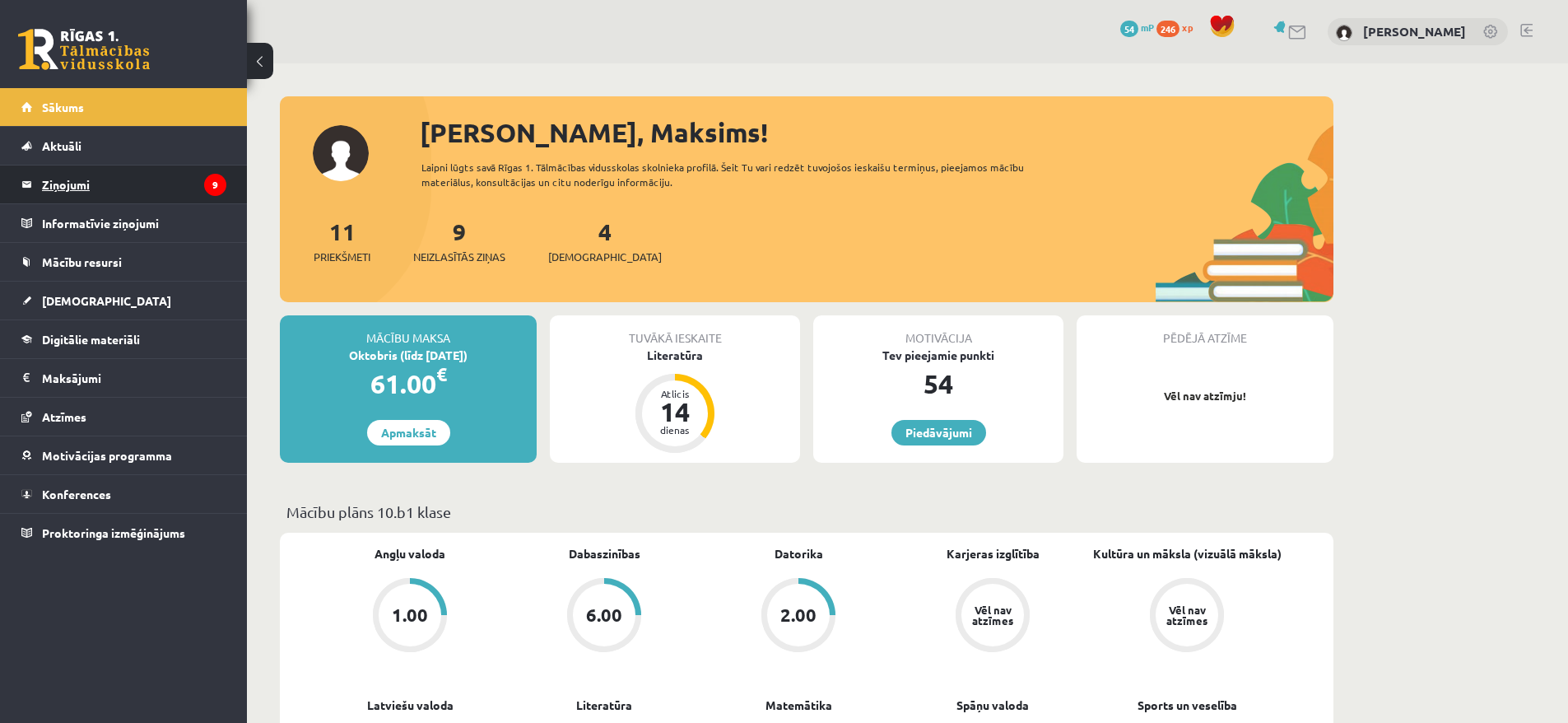
click at [140, 177] on legend "Ziņojumi 9" at bounding box center [134, 184] width 184 height 38
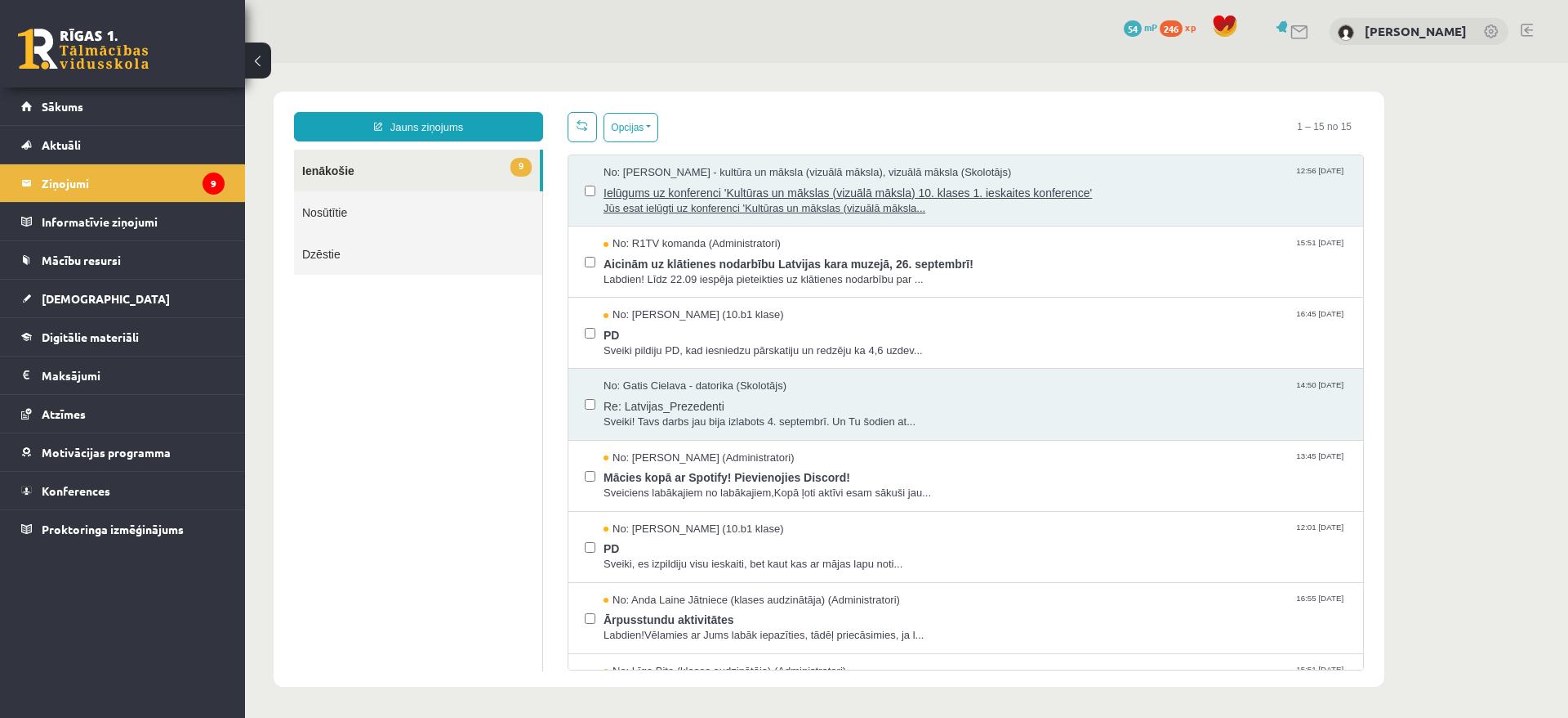
click at [873, 210] on span "Jūs esat ielūgti uz konferenci 'Kultūras un mākslas (vizuālā māksla..." at bounding box center [975, 208] width 743 height 15
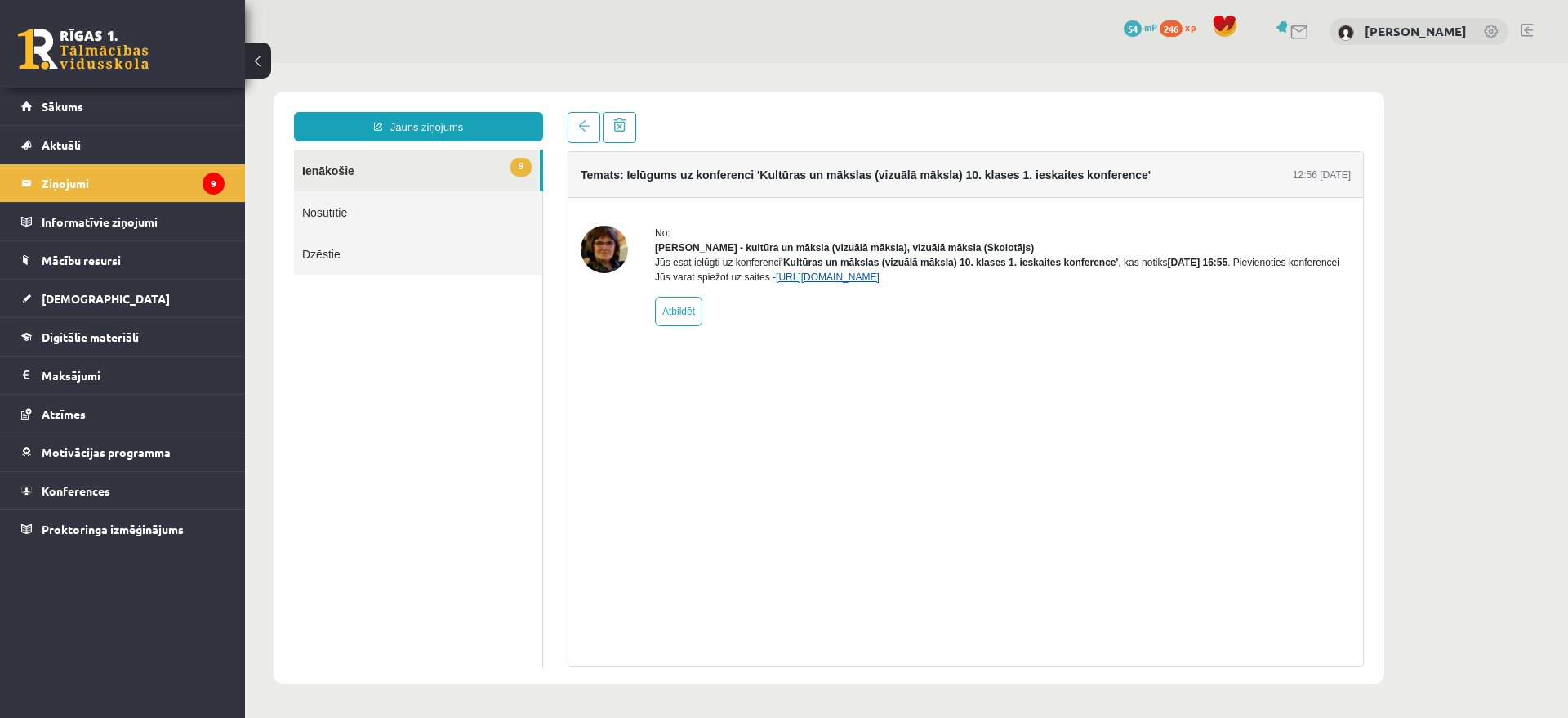
click at [880, 283] on link "[URL][DOMAIN_NAME]" at bounding box center [828, 277] width 104 height 11
click at [201, 187] on legend "Ziņojumi 9" at bounding box center [133, 183] width 183 height 38
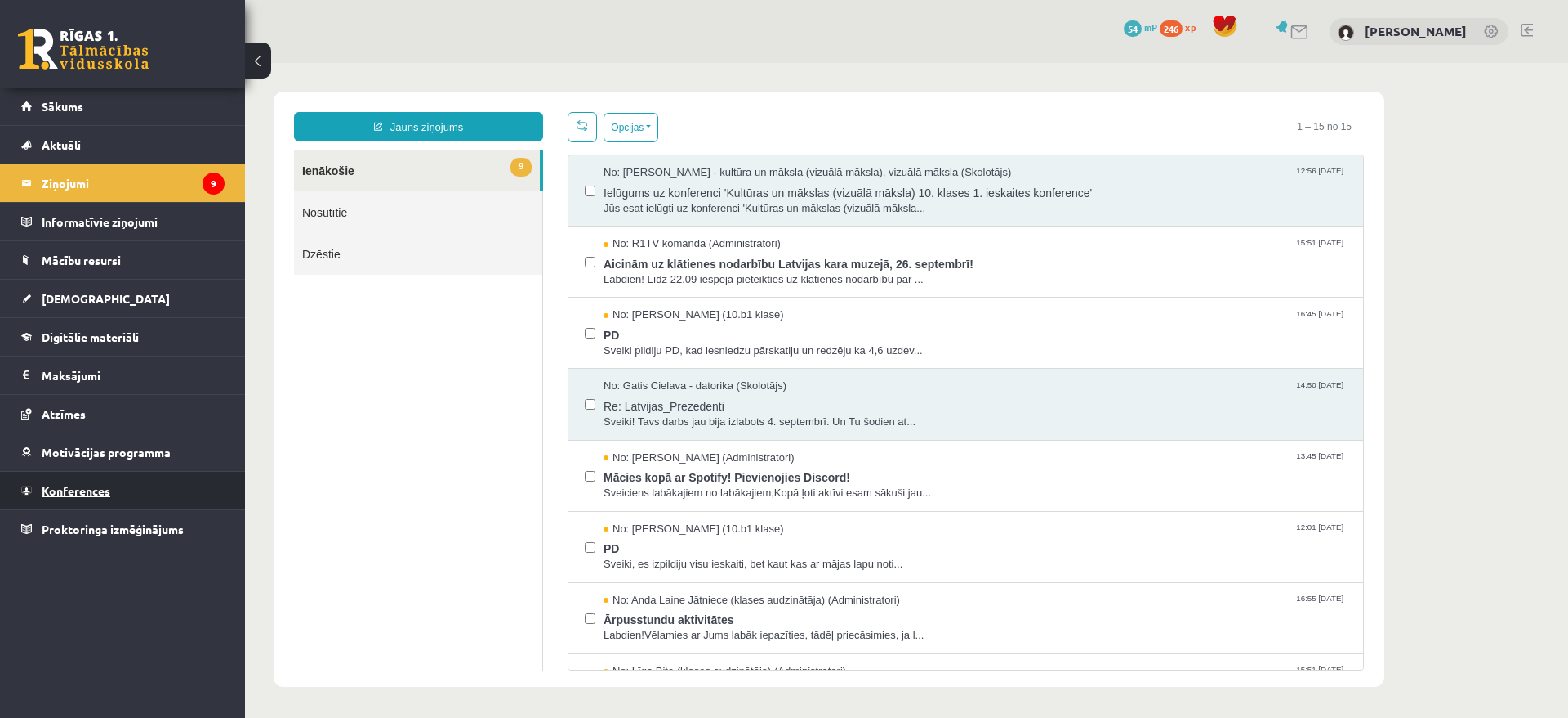
click at [135, 485] on link "Konferences" at bounding box center [123, 490] width 203 height 38
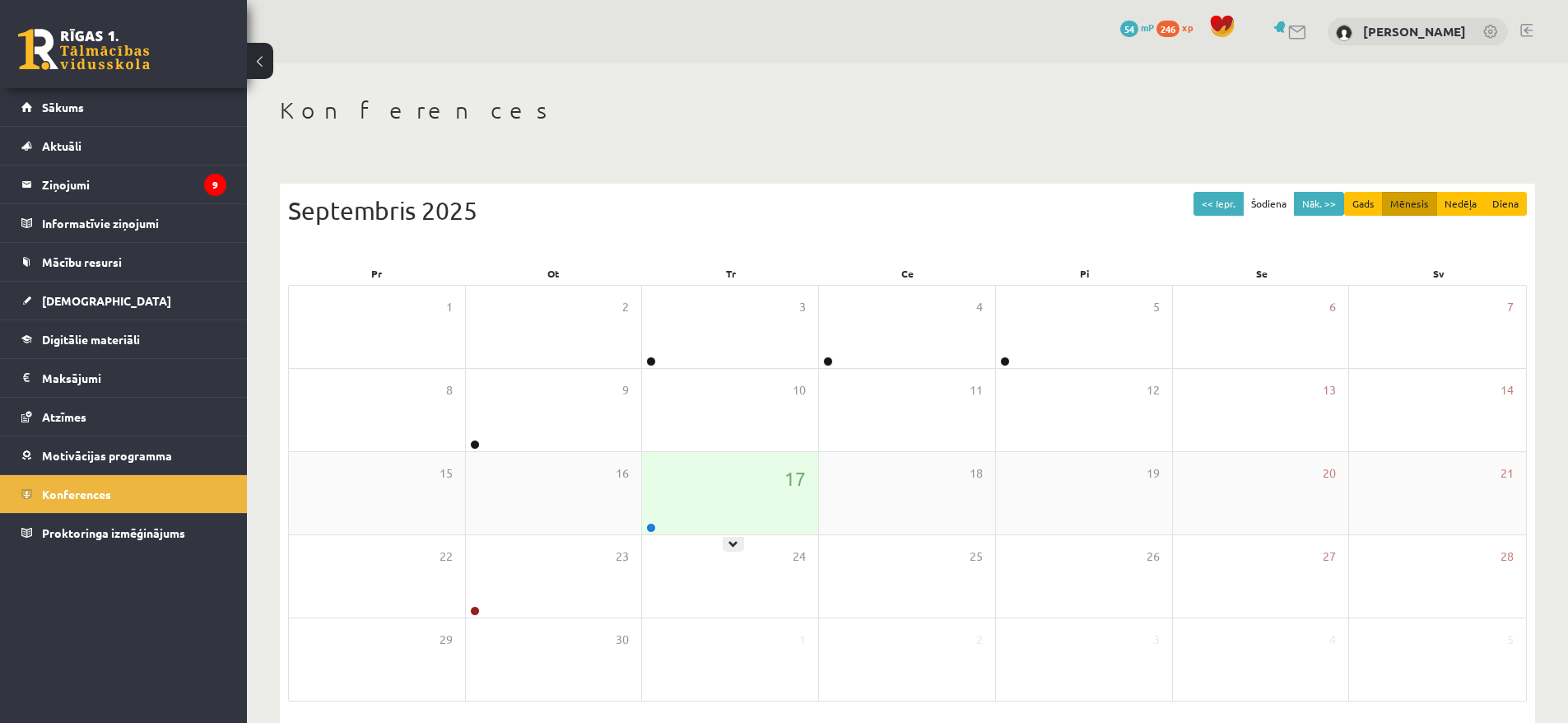
click at [765, 473] on div "17" at bounding box center [731, 492] width 177 height 83
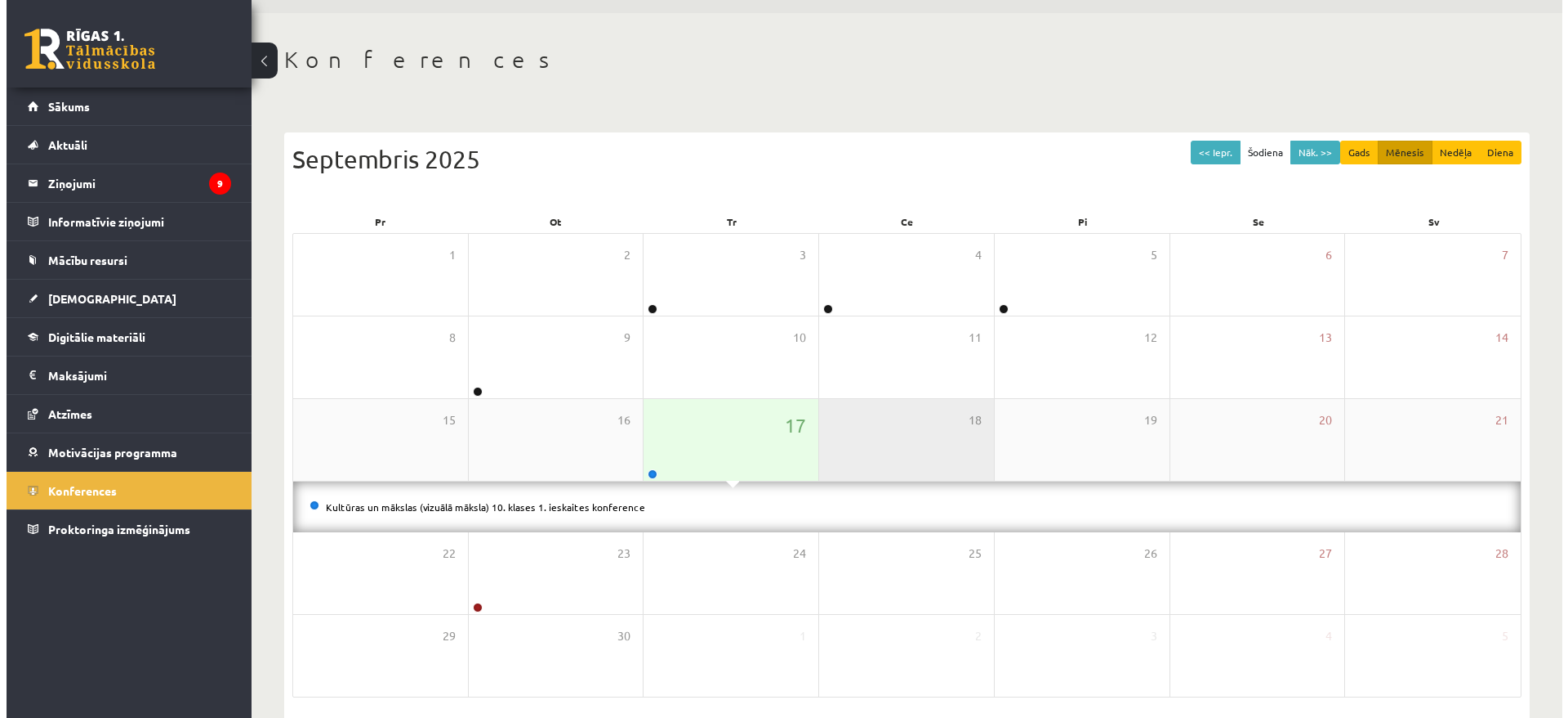
scroll to position [114, 0]
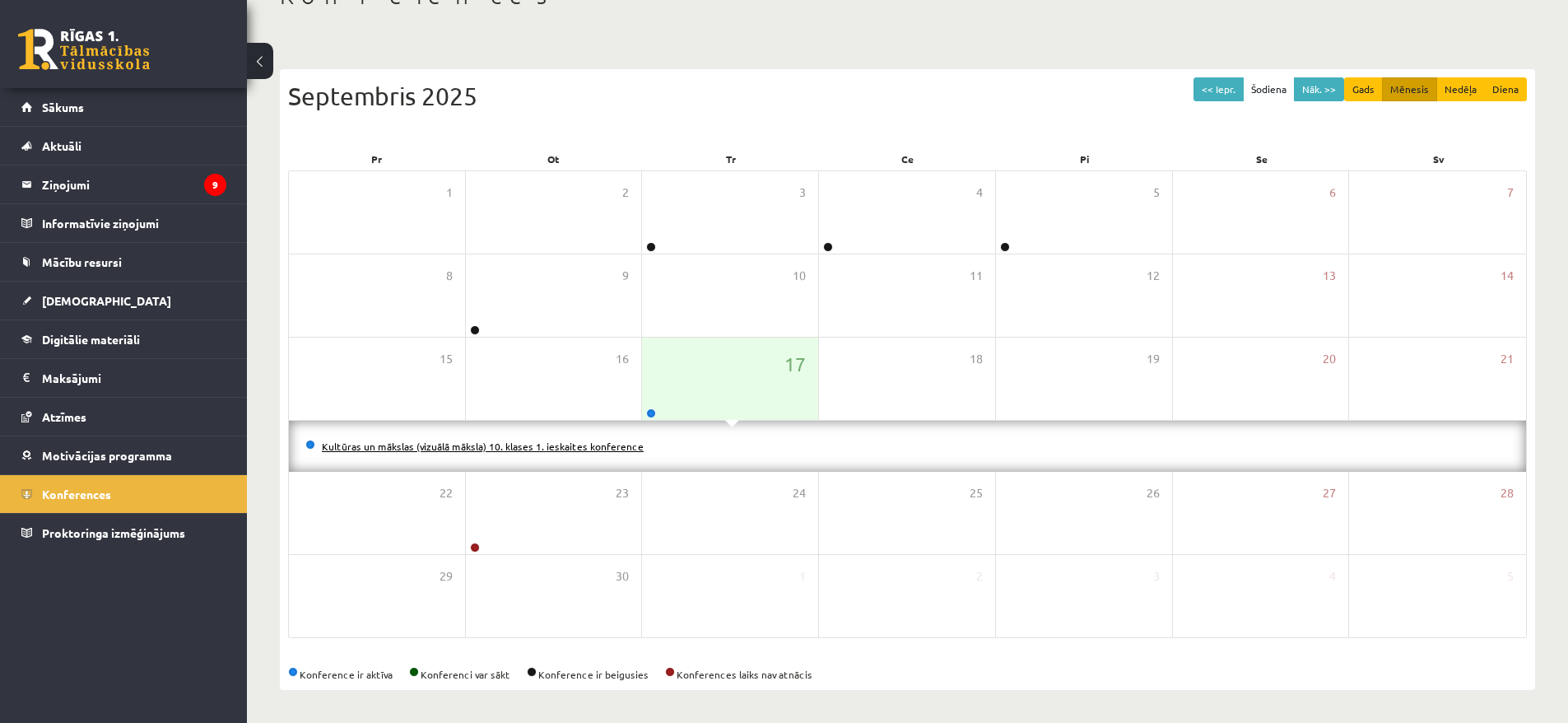
click at [590, 442] on link "Kultūras un mākslas (vizuālā māksla) 10. klases 1. ieskaites konference" at bounding box center [482, 446] width 322 height 13
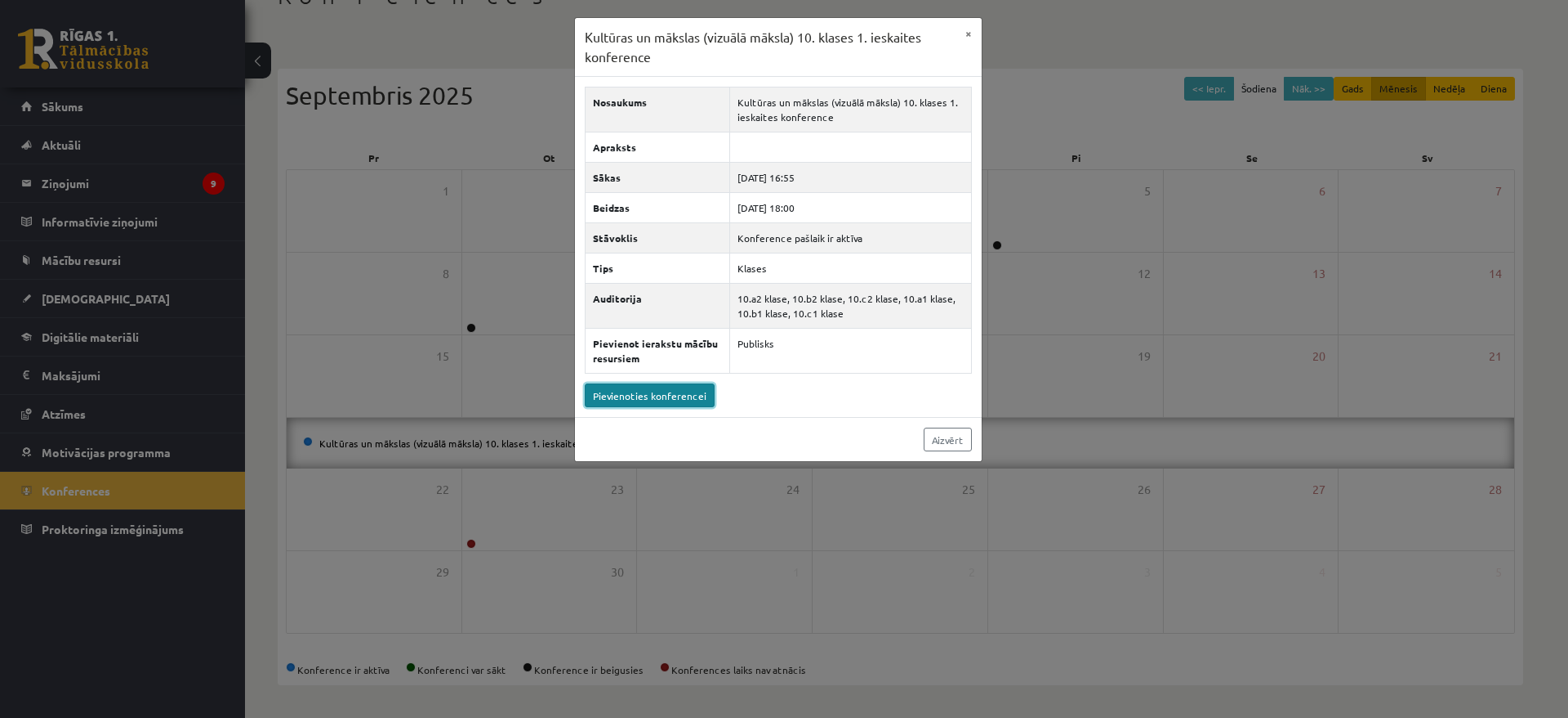
click at [700, 405] on link "Pievienoties konferencei" at bounding box center [650, 395] width 130 height 24
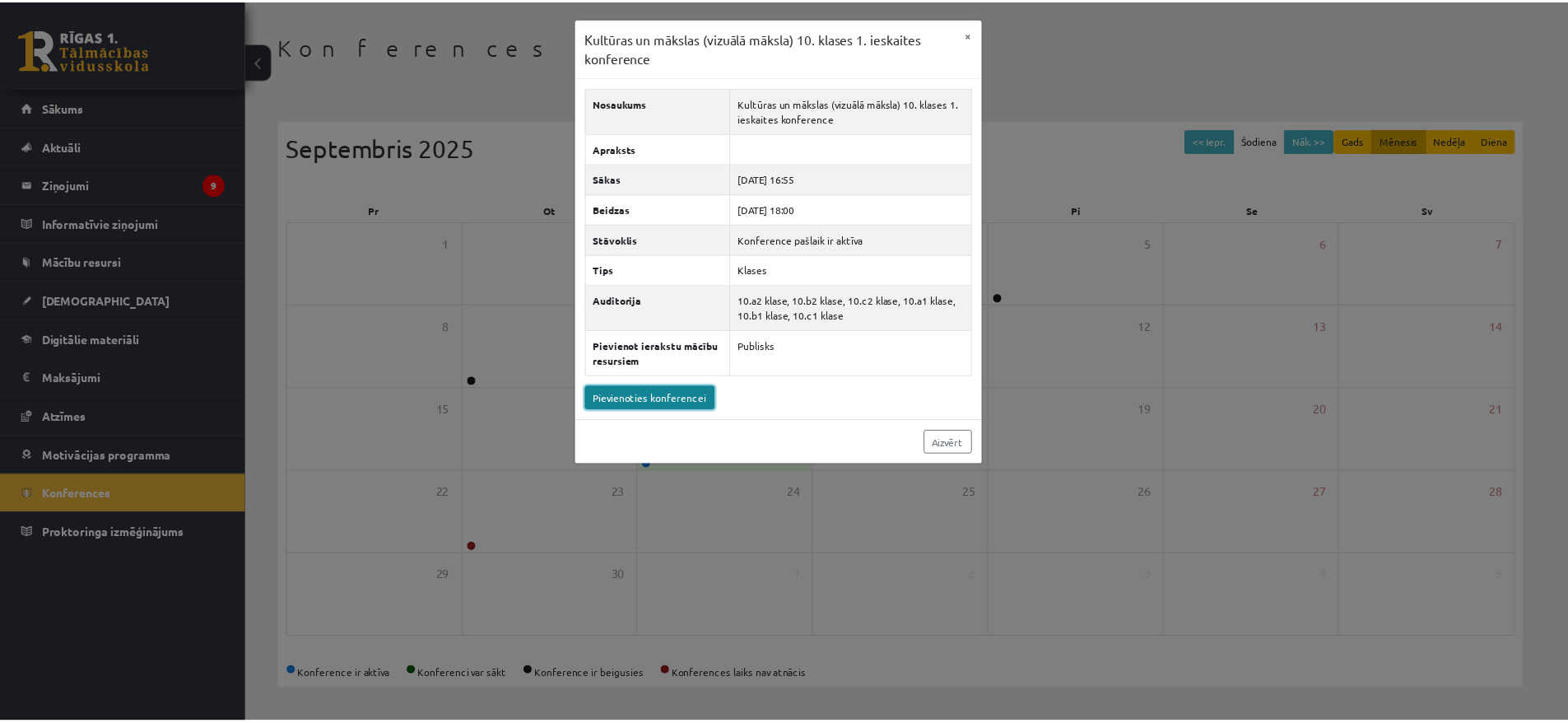
scroll to position [65, 0]
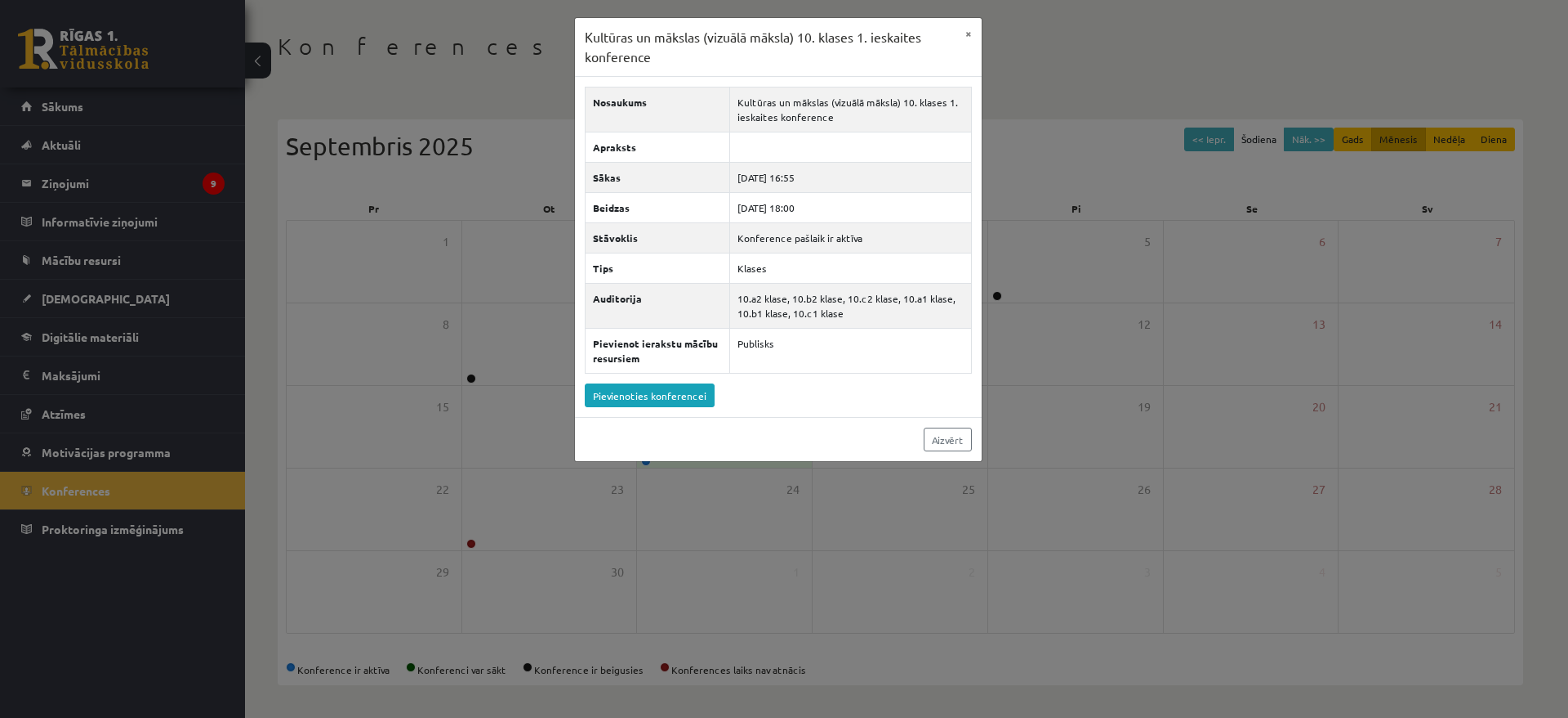
drag, startPoint x: 932, startPoint y: 604, endPoint x: 852, endPoint y: 599, distance: 80.2
click at [932, 604] on div "Kultūras un mākslas (vizuālā māksla) 10. klases 1. ieskaites konference × Nosau…" at bounding box center [784, 359] width 1568 height 718
click at [365, 385] on div "Kultūras un mākslas (vizuālā māksla) 10. klases 1. ieskaites konference × Nosau…" at bounding box center [784, 359] width 1568 height 718
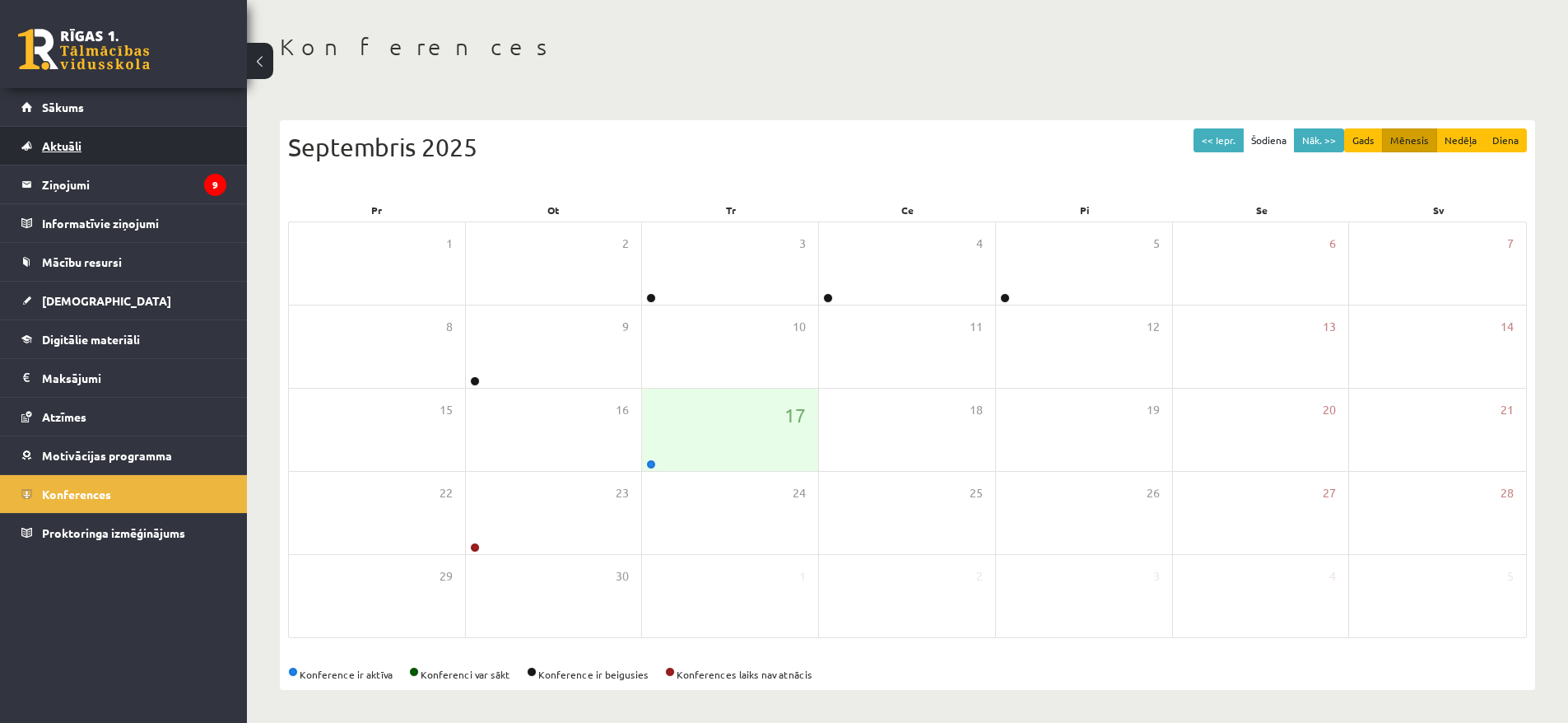
click at [82, 133] on link "Aktuāli" at bounding box center [124, 146] width 205 height 38
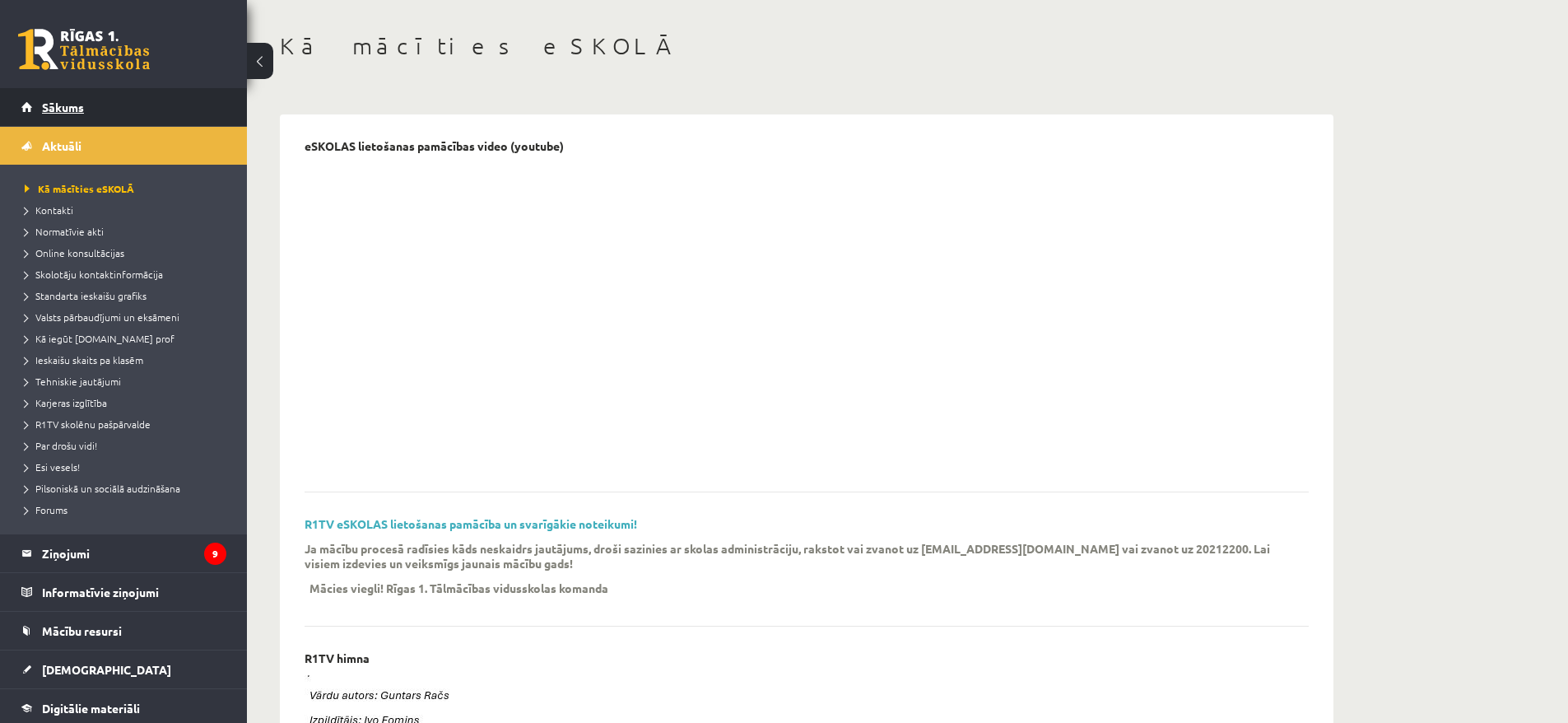
click at [80, 125] on link "Sākums" at bounding box center [124, 107] width 205 height 38
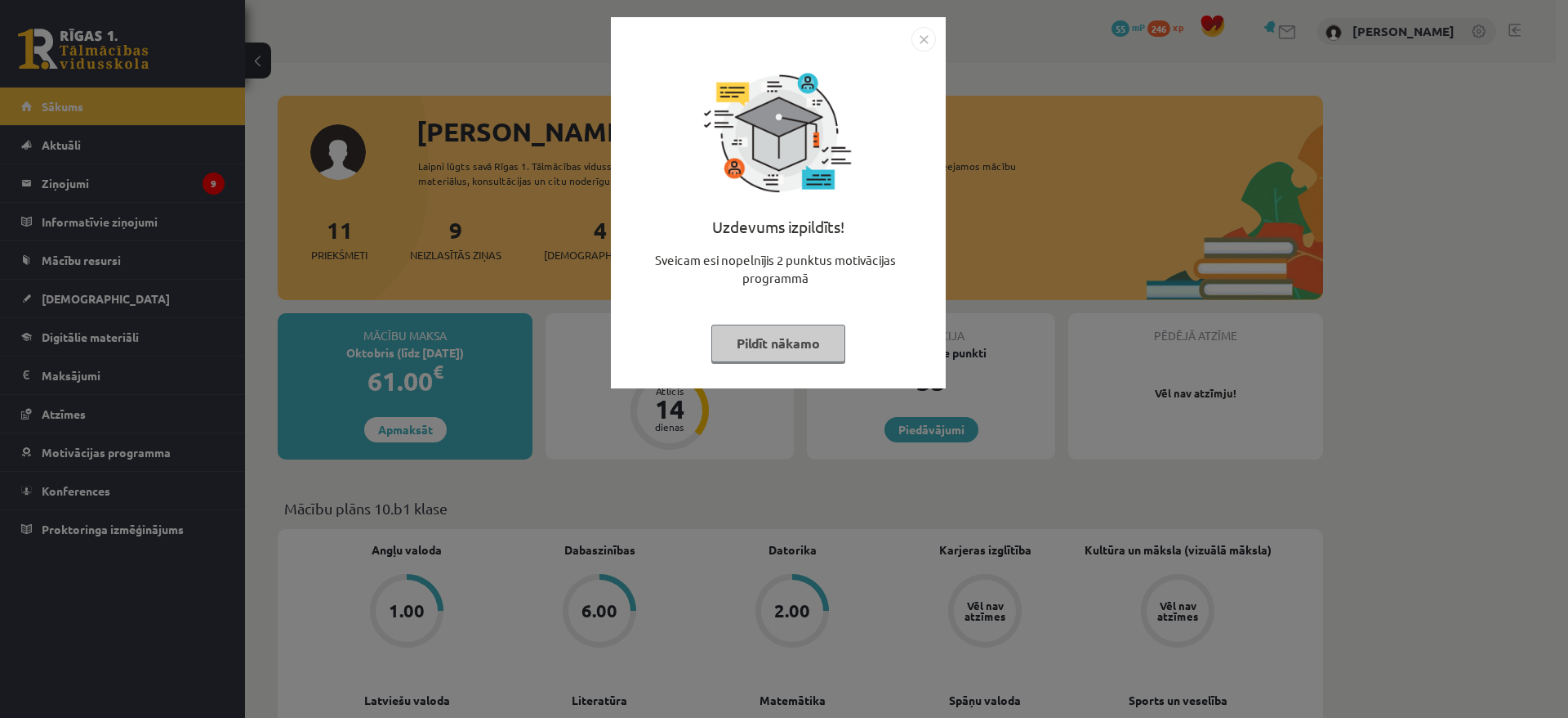
click at [650, 282] on div "Sveicam esi nopelnījis 2 punktus motivācijas programmā" at bounding box center [778, 275] width 315 height 49
click at [550, 367] on div "Uzdevums izpildīts! Sveicam esi nopelnījis 2 punktus motivācijas programmā Pild…" at bounding box center [784, 359] width 1568 height 718
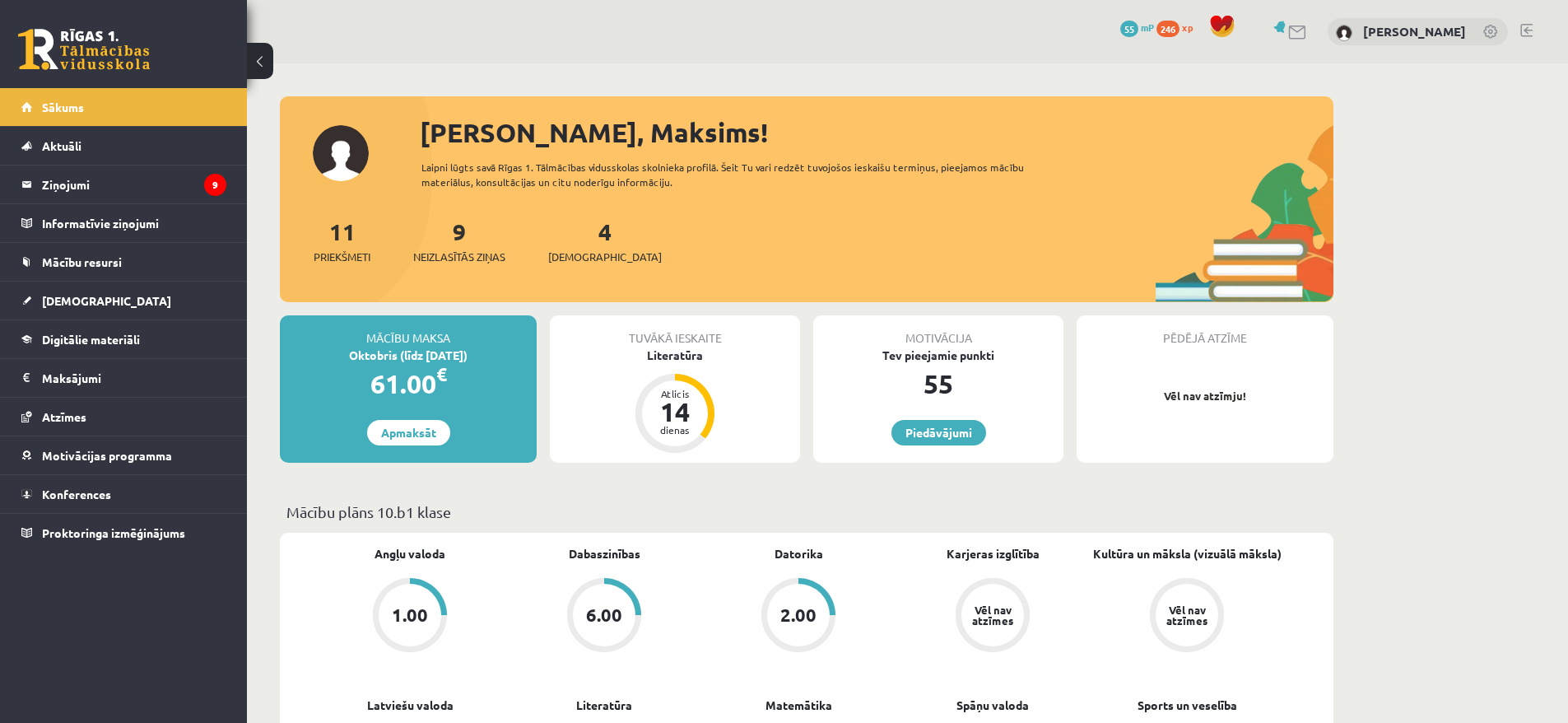
click at [1199, 388] on p "Vēl nav atzīmju!" at bounding box center [1204, 396] width 240 height 16
click at [129, 200] on legend "Ziņojumi 9" at bounding box center [134, 184] width 184 height 38
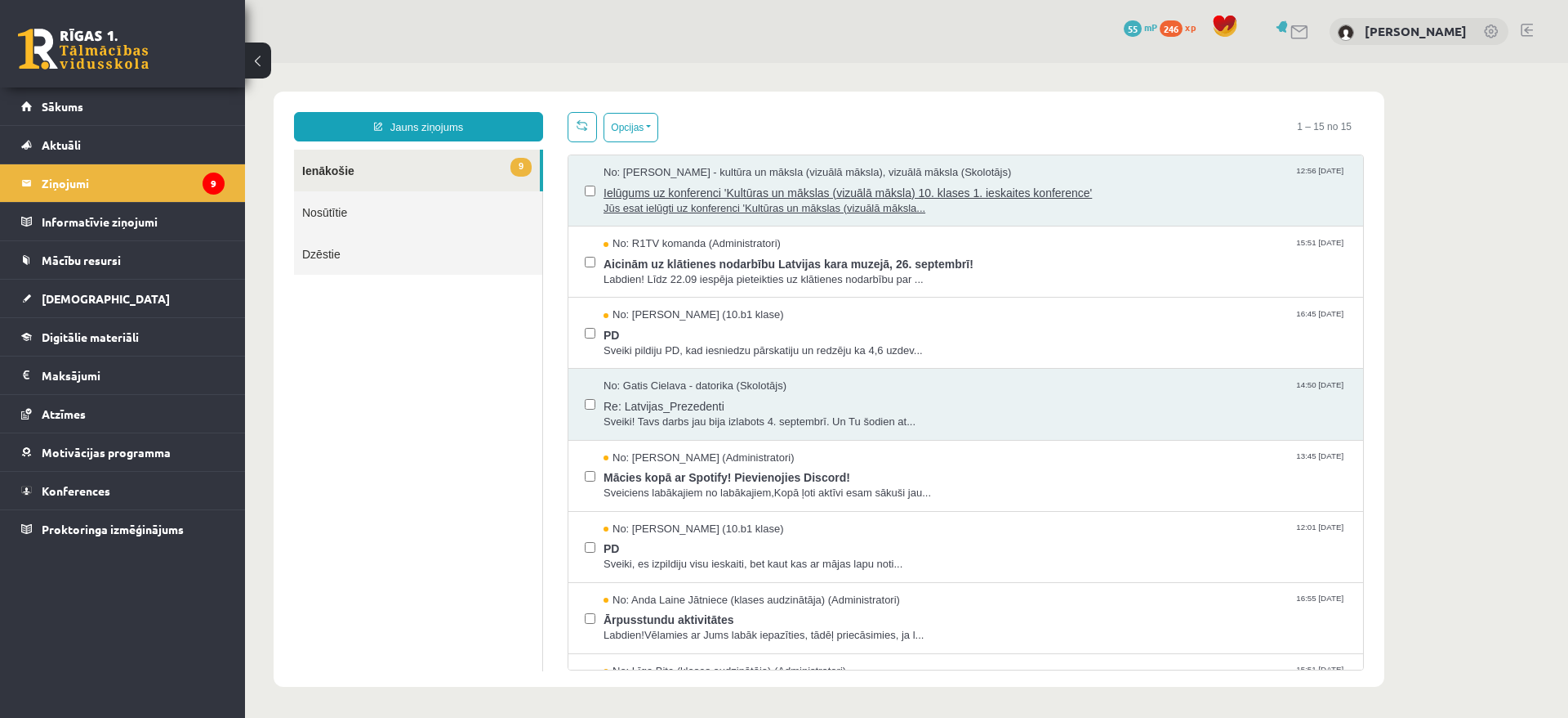
click at [892, 182] on span "Ielūgums uz konferenci 'Kultūras un mākslas (vizuālā māksla) 10. klases 1. iesk…" at bounding box center [975, 191] width 743 height 21
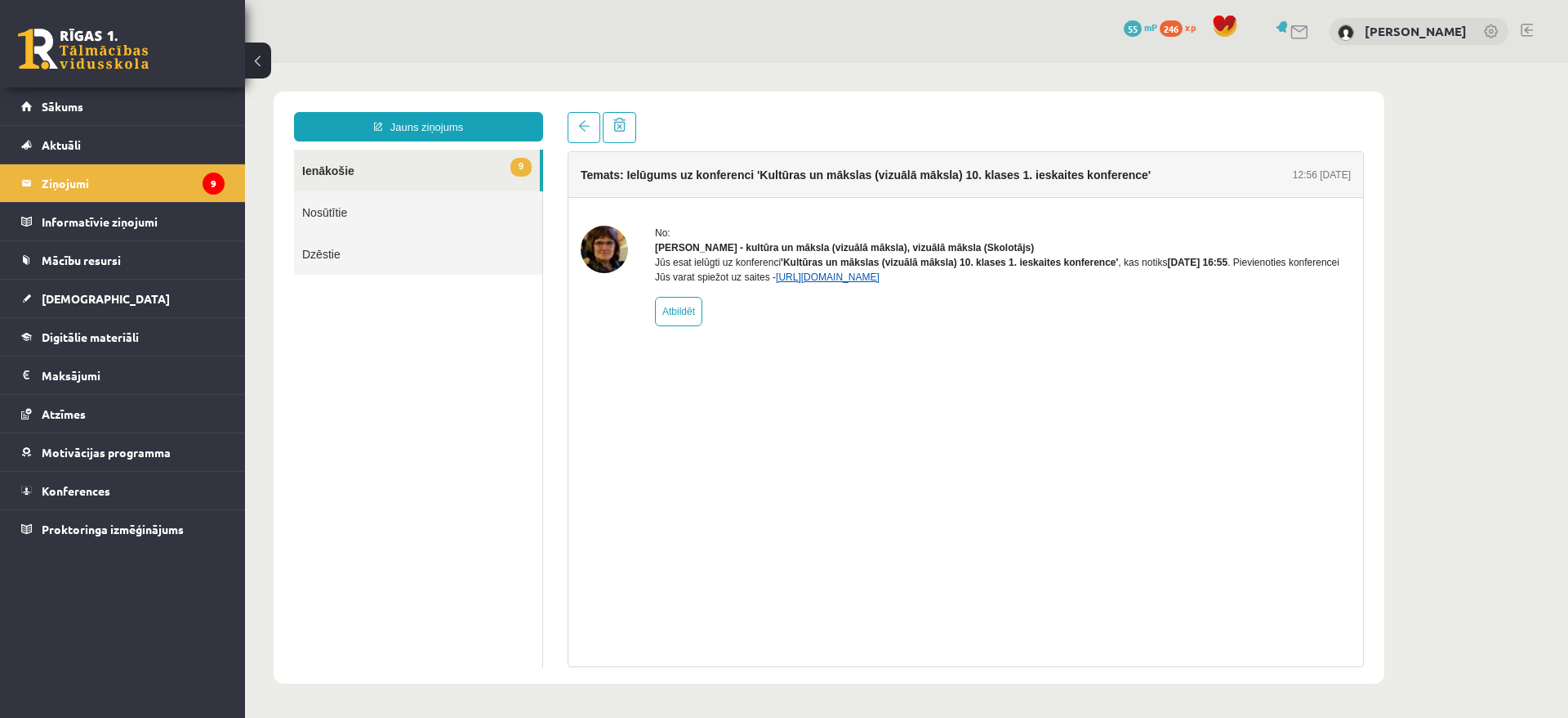
click at [1029, 300] on div "No: [PERSON_NAME] - kultūra un māksla (vizuālā māksla), vizuālā māksla (Skolotā…" at bounding box center [1003, 275] width 696 height 101
click at [880, 283] on link "[URL][DOMAIN_NAME]" at bounding box center [828, 277] width 104 height 11
click at [1021, 384] on div "Temats: Ielūgums uz konferenci 'Kultūras un mākslas (vizuālā māksla) 10. klases…" at bounding box center [966, 408] width 797 height 515
drag, startPoint x: 978, startPoint y: 305, endPoint x: 983, endPoint y: 287, distance: 18.7
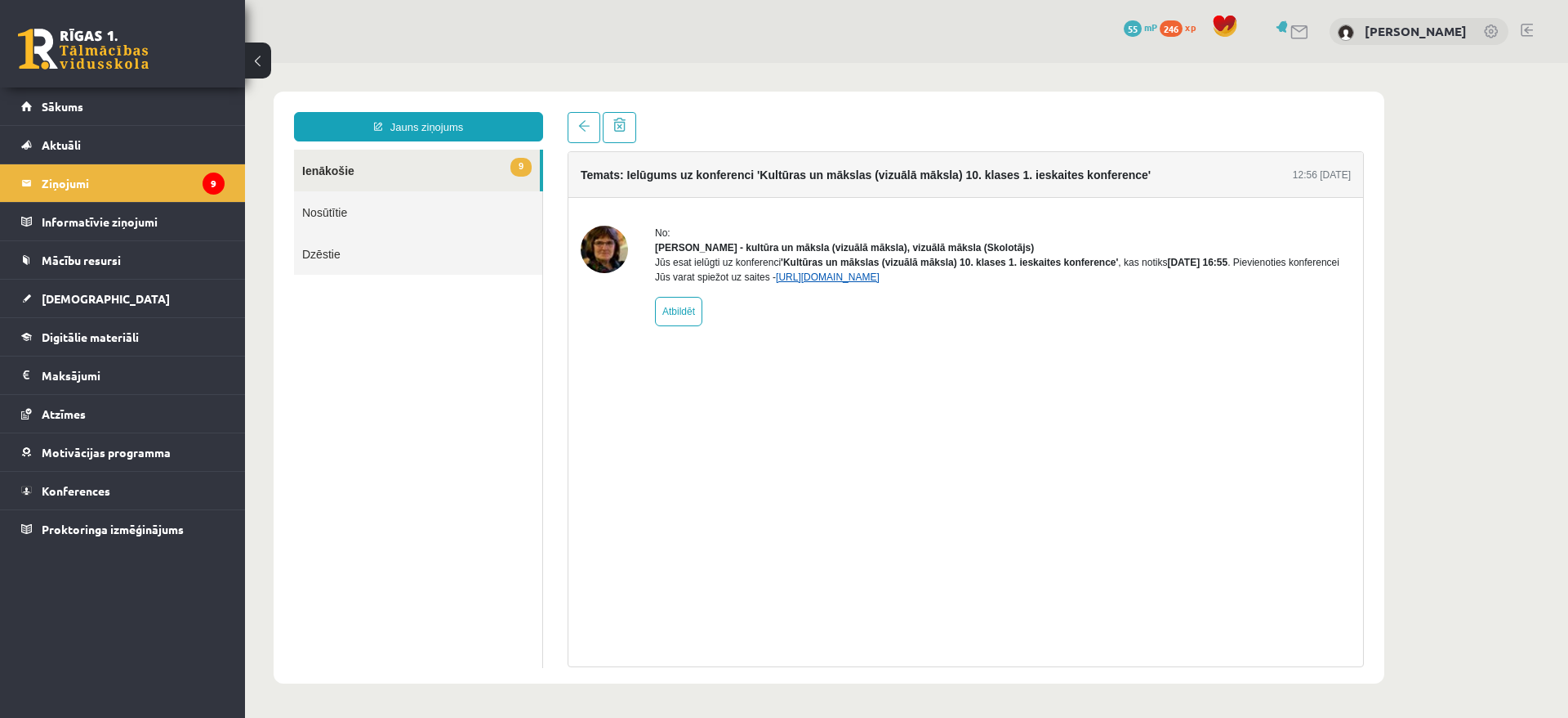
click at [978, 304] on div "No: [PERSON_NAME] - kultūra un māksla (vizuālā māksla), vizuālā māksla (Skolotā…" at bounding box center [1003, 275] width 696 height 101
click at [880, 283] on link "[URL][DOMAIN_NAME]" at bounding box center [828, 277] width 104 height 11
